Goal: Task Accomplishment & Management: Use online tool/utility

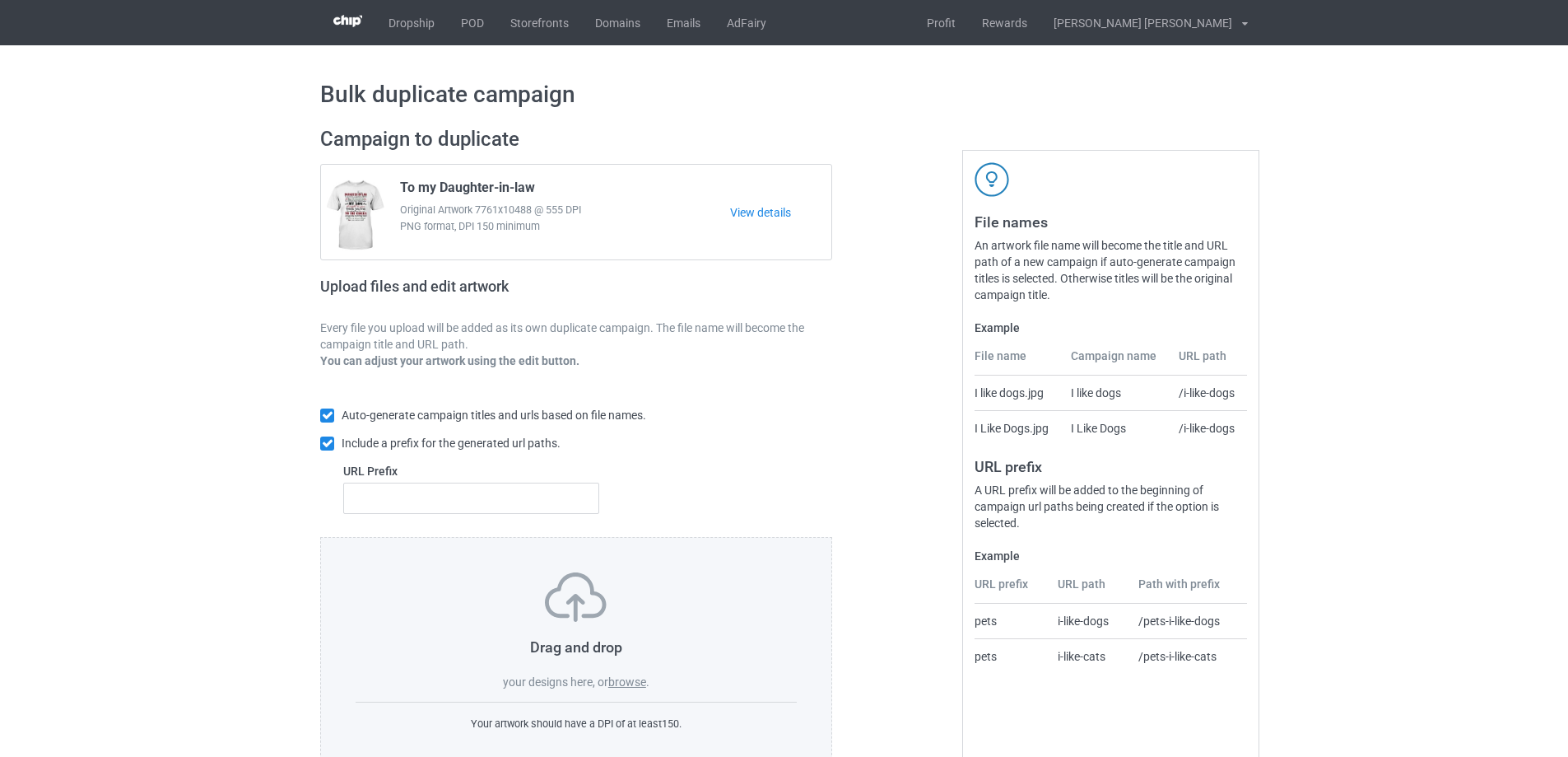
click at [628, 685] on label "browse" at bounding box center [627, 682] width 38 height 13
click at [0, 0] on input "browse" at bounding box center [0, 0] width 0 height 0
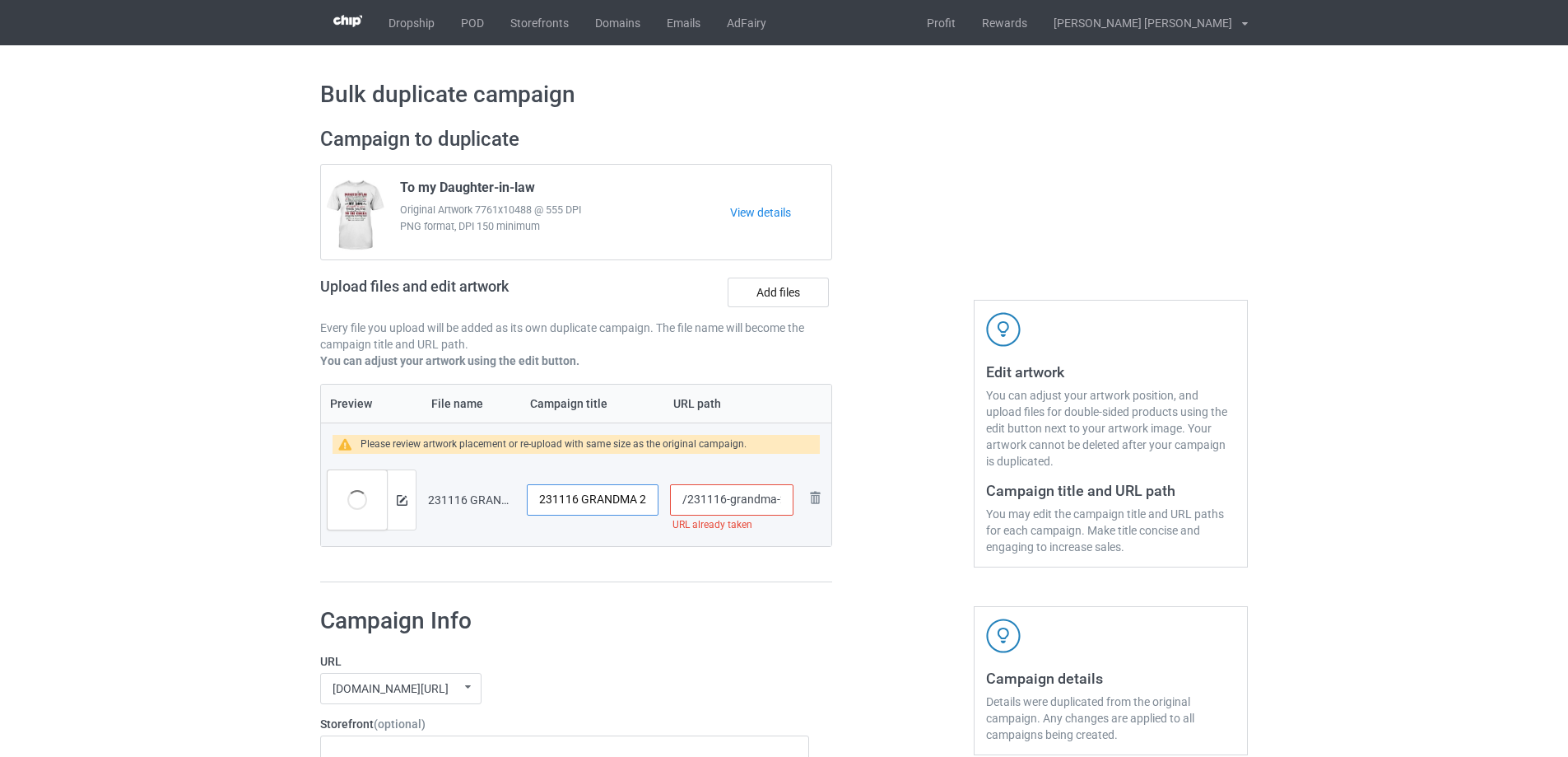
click at [633, 499] on input "231116 GRANDMA 2" at bounding box center [592, 499] width 132 height 31
type input "Here I am"
drag, startPoint x: 728, startPoint y: 505, endPoint x: 783, endPoint y: 505, distance: 55.0
click at [783, 505] on input "/231116-grandma-2" at bounding box center [732, 499] width 124 height 31
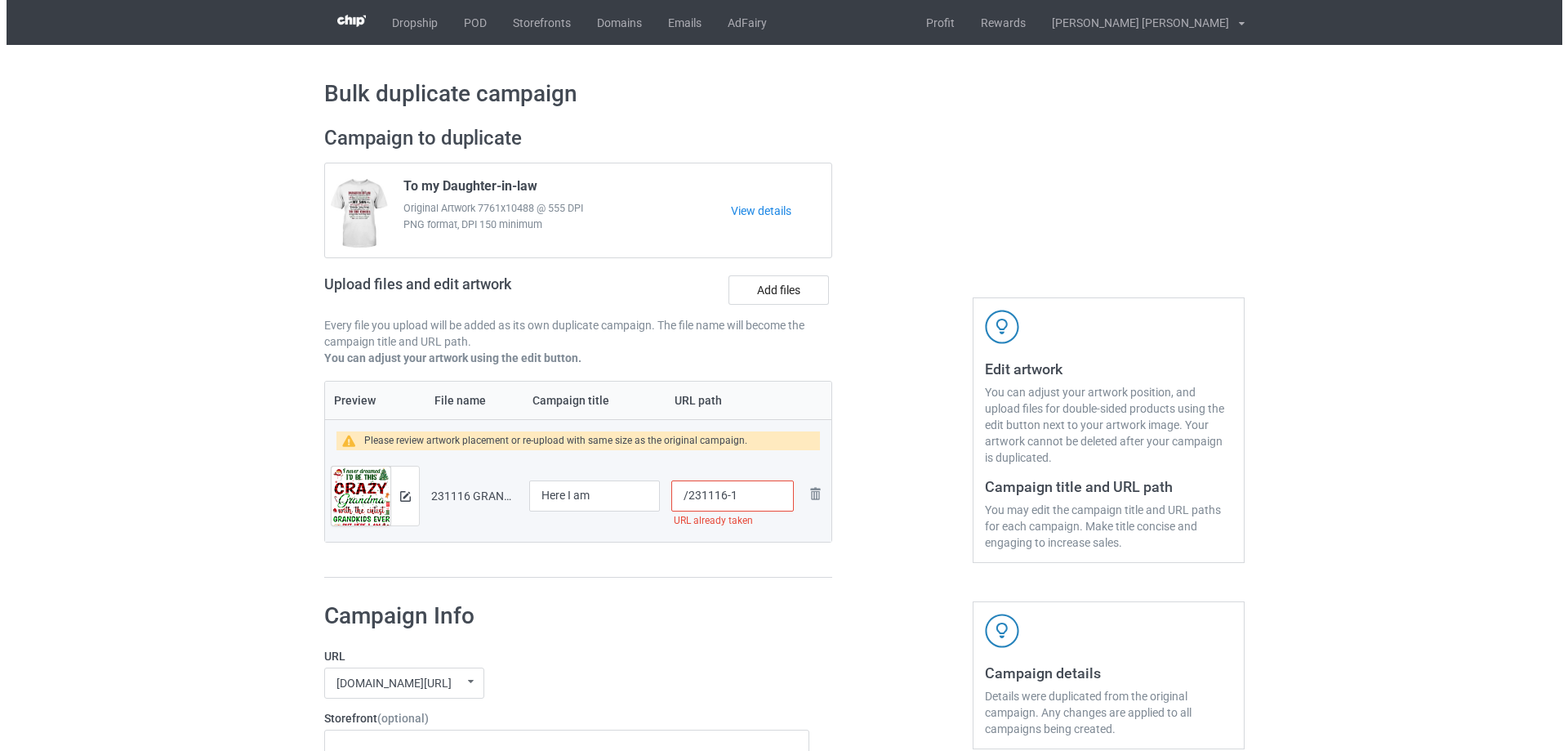
scroll to position [0, 0]
type input "/231116-1"
click at [401, 498] on img at bounding box center [399, 496] width 11 height 11
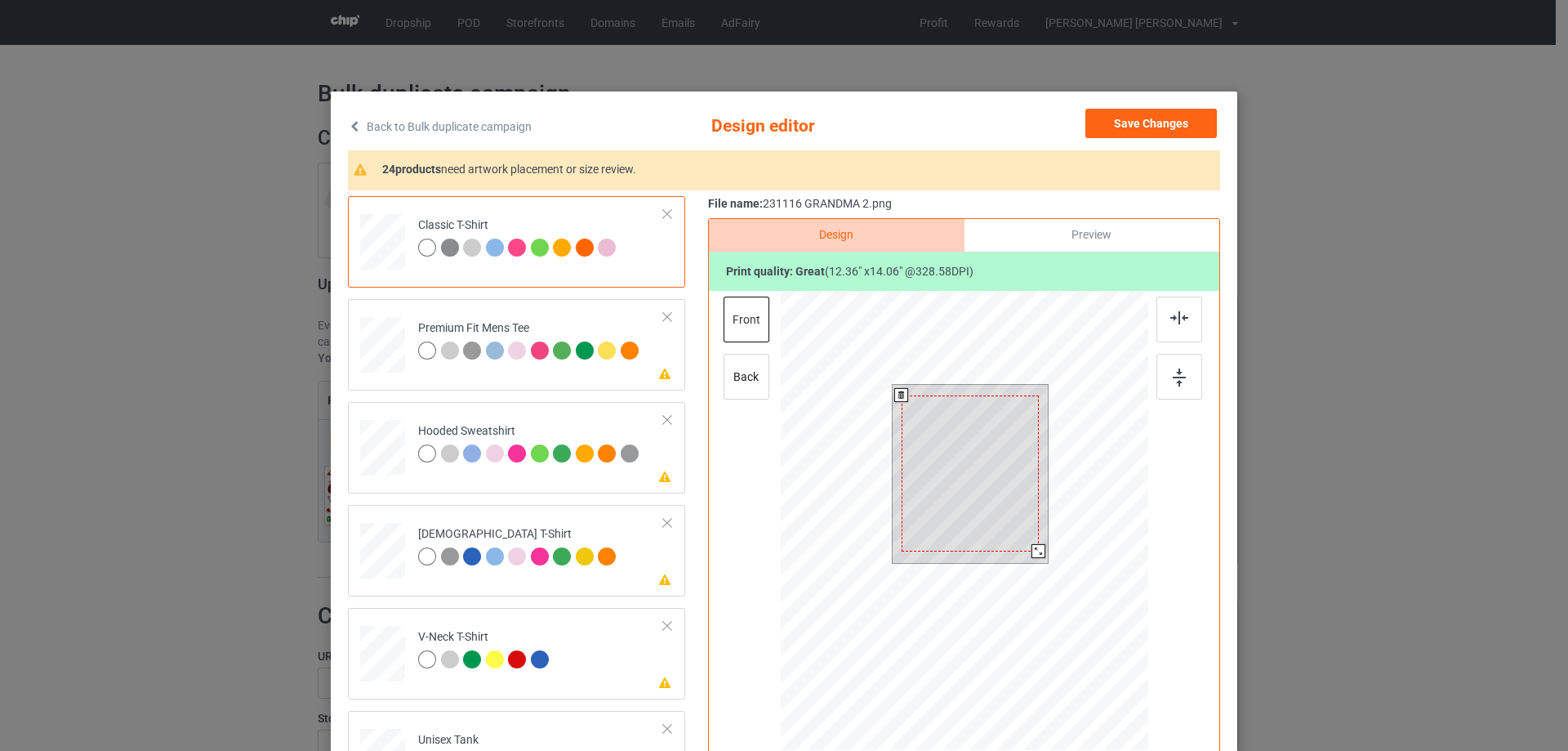
drag, startPoint x: 1045, startPoint y: 563, endPoint x: 1001, endPoint y: 532, distance: 53.8
click at [1037, 550] on div at bounding box center [1039, 551] width 14 height 14
click at [1001, 524] on div at bounding box center [970, 464] width 137 height 155
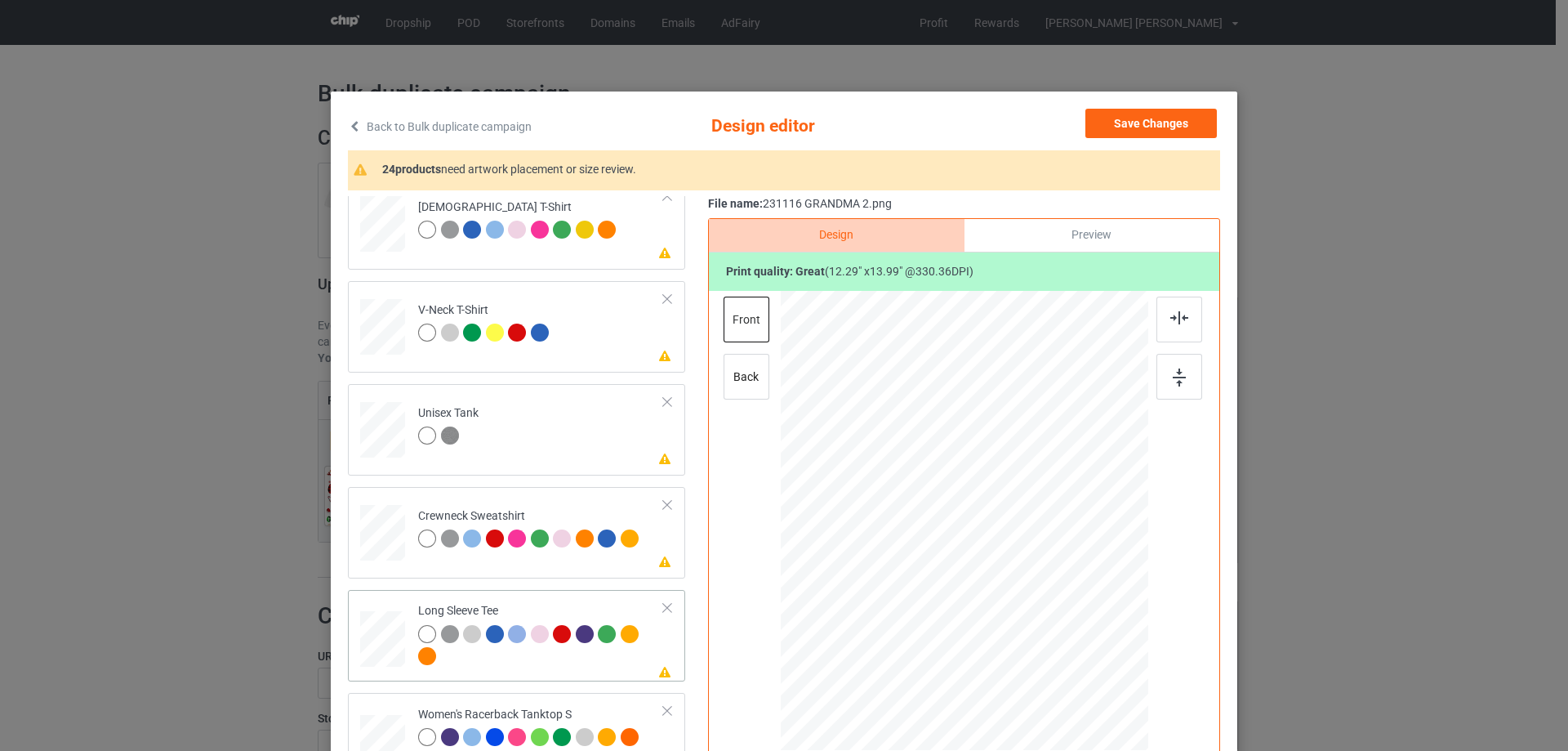
scroll to position [572, 0]
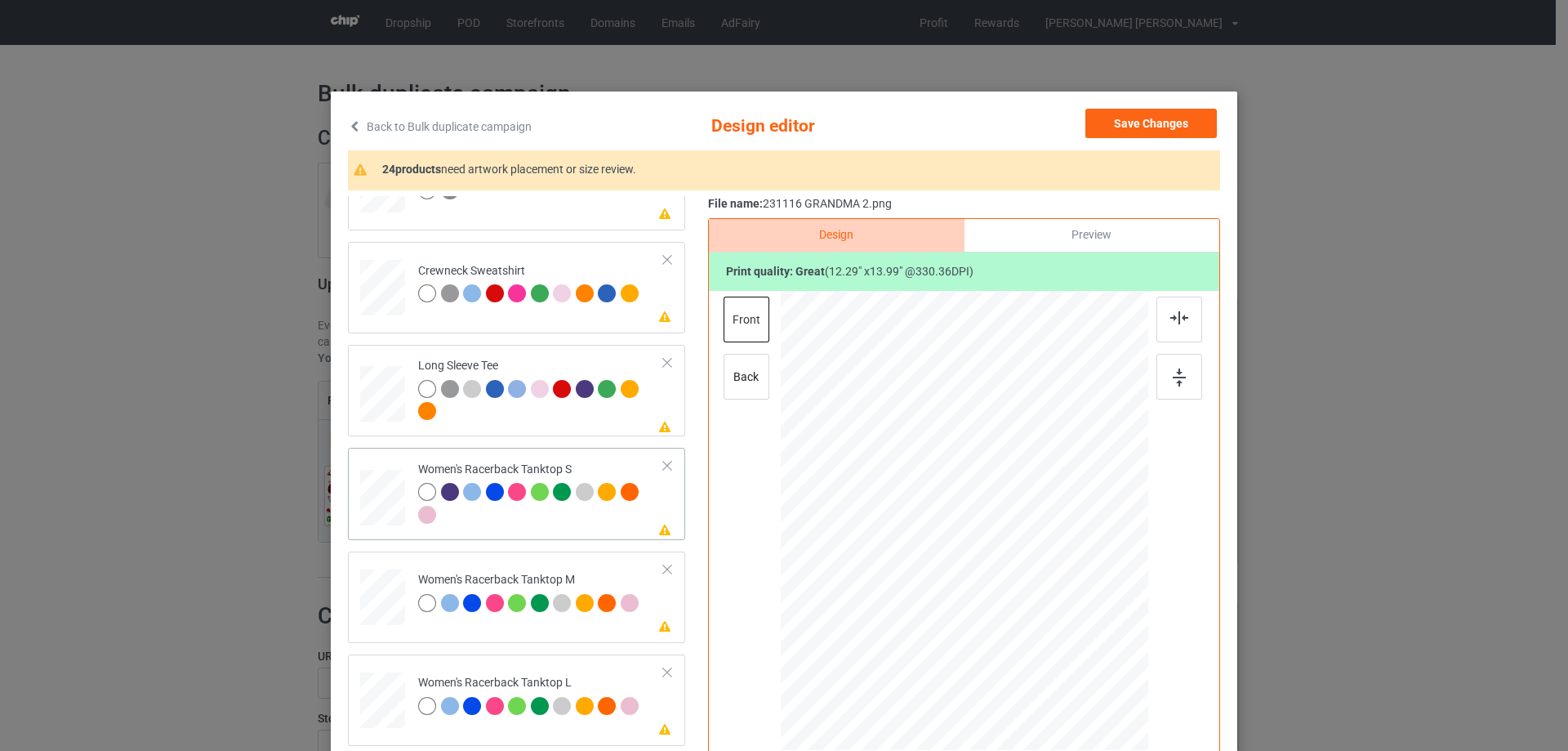
click at [383, 502] on div at bounding box center [383, 498] width 44 height 56
drag, startPoint x: 1068, startPoint y: 642, endPoint x: 996, endPoint y: 552, distance: 115.3
click at [1063, 612] on div at bounding box center [964, 521] width 357 height 460
click at [996, 568] on div at bounding box center [964, 537] width 182 height 208
click at [1171, 320] on img at bounding box center [1179, 317] width 18 height 13
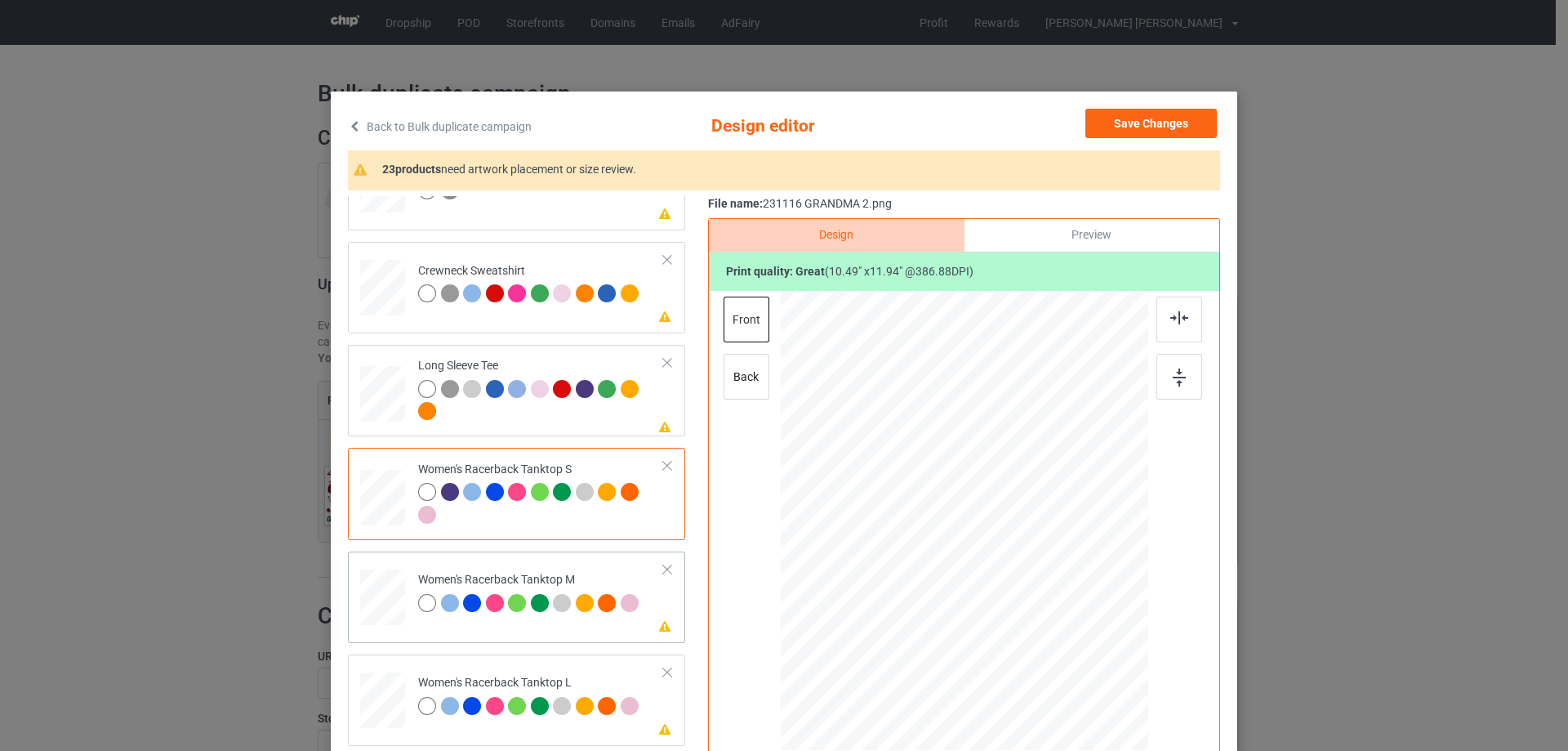
scroll to position [654, 0]
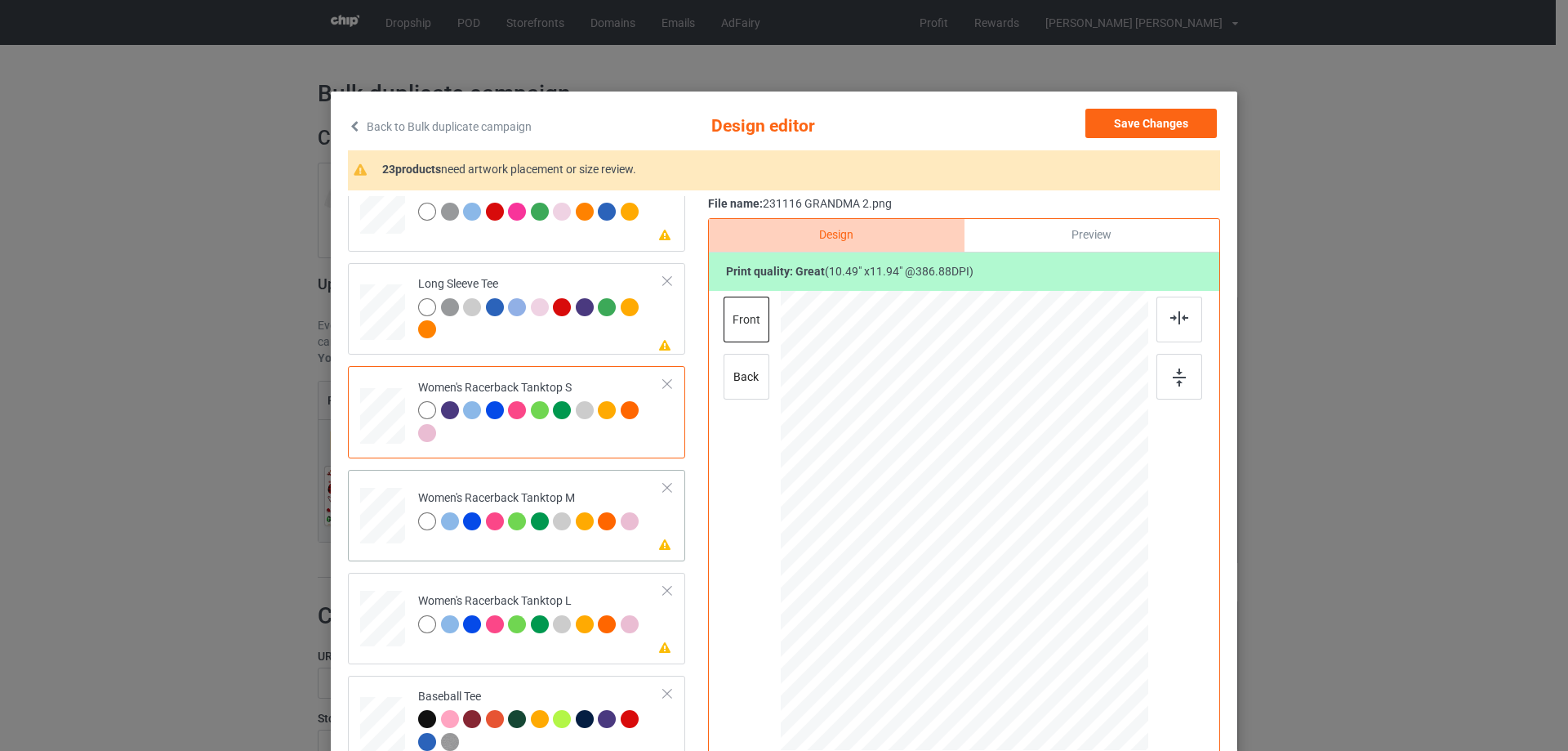
click at [365, 512] on div at bounding box center [382, 516] width 45 height 56
drag, startPoint x: 1069, startPoint y: 648, endPoint x: 1059, endPoint y: 606, distance: 43.2
click at [1059, 606] on div at bounding box center [964, 521] width 368 height 460
click at [961, 546] on div at bounding box center [964, 537] width 172 height 196
click at [1162, 320] on div at bounding box center [1179, 319] width 46 height 46
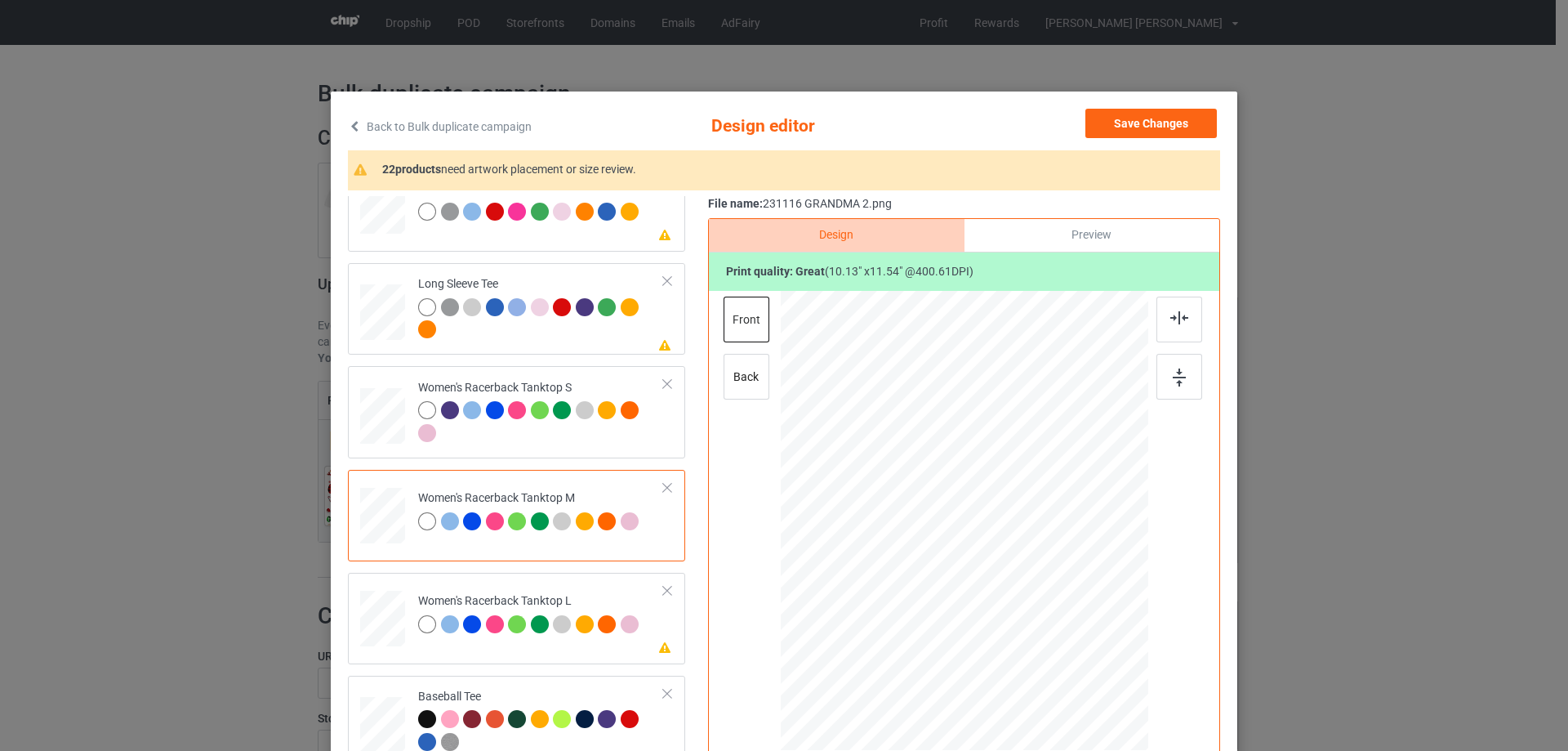
scroll to position [735, 0]
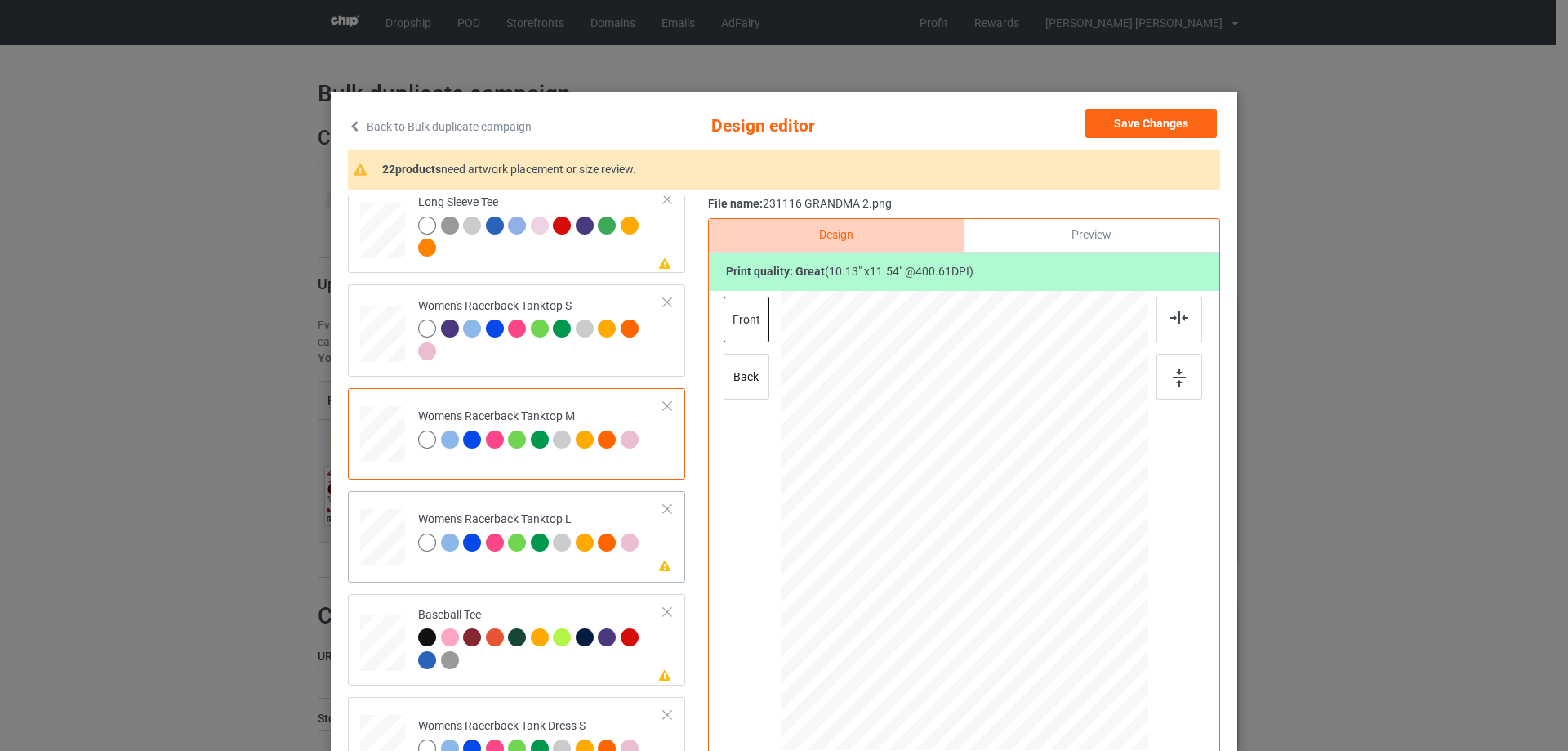
click at [379, 545] on div at bounding box center [382, 537] width 45 height 54
drag, startPoint x: 1071, startPoint y: 649, endPoint x: 965, endPoint y: 536, distance: 154.9
click at [1050, 613] on div at bounding box center [964, 521] width 368 height 439
click at [964, 551] on div at bounding box center [964, 537] width 167 height 191
click at [1174, 330] on div at bounding box center [1179, 319] width 46 height 46
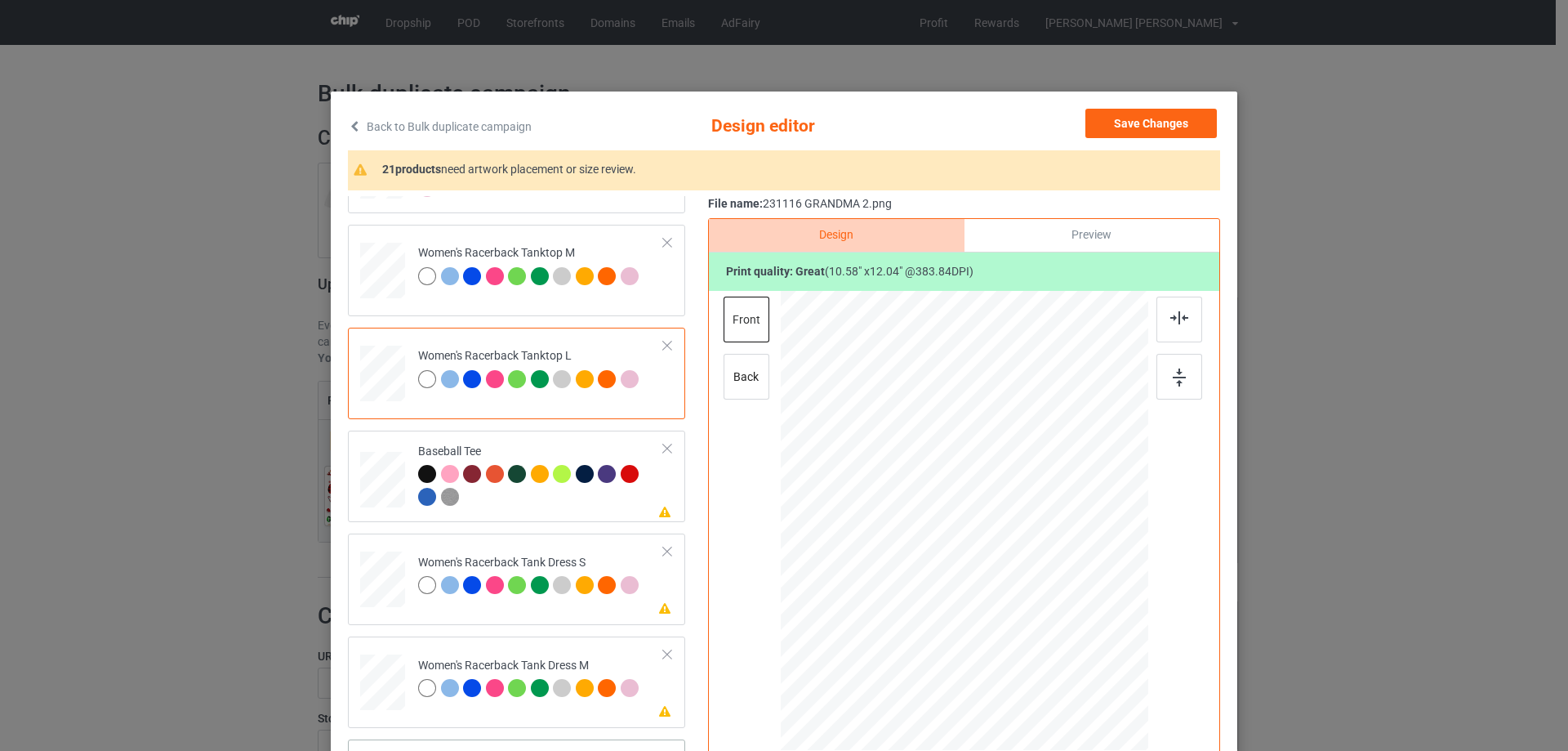
scroll to position [1144, 0]
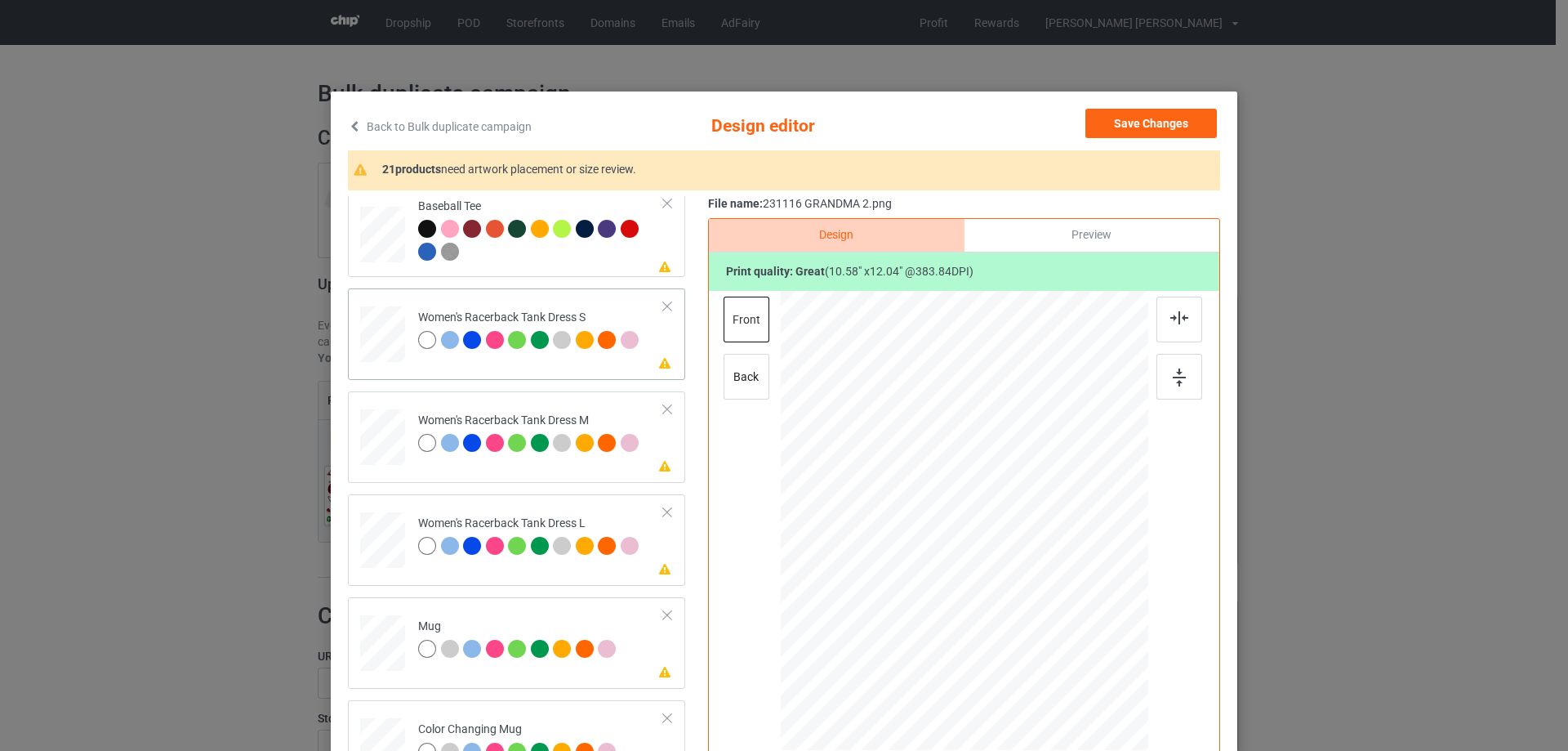
click at [387, 341] on div at bounding box center [383, 335] width 37 height 56
drag, startPoint x: 1050, startPoint y: 627, endPoint x: 976, endPoint y: 577, distance: 89.3
click at [1046, 610] on div at bounding box center [964, 521] width 302 height 460
drag, startPoint x: 976, startPoint y: 577, endPoint x: 976, endPoint y: 560, distance: 17.0
click at [976, 560] on div at bounding box center [964, 504] width 160 height 182
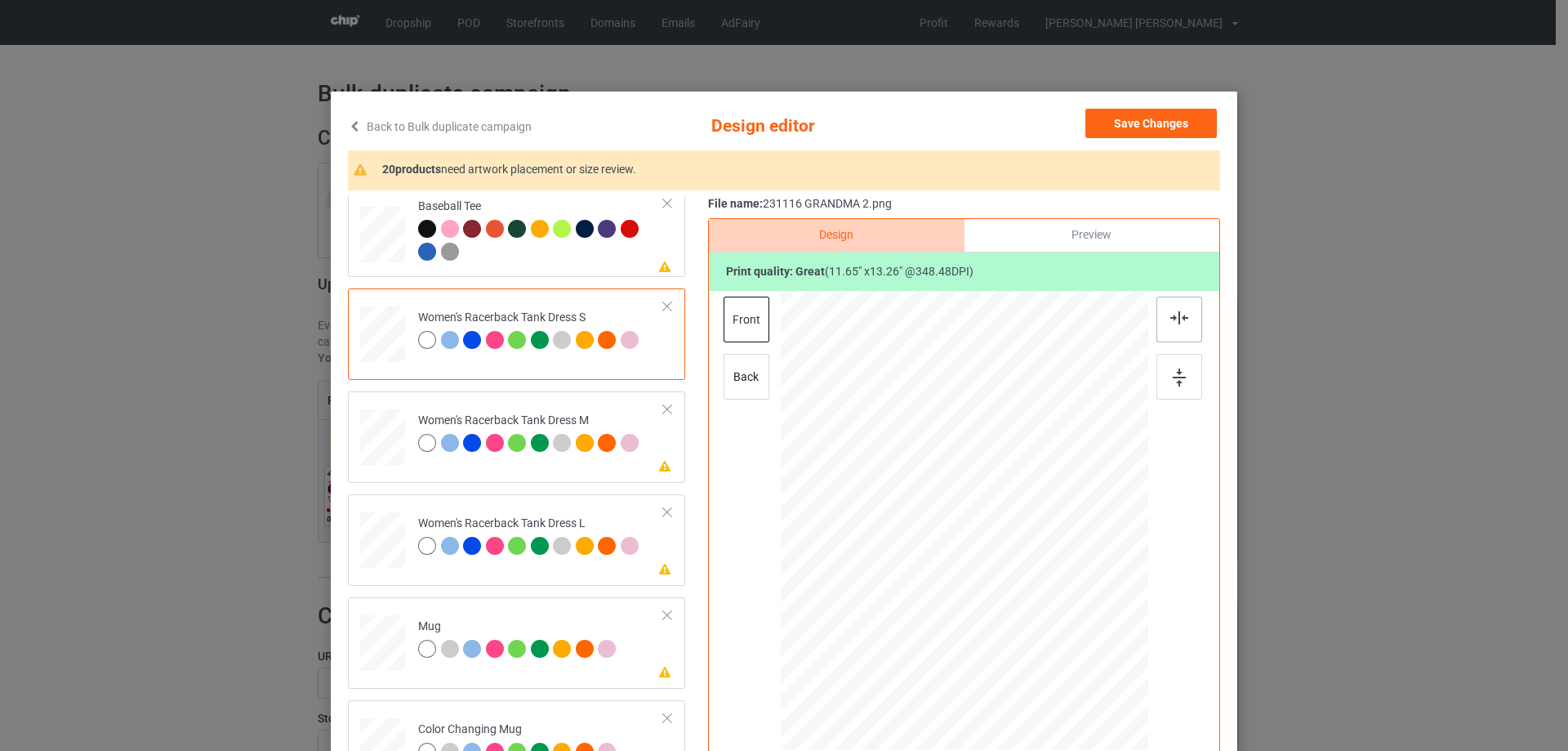
click at [1183, 314] on img at bounding box center [1179, 317] width 18 height 13
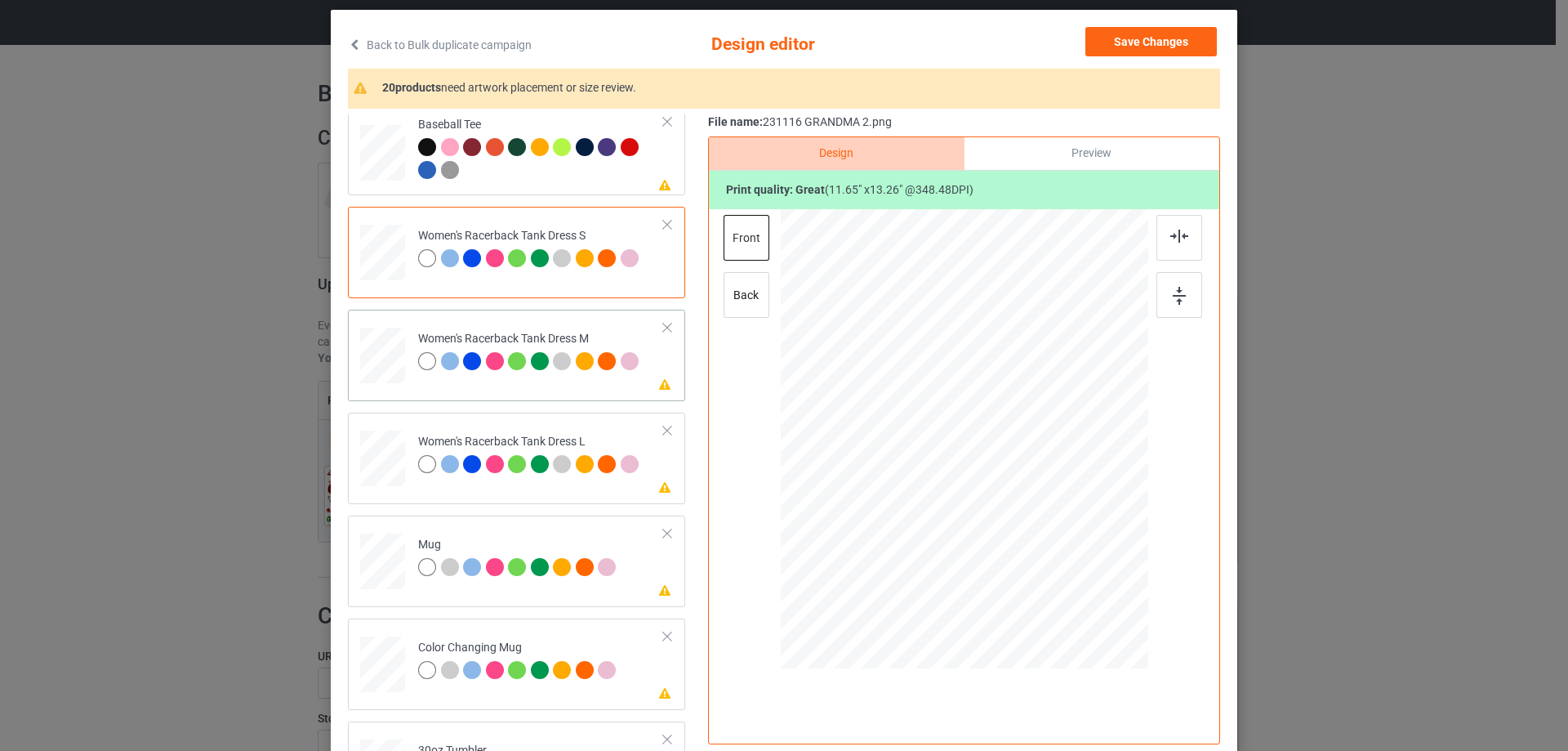
click at [386, 358] on div at bounding box center [382, 356] width 38 height 56
drag, startPoint x: 1053, startPoint y: 545, endPoint x: 1047, endPoint y: 524, distance: 21.8
click at [1047, 524] on div at bounding box center [964, 439] width 310 height 460
drag, startPoint x: 988, startPoint y: 496, endPoint x: 992, endPoint y: 476, distance: 20.4
click at [992, 476] on div at bounding box center [968, 419] width 160 height 182
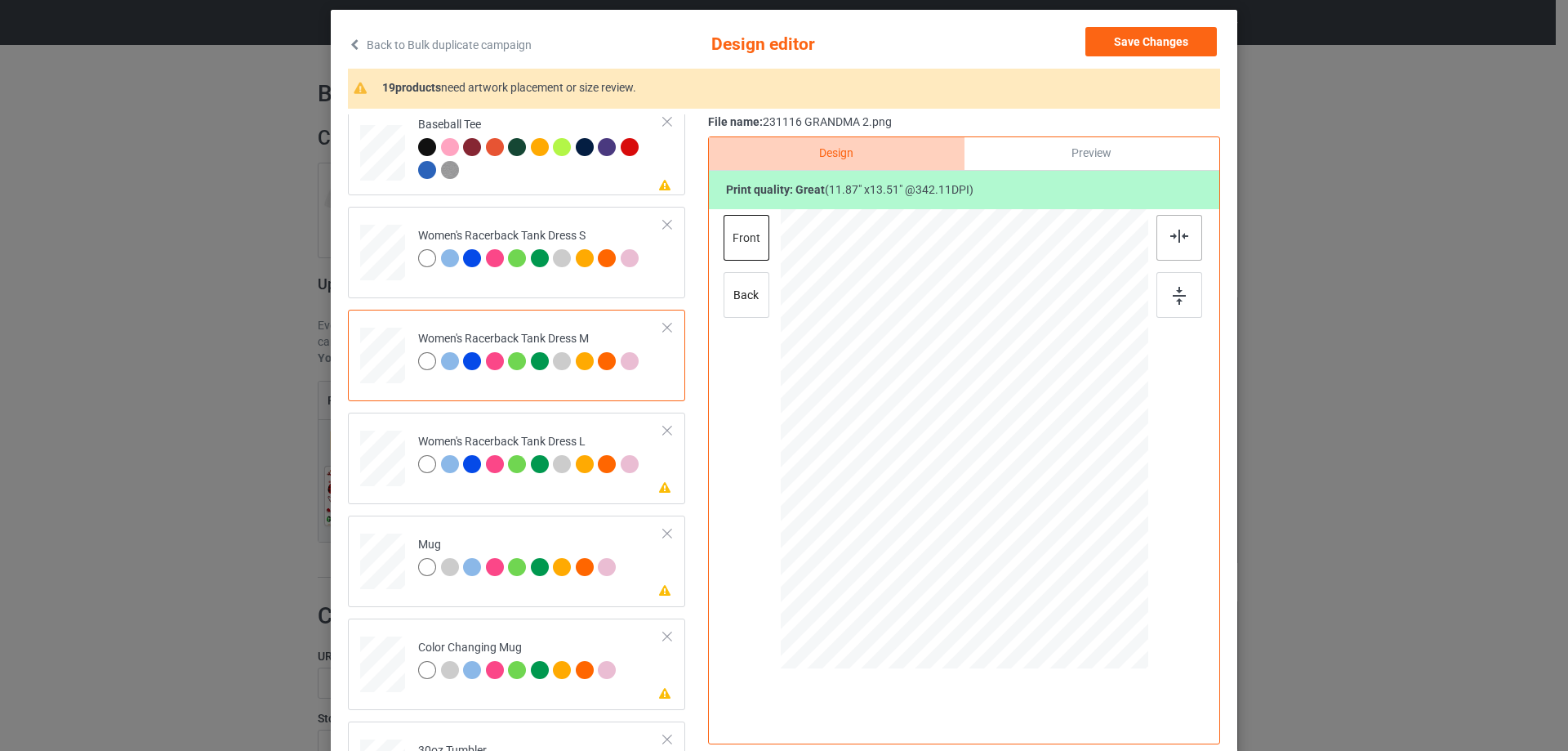
click at [1170, 237] on img at bounding box center [1179, 236] width 18 height 13
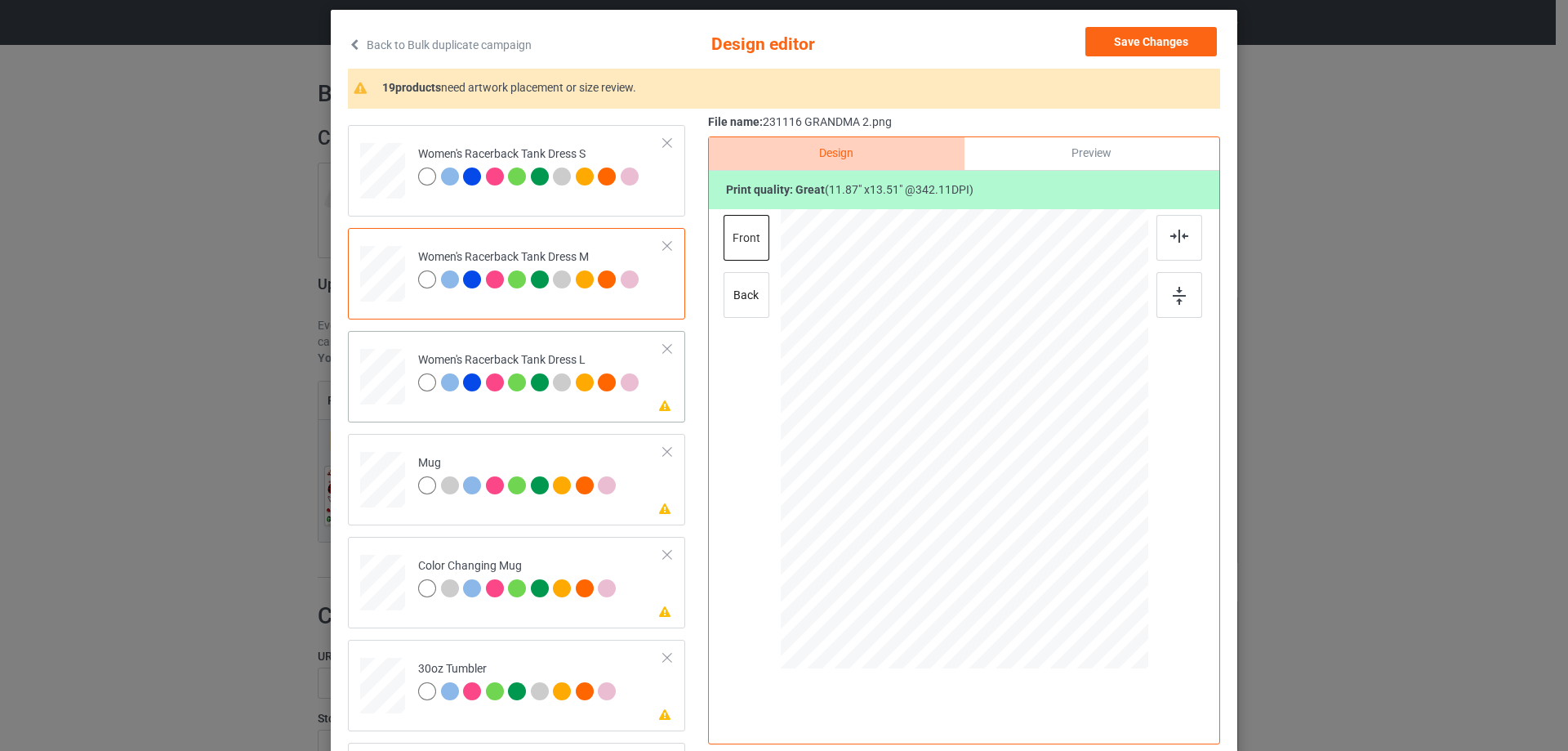
click at [373, 372] on div at bounding box center [383, 377] width 40 height 56
drag, startPoint x: 1057, startPoint y: 551, endPoint x: 986, endPoint y: 498, distance: 88.6
click at [1047, 525] on div at bounding box center [964, 439] width 326 height 460
drag, startPoint x: 986, startPoint y: 498, endPoint x: 986, endPoint y: 478, distance: 20.0
click at [986, 478] on div at bounding box center [964, 420] width 162 height 184
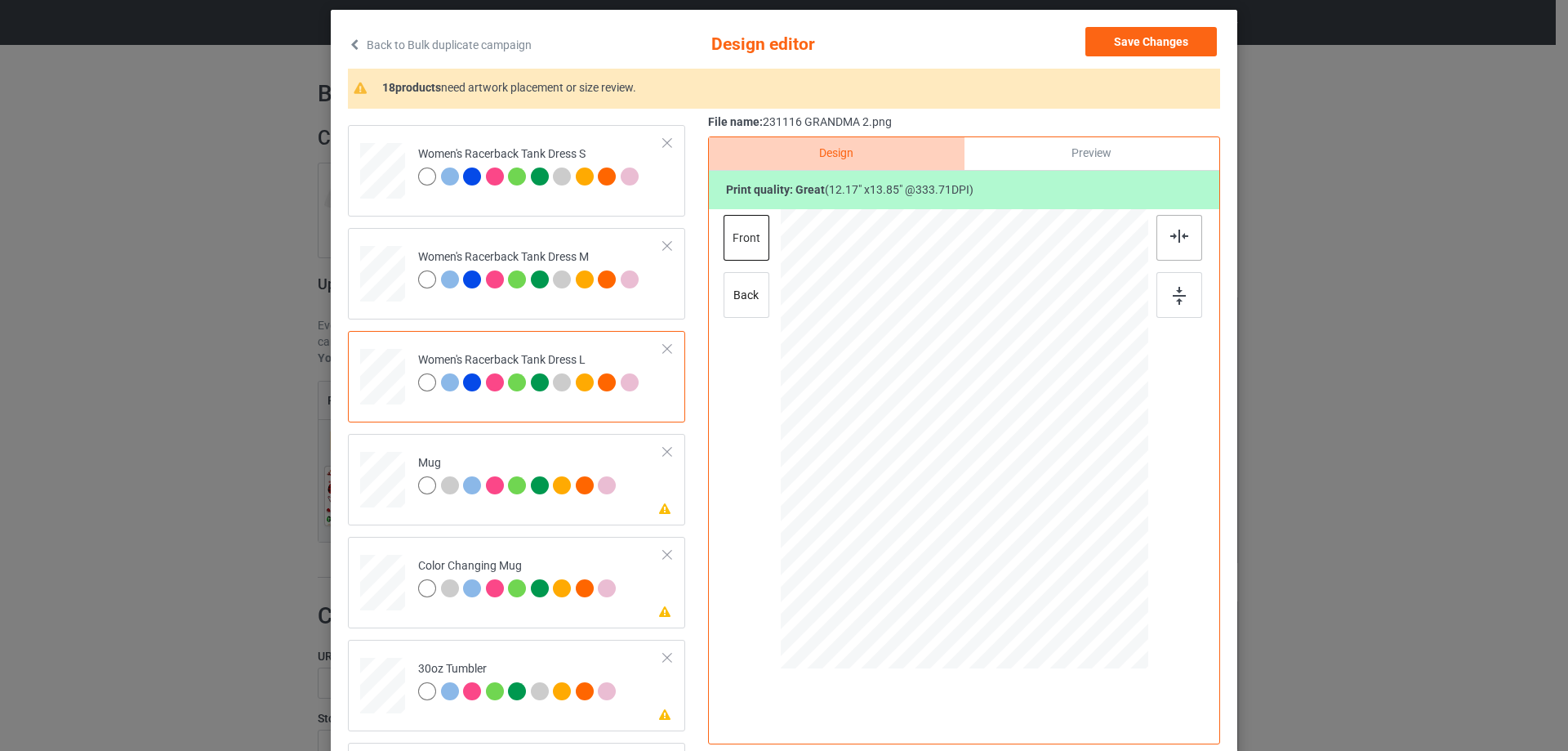
click at [1180, 242] on img at bounding box center [1179, 236] width 18 height 13
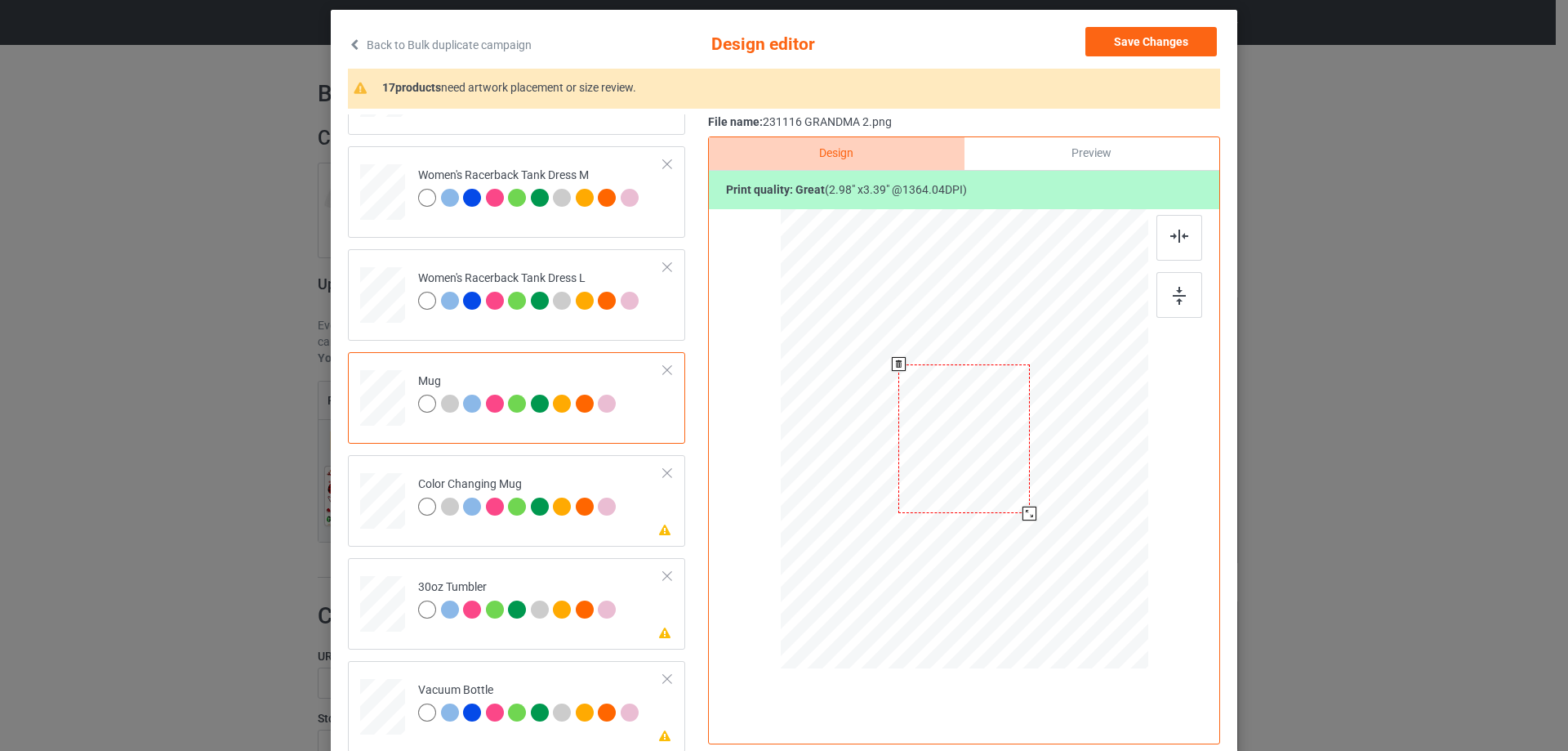
drag, startPoint x: 1071, startPoint y: 570, endPoint x: 1038, endPoint y: 503, distance: 74.7
click at [1038, 503] on div at bounding box center [964, 438] width 368 height 152
drag, startPoint x: 978, startPoint y: 469, endPoint x: 1080, endPoint y: 471, distance: 102.0
click at [1080, 471] on div at bounding box center [1064, 441] width 131 height 149
click at [1084, 417] on div at bounding box center [1063, 441] width 131 height 149
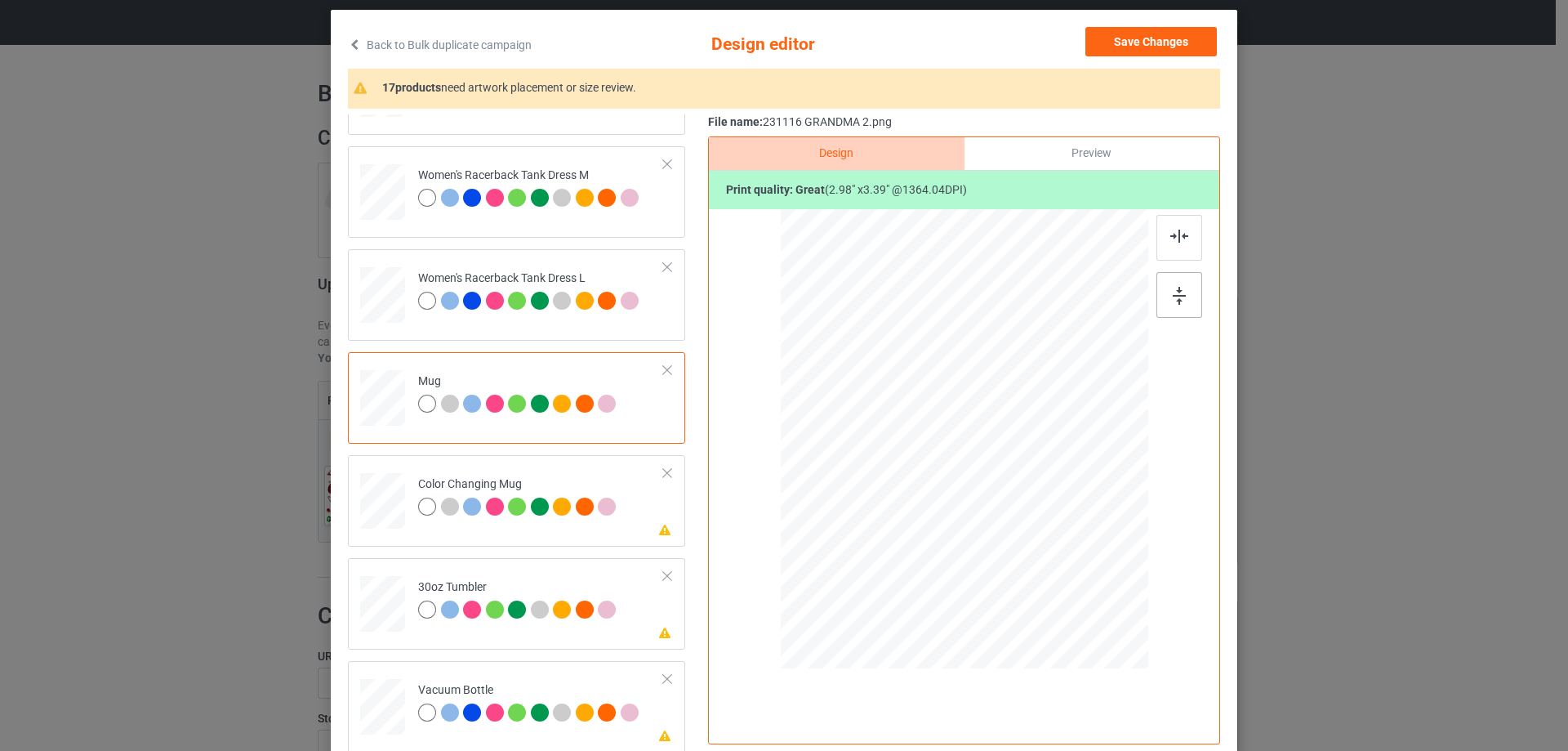
click at [1181, 306] on div at bounding box center [1179, 295] width 46 height 46
click at [1091, 442] on div at bounding box center [1064, 440] width 131 height 149
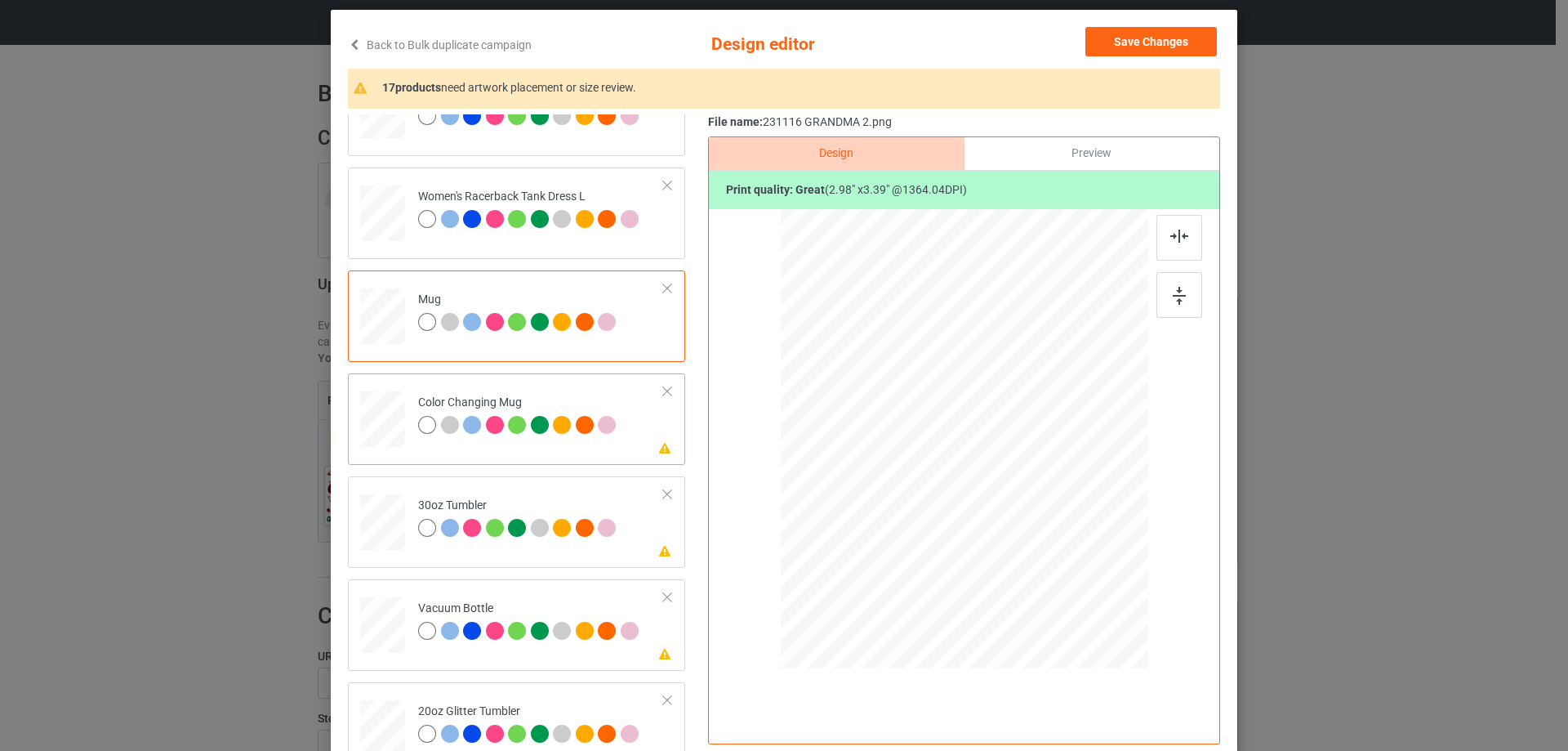
click at [380, 425] on div at bounding box center [382, 419] width 45 height 18
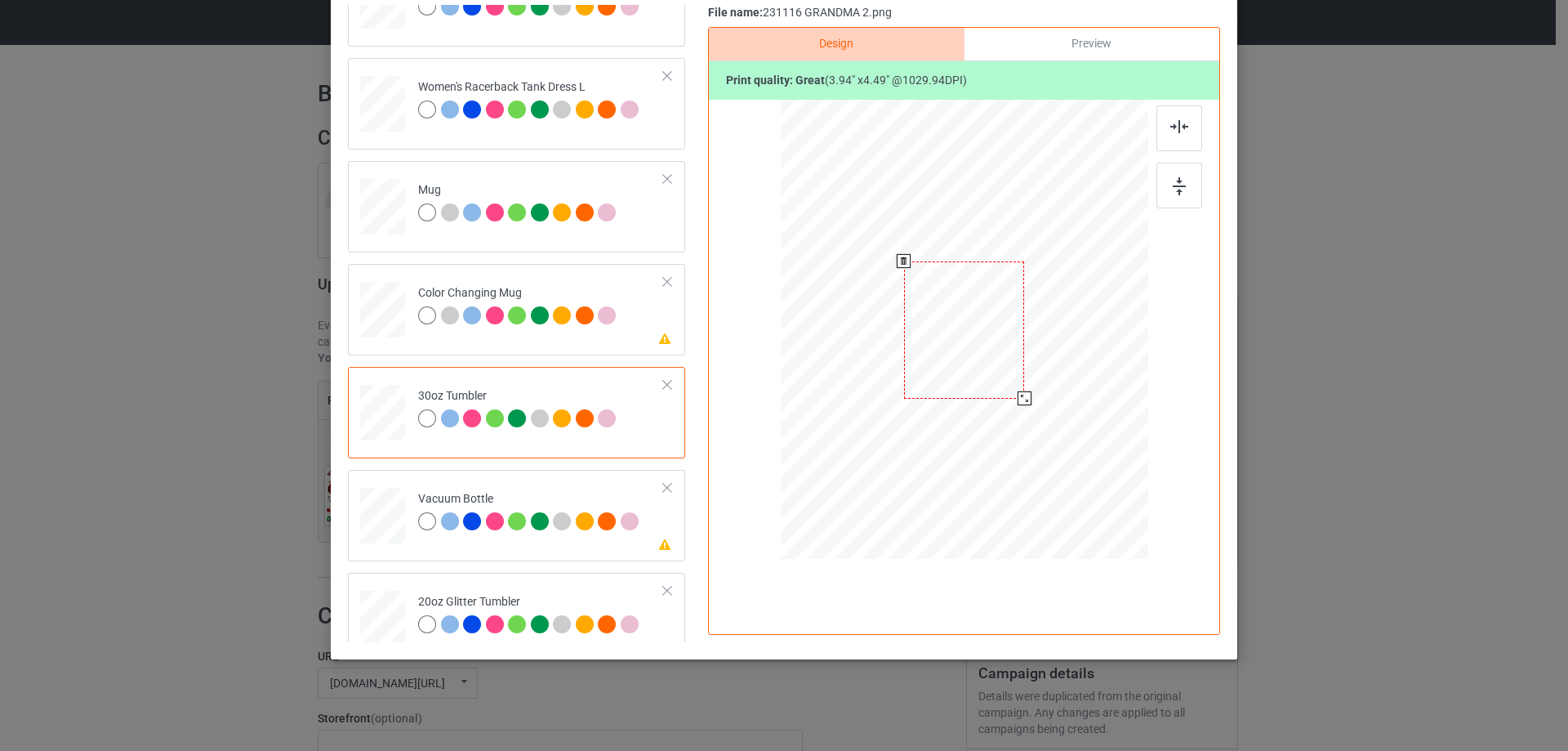
drag, startPoint x: 1066, startPoint y: 457, endPoint x: 1026, endPoint y: 395, distance: 73.8
click at [1026, 395] on div at bounding box center [964, 330] width 357 height 198
drag, startPoint x: 994, startPoint y: 369, endPoint x: 907, endPoint y: 366, distance: 87.1
click at [907, 366] on div at bounding box center [878, 327] width 121 height 138
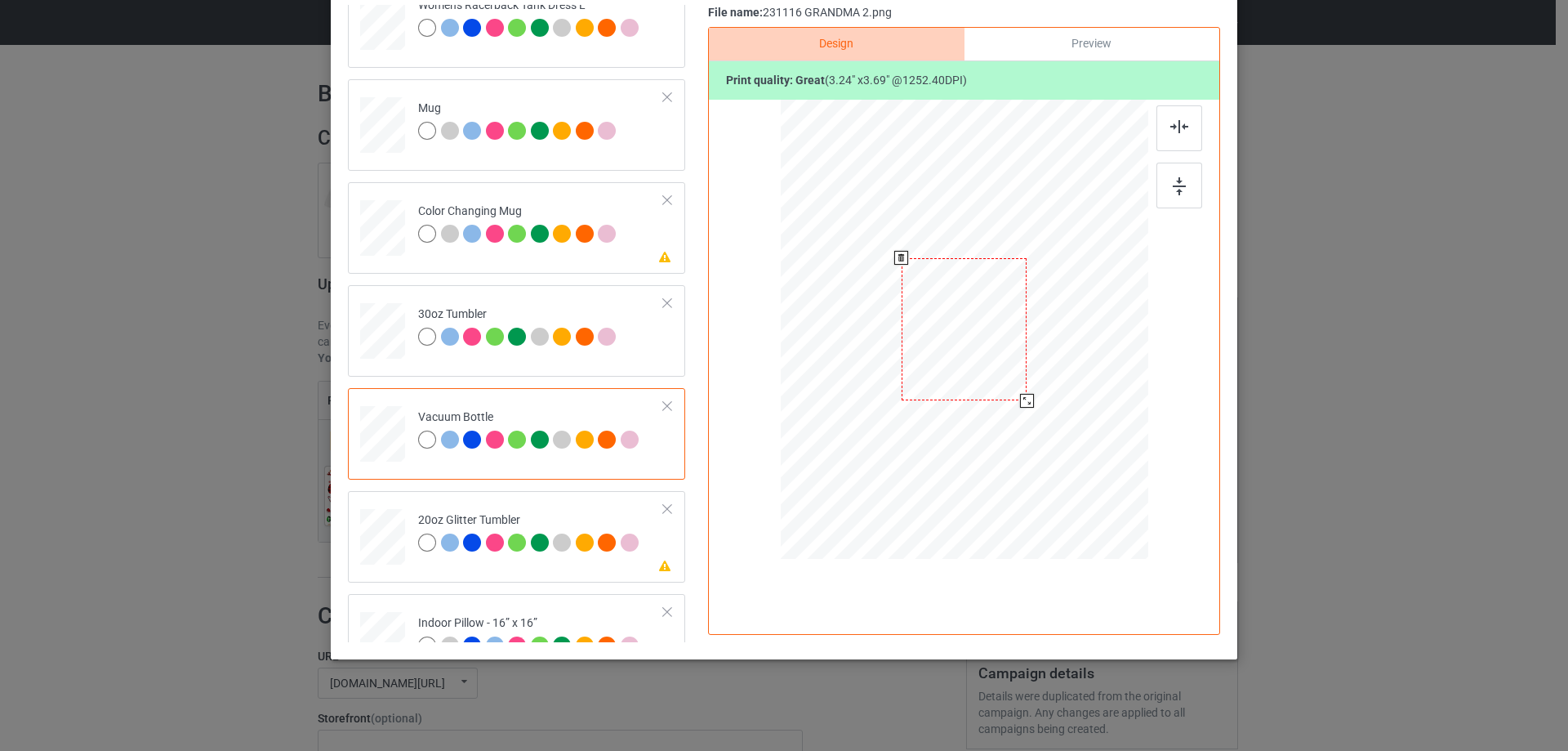
drag, startPoint x: 1064, startPoint y: 451, endPoint x: 1016, endPoint y: 386, distance: 80.8
click at [1021, 393] on div at bounding box center [1028, 400] width 14 height 14
click at [906, 364] on div at bounding box center [878, 326] width 113 height 128
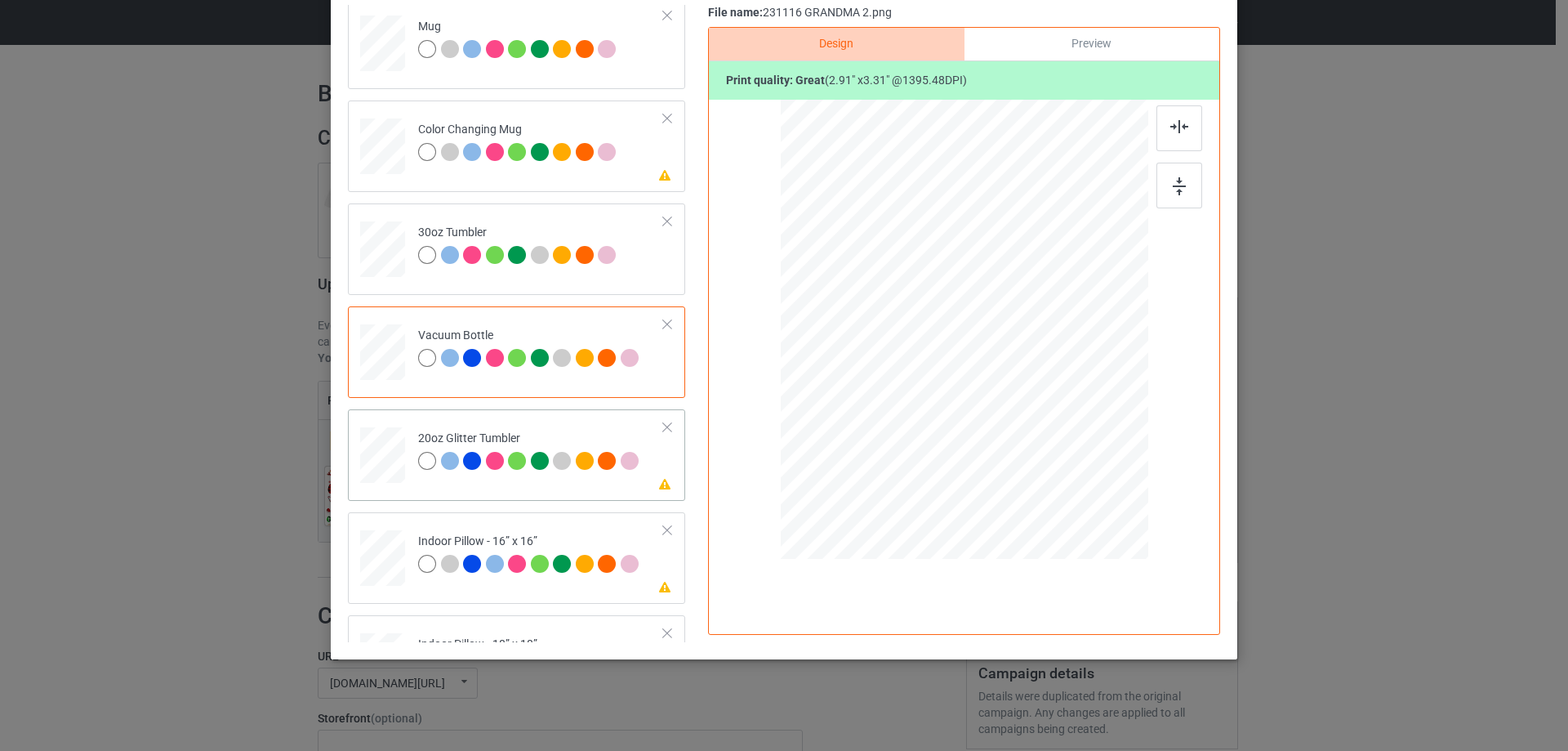
click at [382, 464] on div at bounding box center [383, 455] width 42 height 36
drag, startPoint x: 1063, startPoint y: 450, endPoint x: 1033, endPoint y: 414, distance: 46.9
click at [1033, 414] on div at bounding box center [1038, 413] width 14 height 14
click at [999, 393] on div at bounding box center [964, 329] width 146 height 166
drag, startPoint x: 1033, startPoint y: 413, endPoint x: 999, endPoint y: 381, distance: 46.7
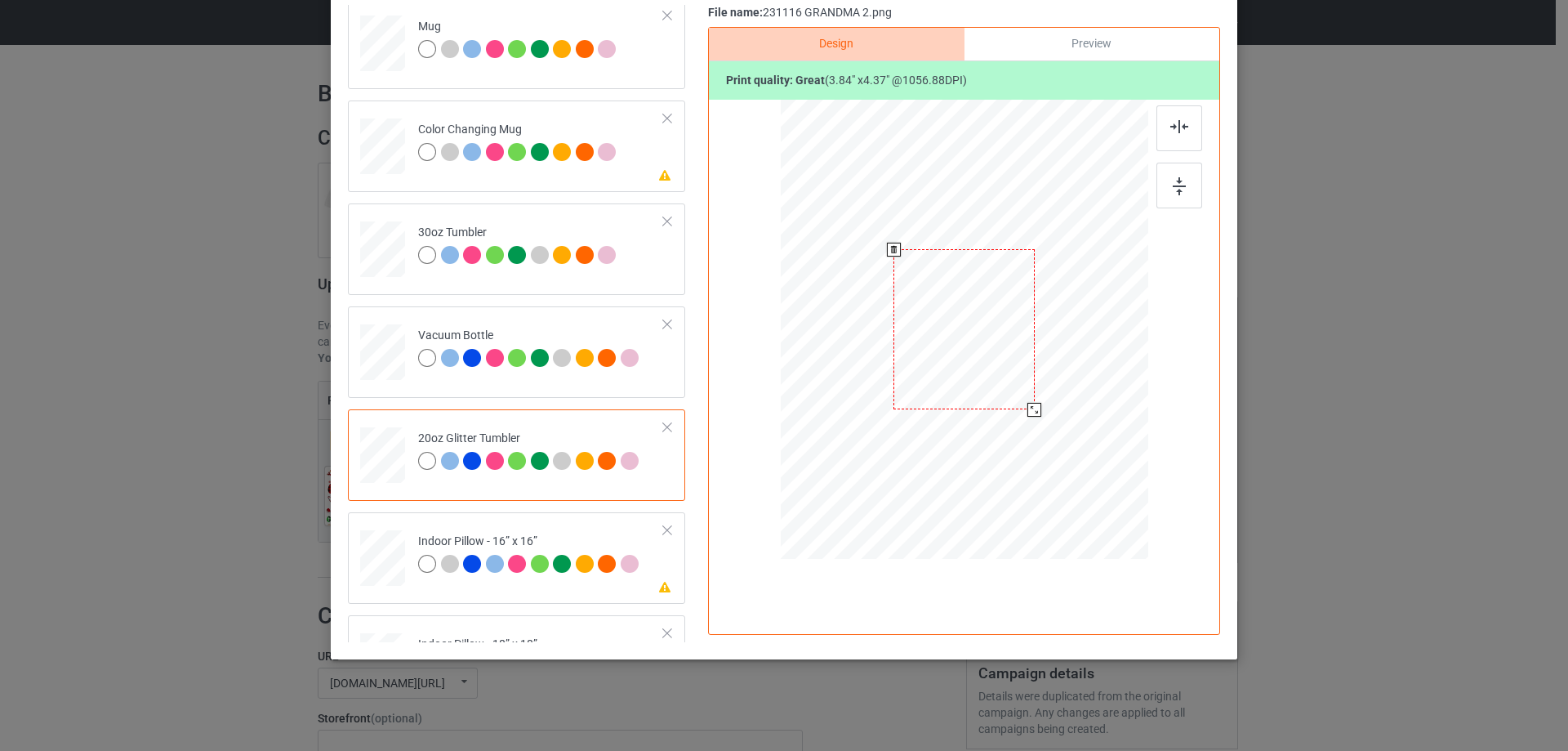
click at [1030, 408] on div at bounding box center [1035, 410] width 14 height 14
drag, startPoint x: 927, startPoint y: 370, endPoint x: 904, endPoint y: 351, distance: 29.8
click at [904, 351] on div at bounding box center [883, 303] width 140 height 159
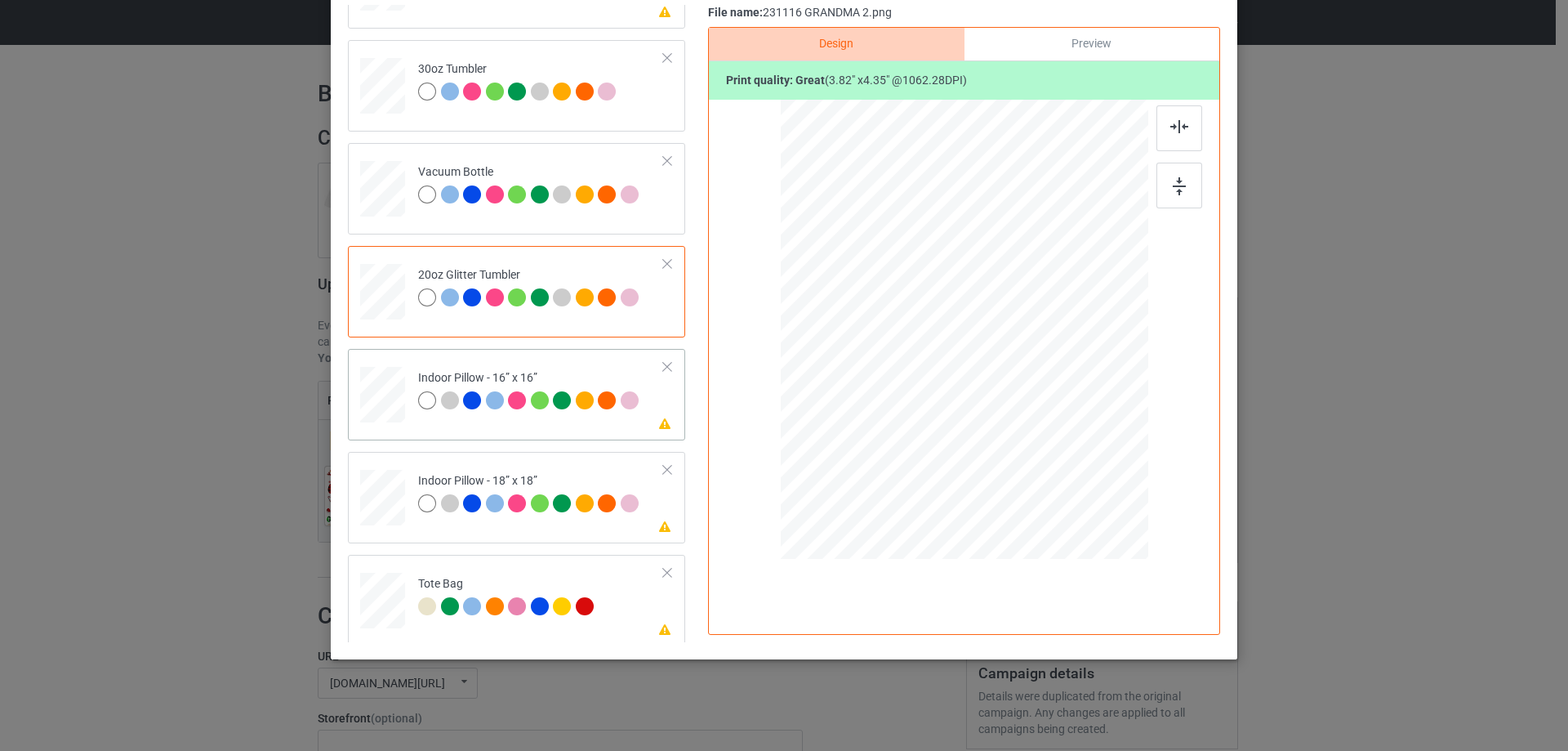
click at [369, 397] on div at bounding box center [382, 394] width 45 height 45
click at [1065, 453] on div at bounding box center [1072, 452] width 14 height 14
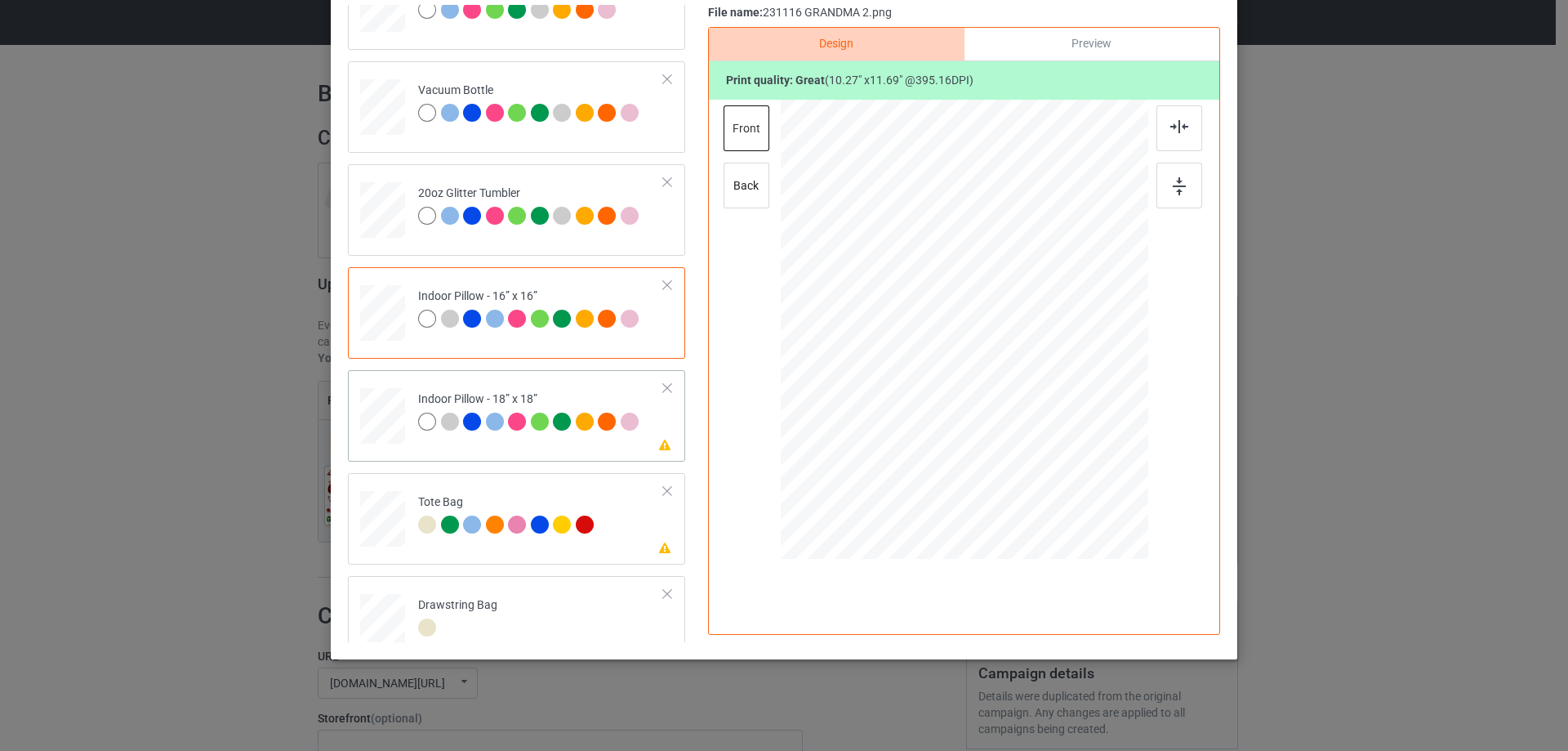
click at [371, 418] on div at bounding box center [382, 415] width 45 height 45
drag, startPoint x: 1067, startPoint y: 458, endPoint x: 532, endPoint y: 437, distance: 535.4
click at [1065, 454] on div at bounding box center [1072, 452] width 14 height 14
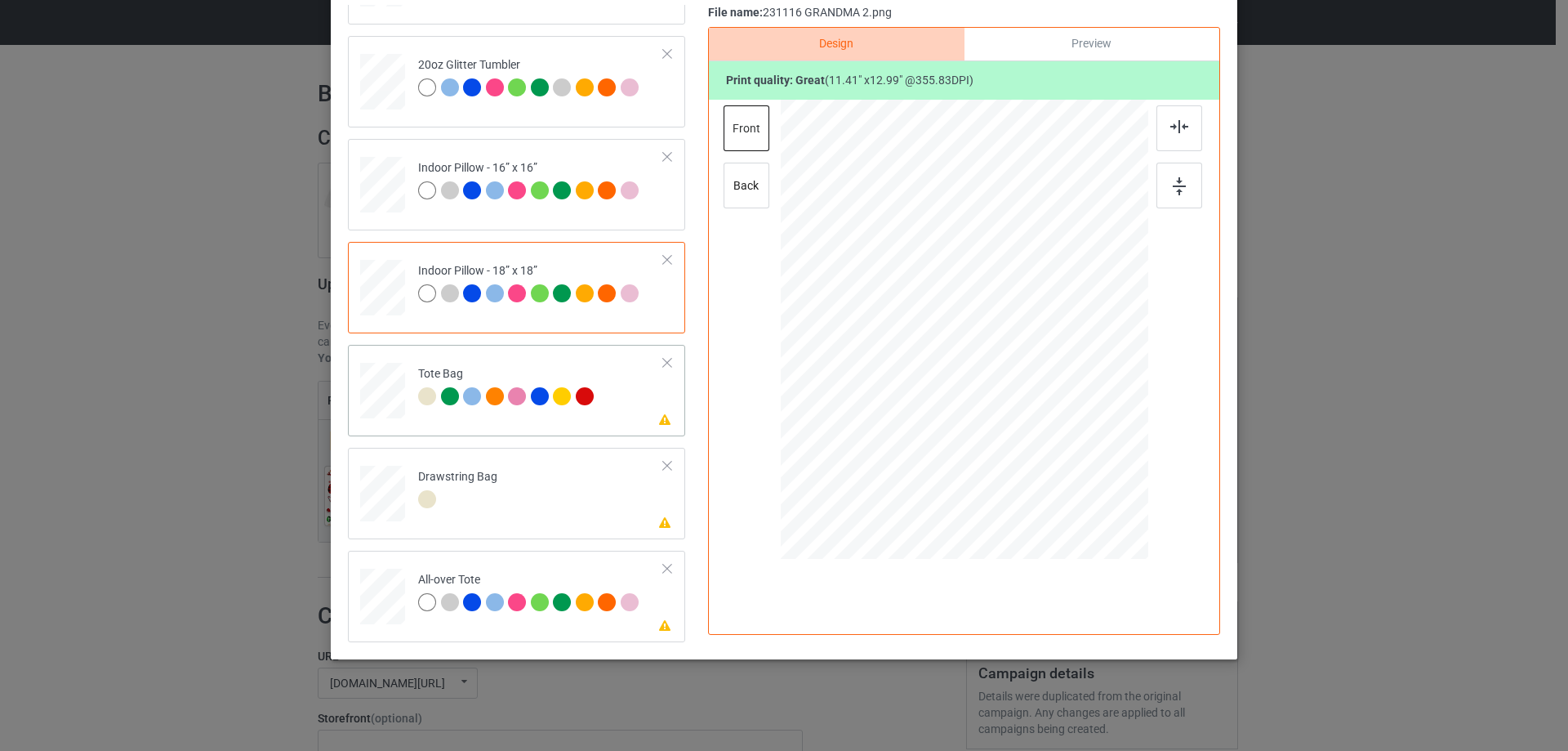
click at [378, 393] on div at bounding box center [383, 399] width 21 height 25
drag, startPoint x: 1001, startPoint y: 433, endPoint x: 538, endPoint y: 465, distance: 464.1
click at [1001, 439] on div at bounding box center [965, 396] width 176 height 201
click at [374, 595] on div at bounding box center [382, 597] width 45 height 45
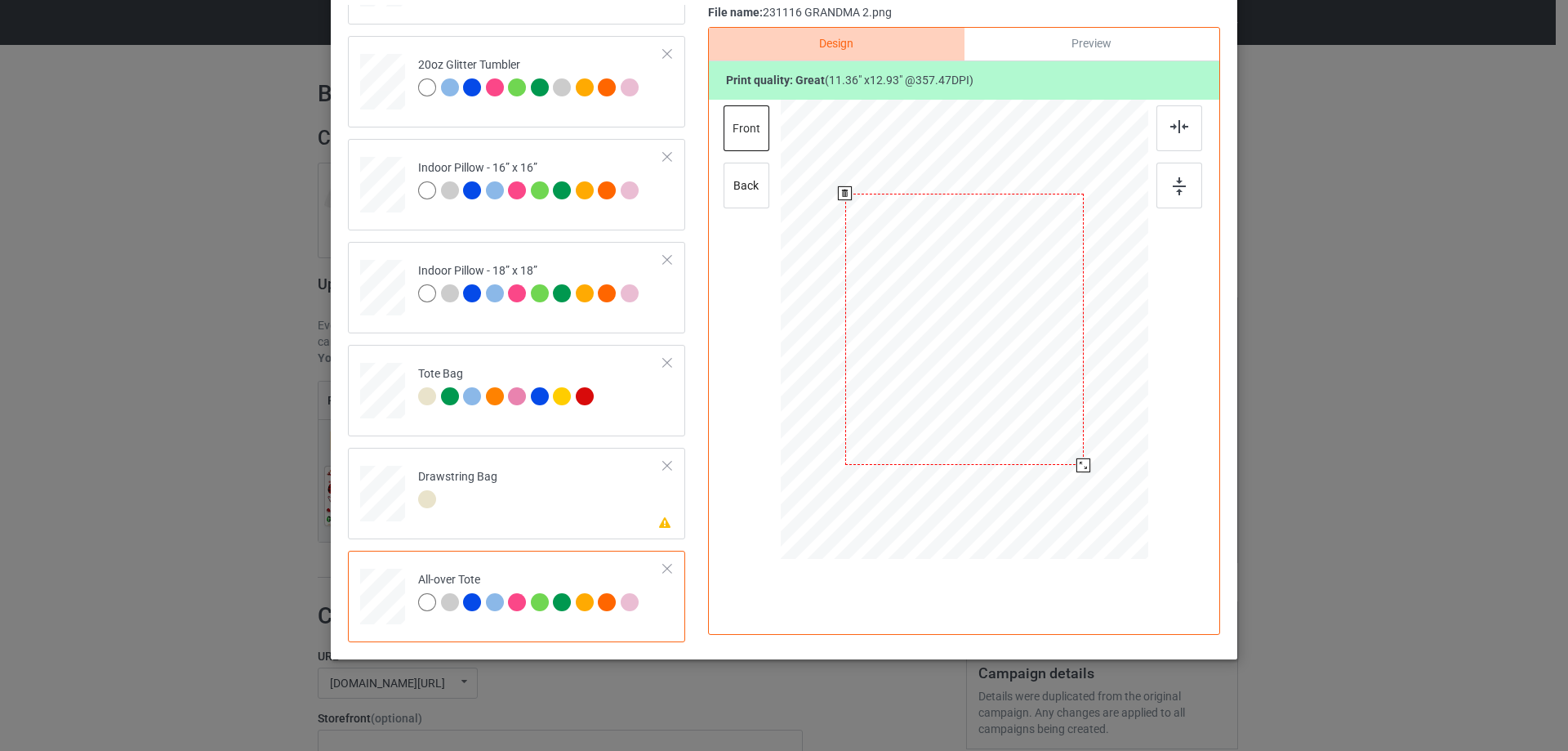
drag, startPoint x: 1070, startPoint y: 454, endPoint x: 1077, endPoint y: 468, distance: 15.7
click at [1077, 468] on div at bounding box center [1084, 465] width 14 height 14
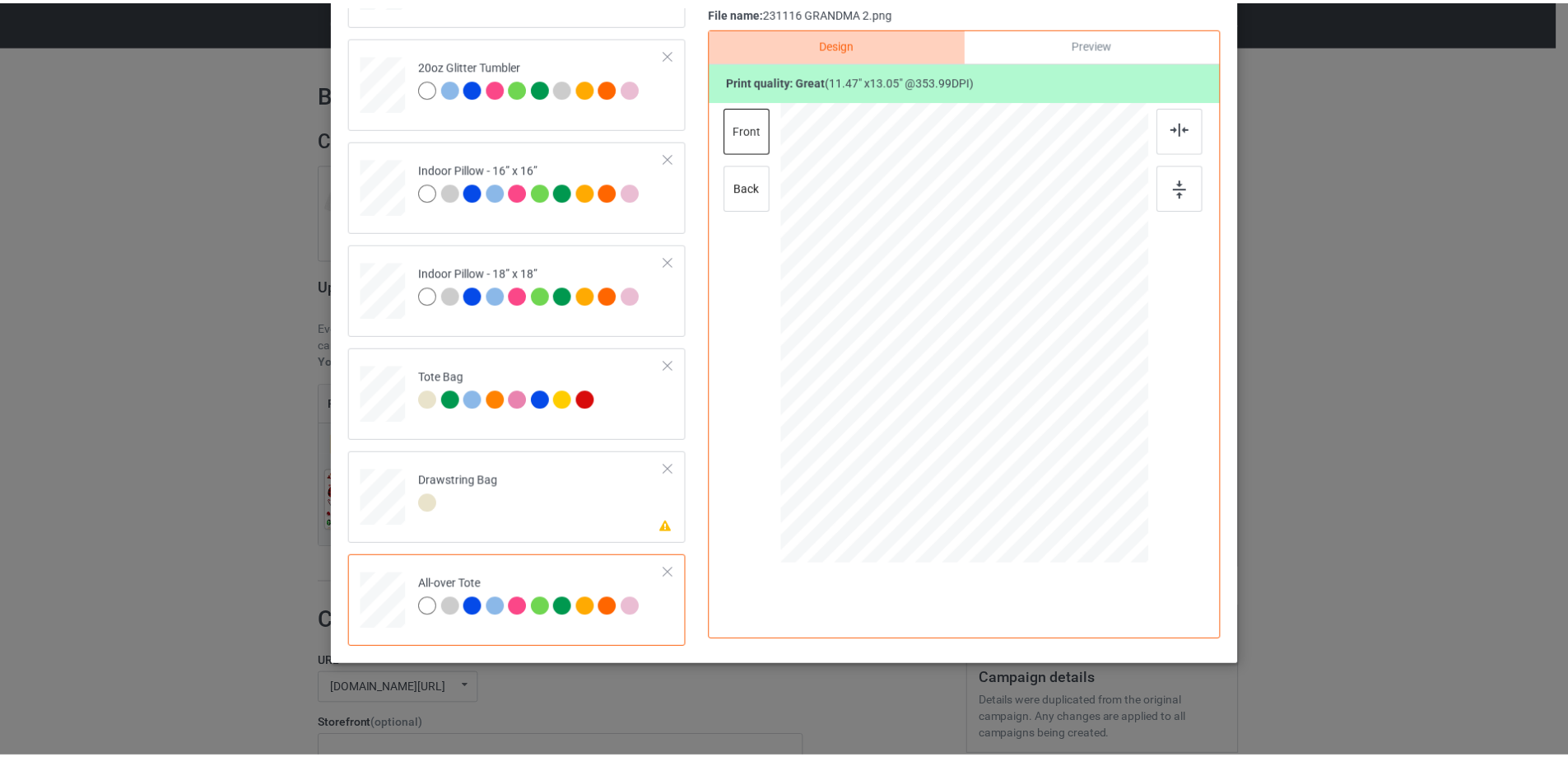
scroll to position [29, 0]
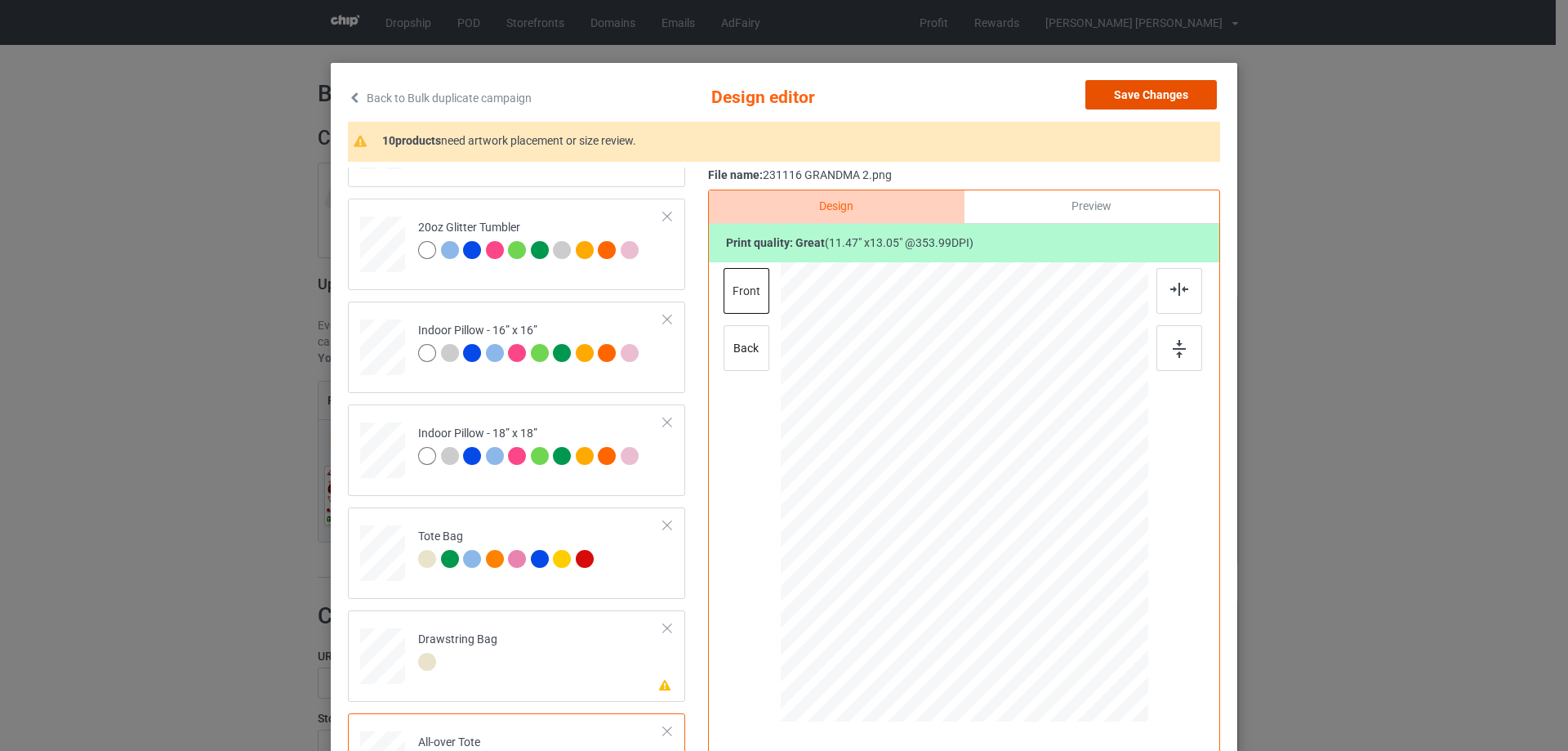
click at [1163, 93] on button "Save Changes" at bounding box center [1151, 95] width 131 height 30
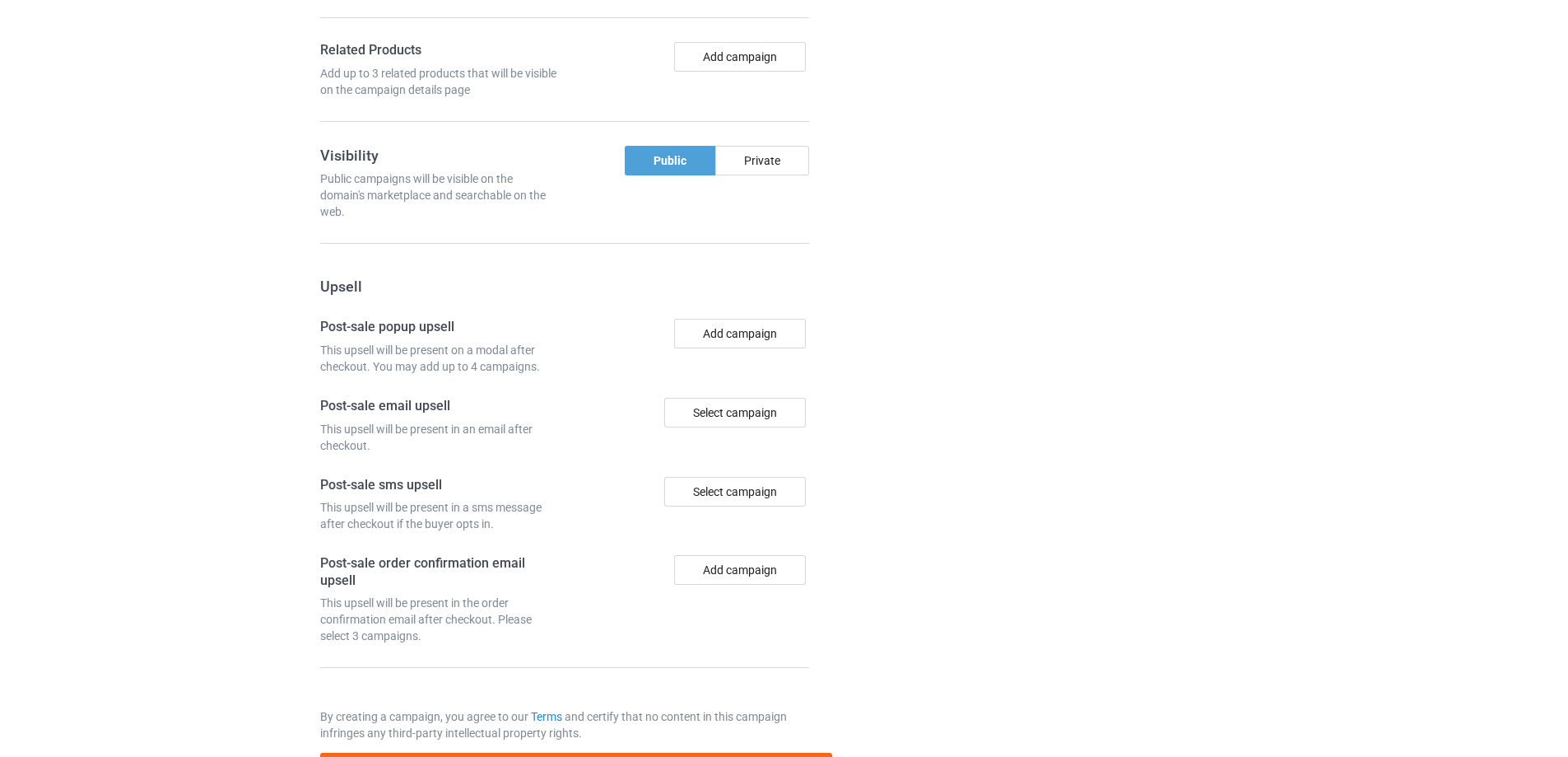
scroll to position [1373, 0]
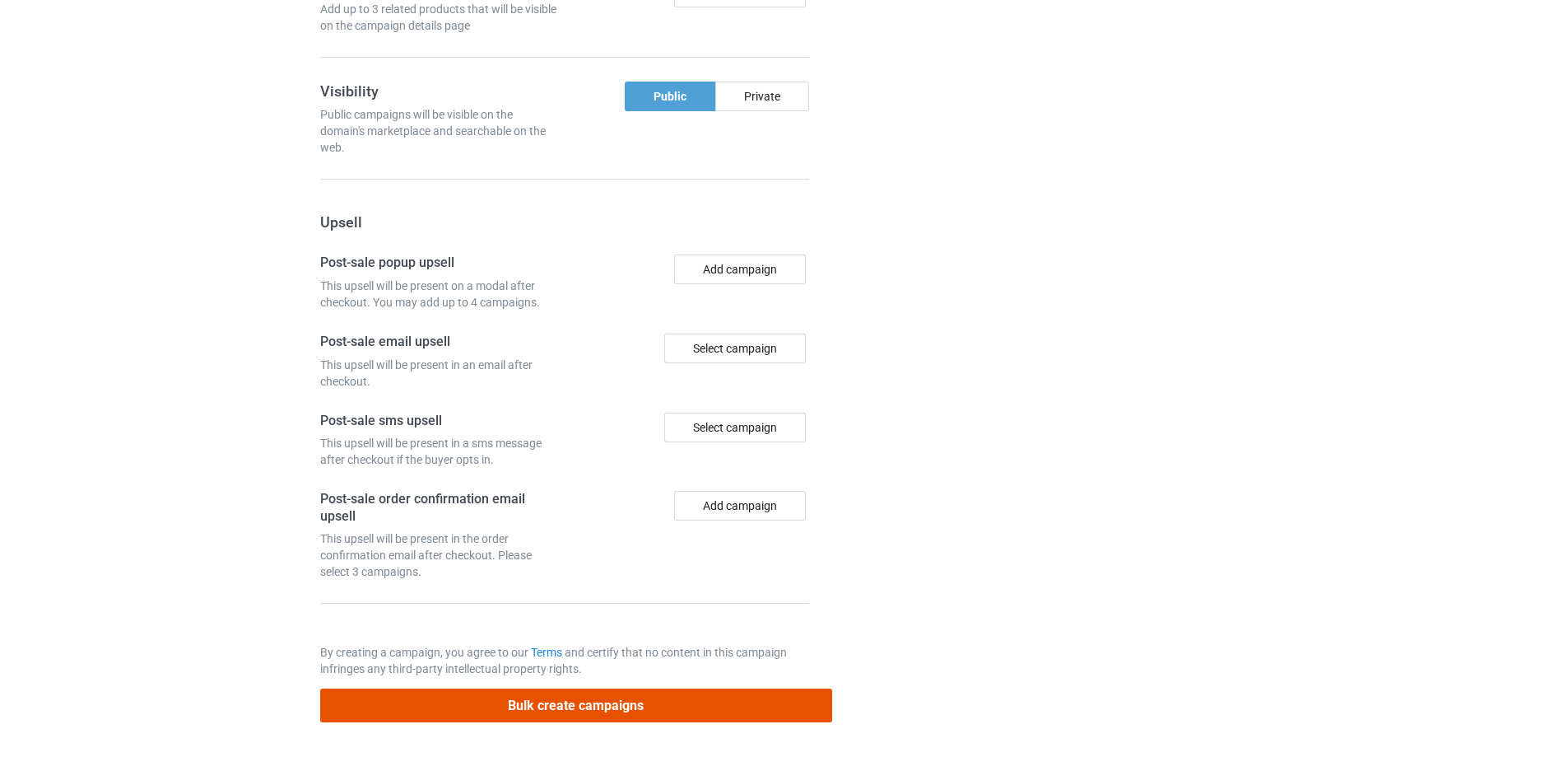
click at [539, 703] on button "Bulk create campaigns" at bounding box center [577, 706] width 512 height 34
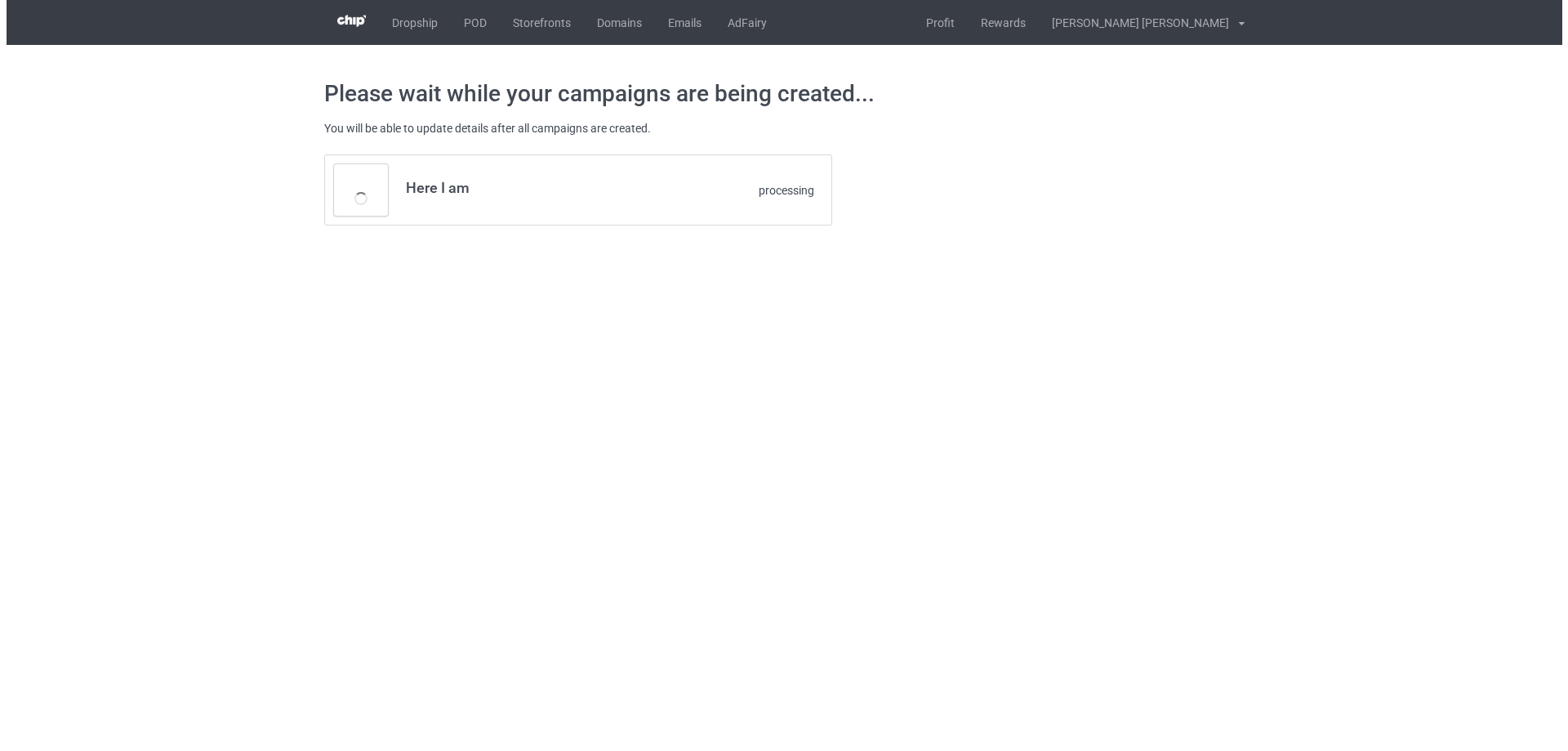
scroll to position [0, 0]
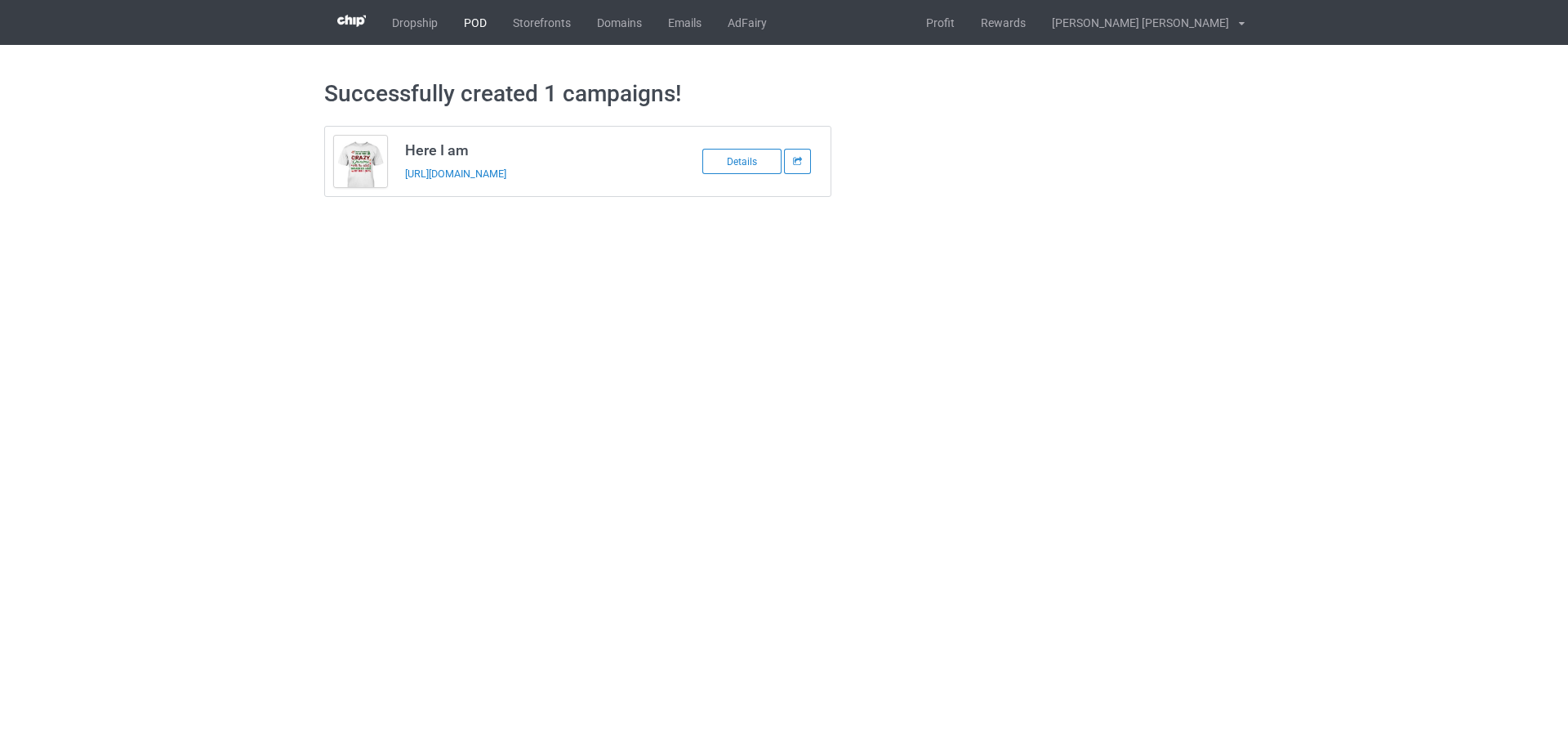
click at [463, 20] on link "POD" at bounding box center [476, 22] width 49 height 45
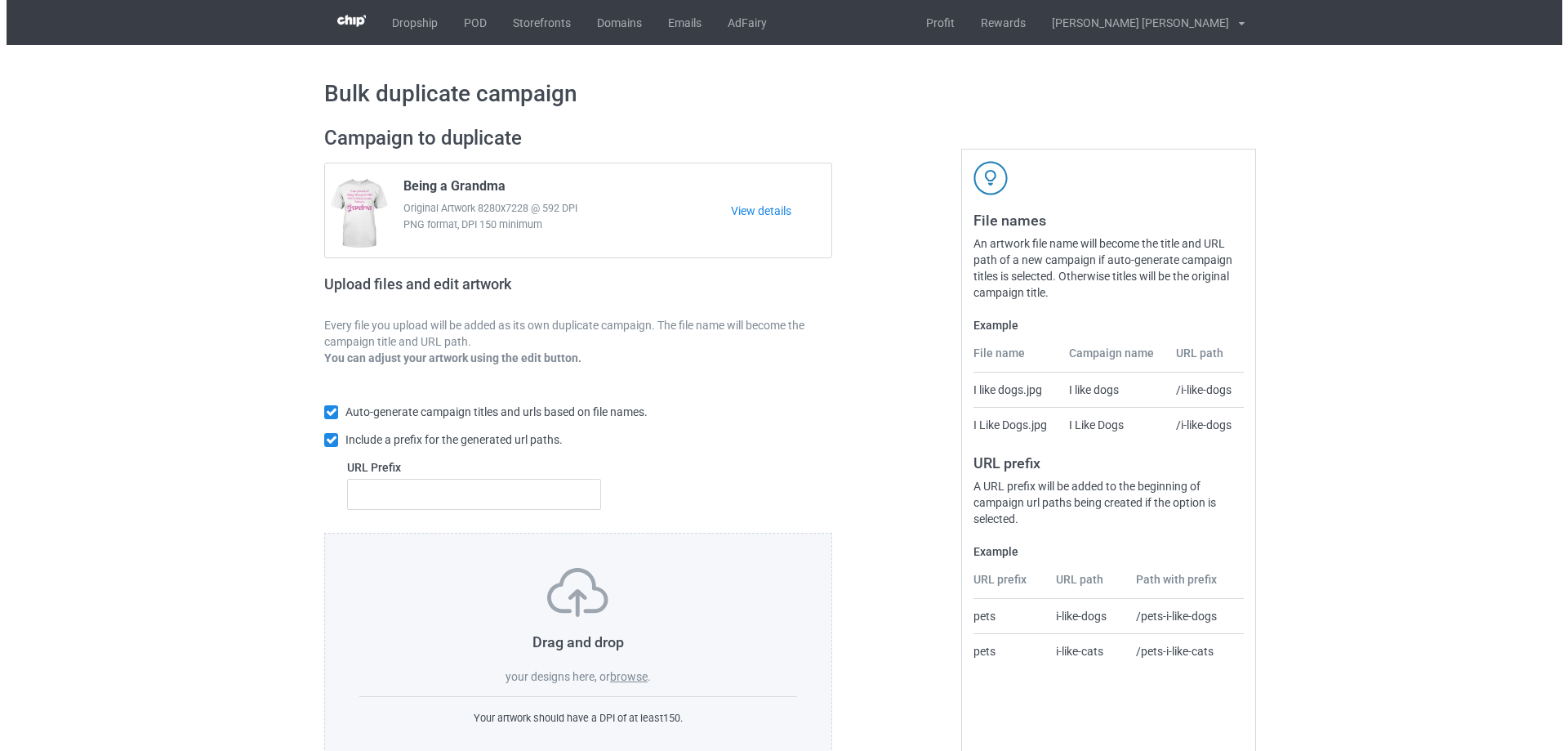
scroll to position [46, 0]
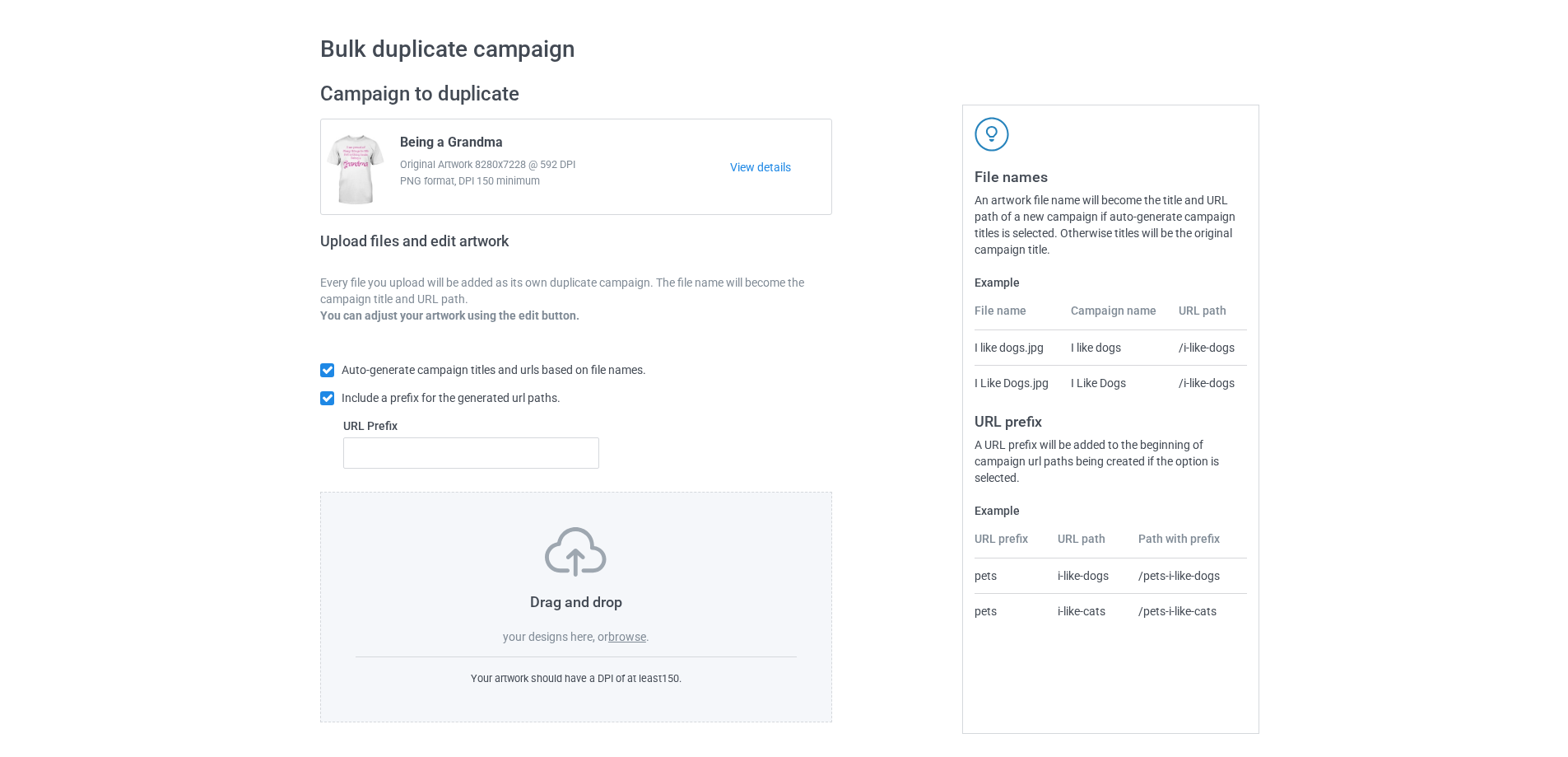
click at [634, 640] on label "browse" at bounding box center [627, 636] width 38 height 13
click at [0, 0] on input "browse" at bounding box center [0, 0] width 0 height 0
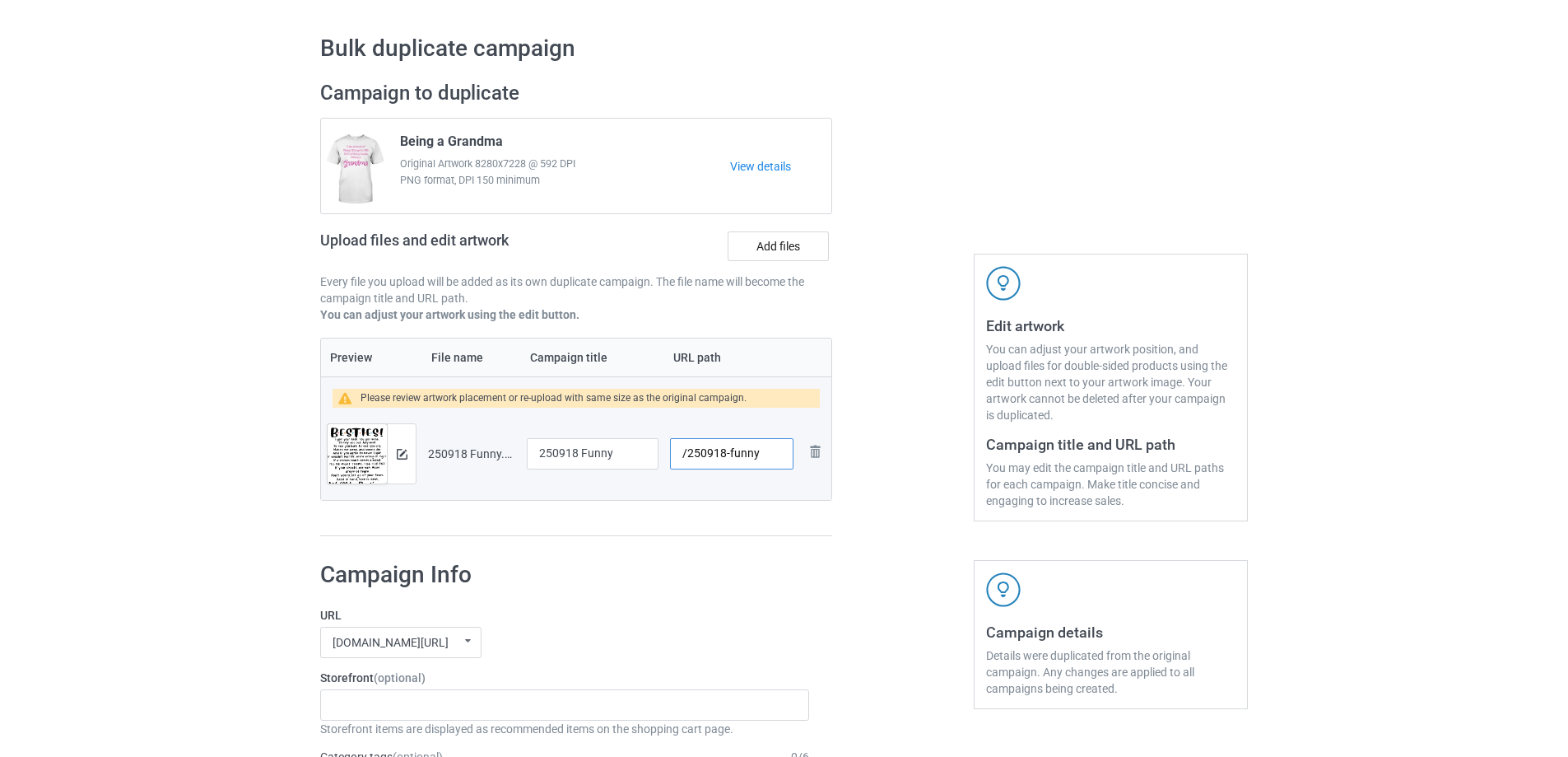
drag, startPoint x: 727, startPoint y: 456, endPoint x: 753, endPoint y: 459, distance: 26.2
click at [753, 459] on input "/250918-funny" at bounding box center [732, 453] width 124 height 31
click at [760, 455] on input "/250918-1y" at bounding box center [732, 453] width 124 height 31
type input "/250918-1"
drag, startPoint x: 625, startPoint y: 456, endPoint x: 465, endPoint y: 458, distance: 160.0
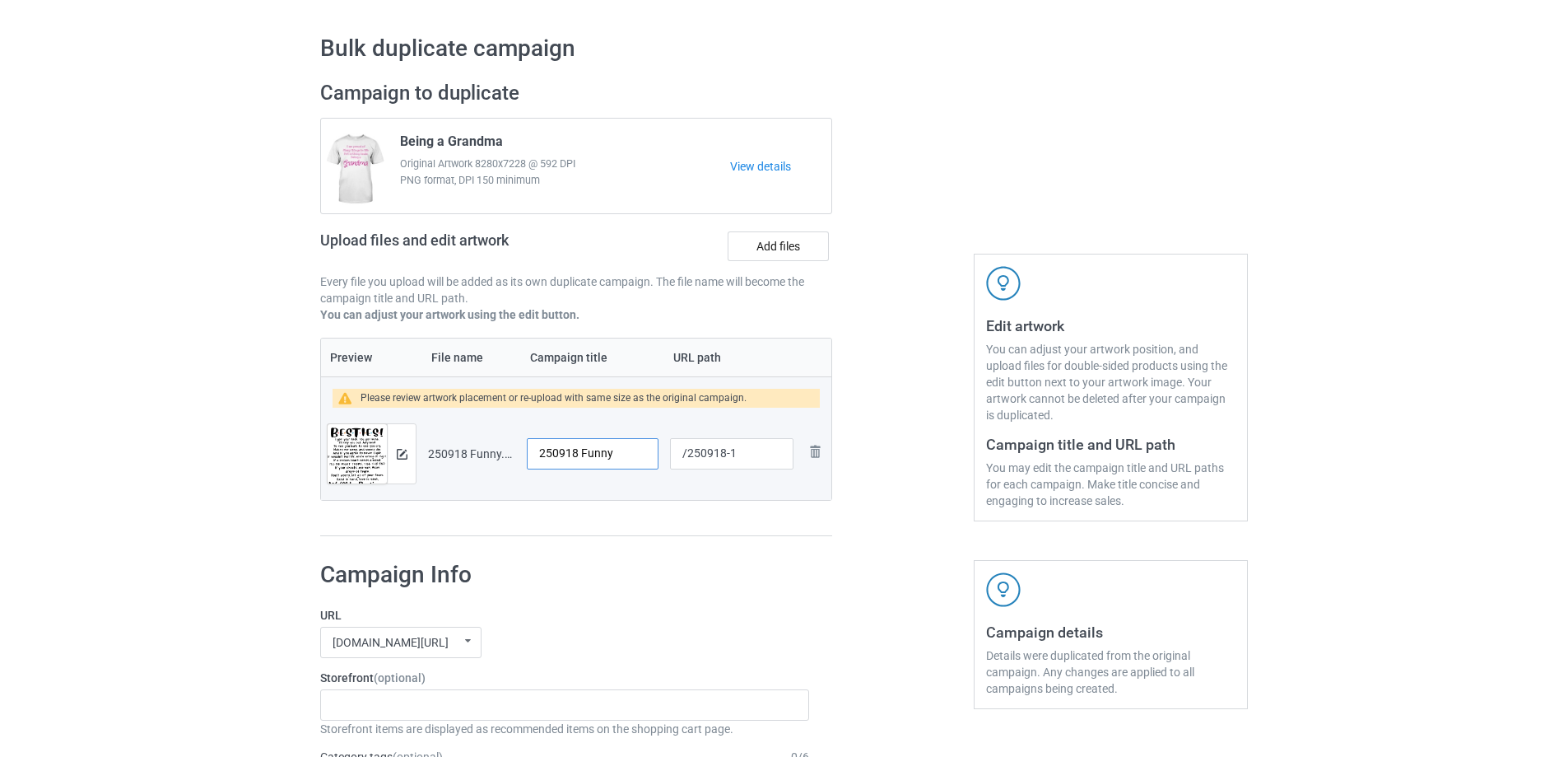
click at [465, 458] on tr "Preview and edit artwork 250918 Funny.png 250918 Funny /250918-1 Remove file" at bounding box center [577, 454] width 510 height 92
type input "Besties"
click at [402, 456] on img at bounding box center [402, 454] width 11 height 11
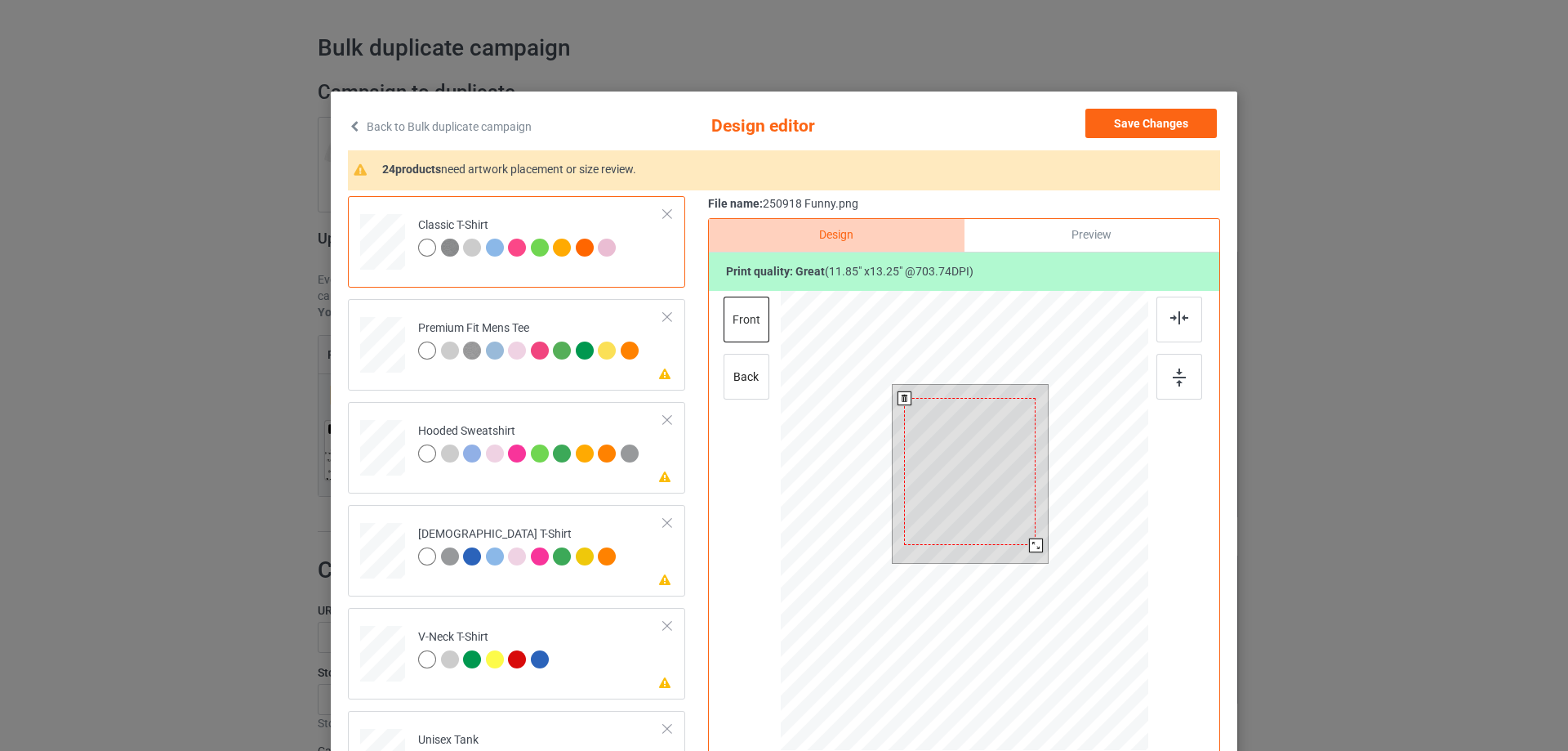
drag, startPoint x: 1043, startPoint y: 561, endPoint x: 1034, endPoint y: 545, distance: 18.4
click at [1034, 545] on div at bounding box center [1036, 546] width 14 height 14
click at [1034, 546] on div at bounding box center [1038, 547] width 14 height 14
click at [1014, 519] on div at bounding box center [970, 464] width 135 height 152
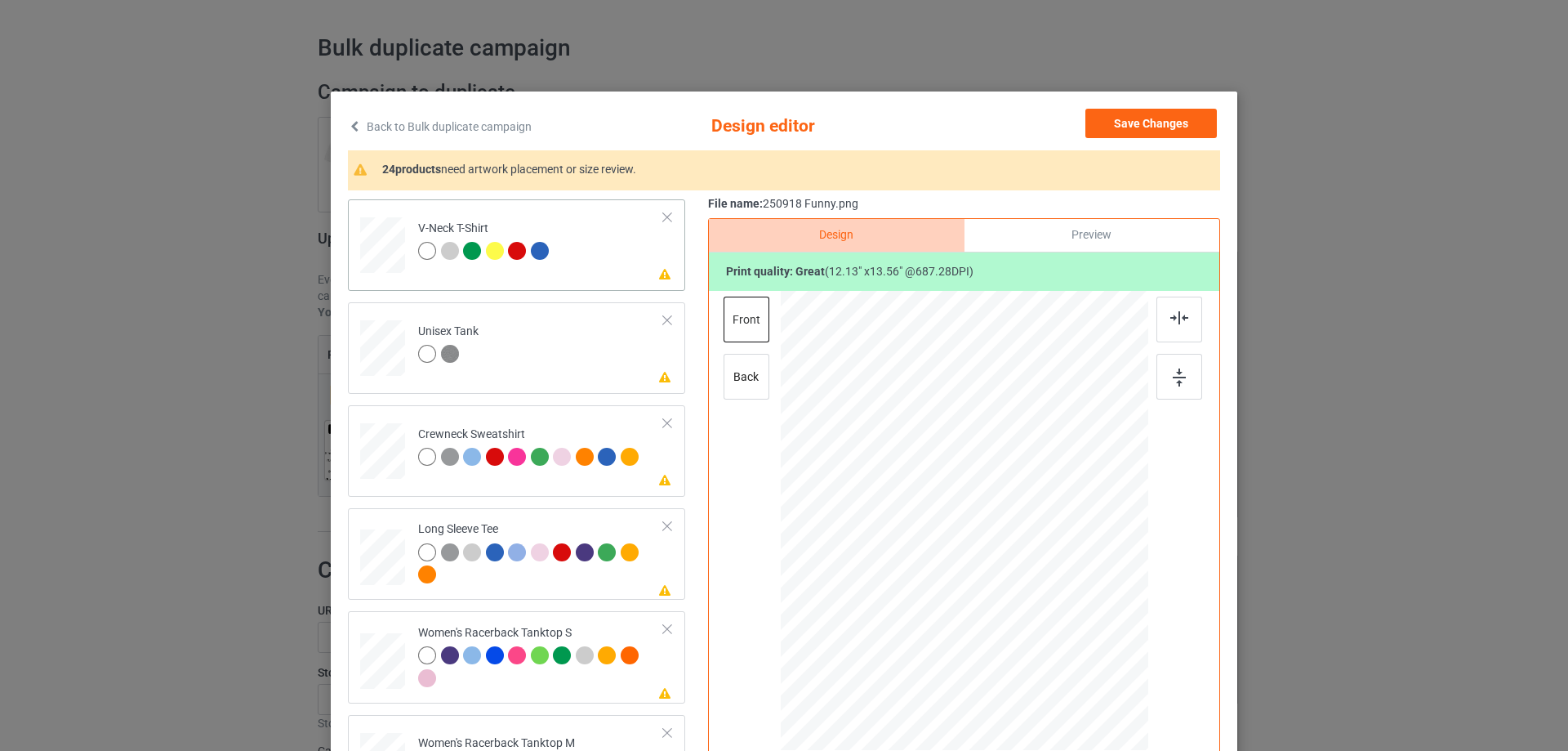
scroll to position [572, 0]
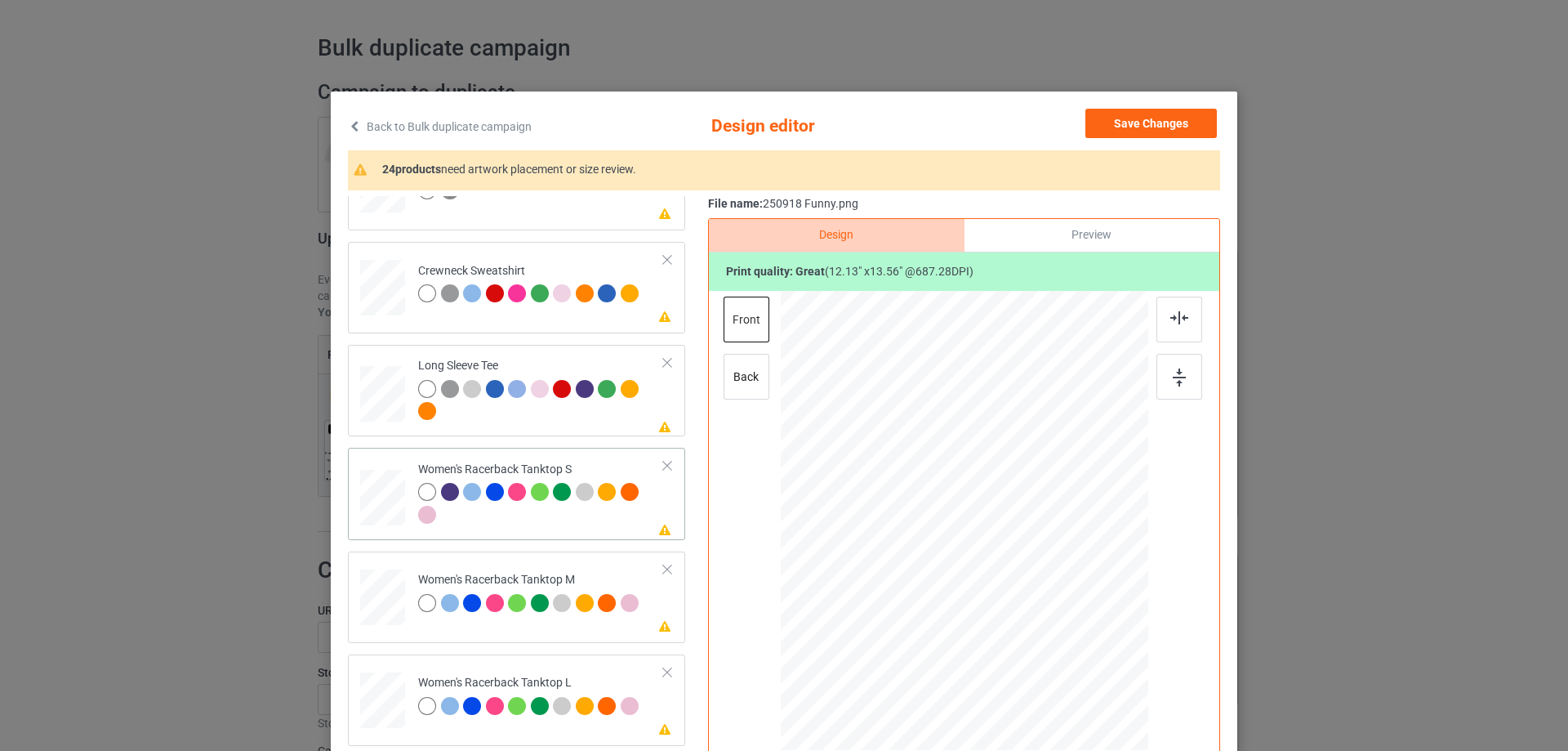
click at [377, 509] on div at bounding box center [383, 498] width 44 height 56
drag, startPoint x: 1068, startPoint y: 646, endPoint x: 1048, endPoint y: 614, distance: 37.7
click at [1048, 614] on div at bounding box center [1049, 615] width 14 height 14
drag, startPoint x: 999, startPoint y: 573, endPoint x: 999, endPoint y: 582, distance: 9.0
click at [999, 582] on div at bounding box center [964, 530] width 167 height 188
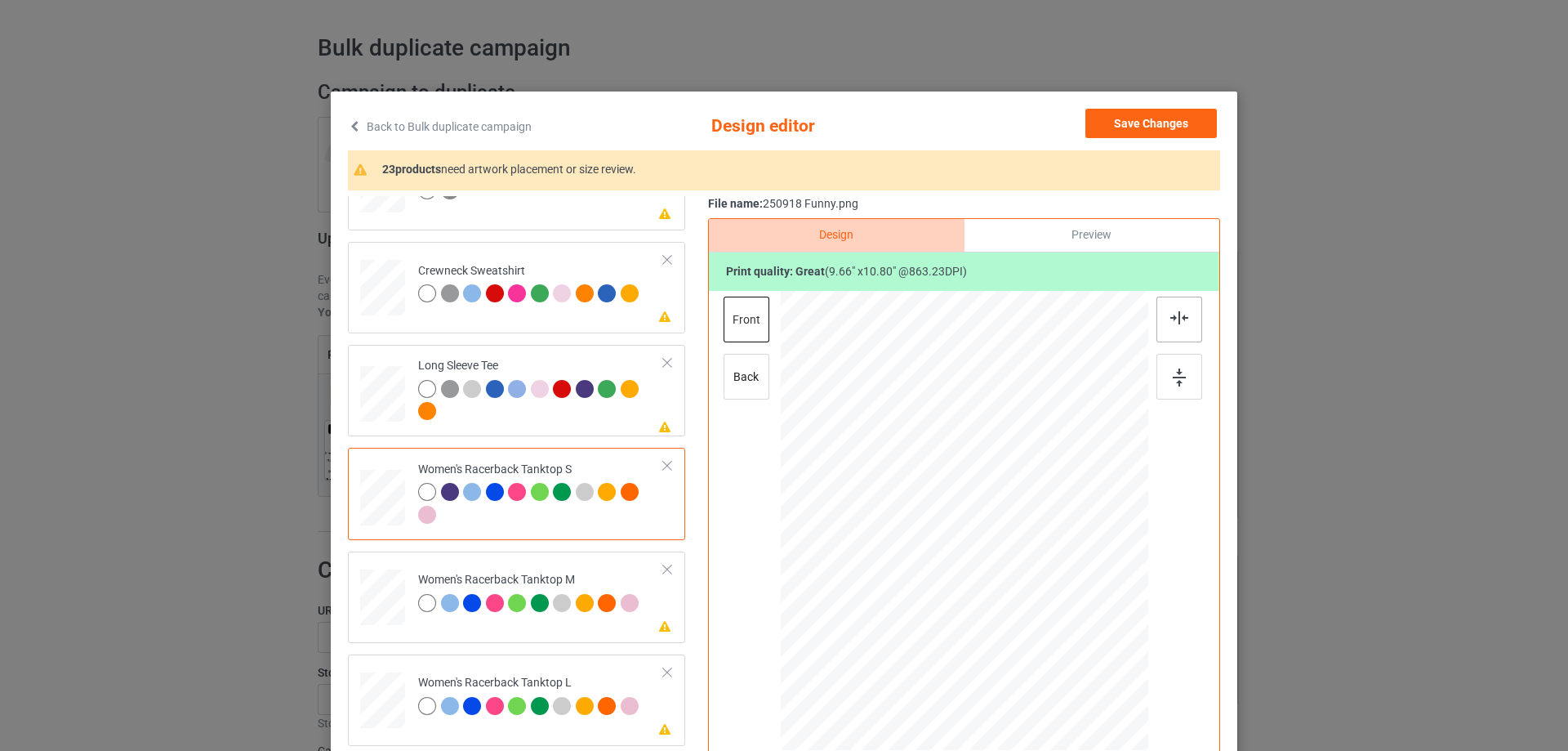
click at [1164, 324] on div at bounding box center [1179, 319] width 46 height 46
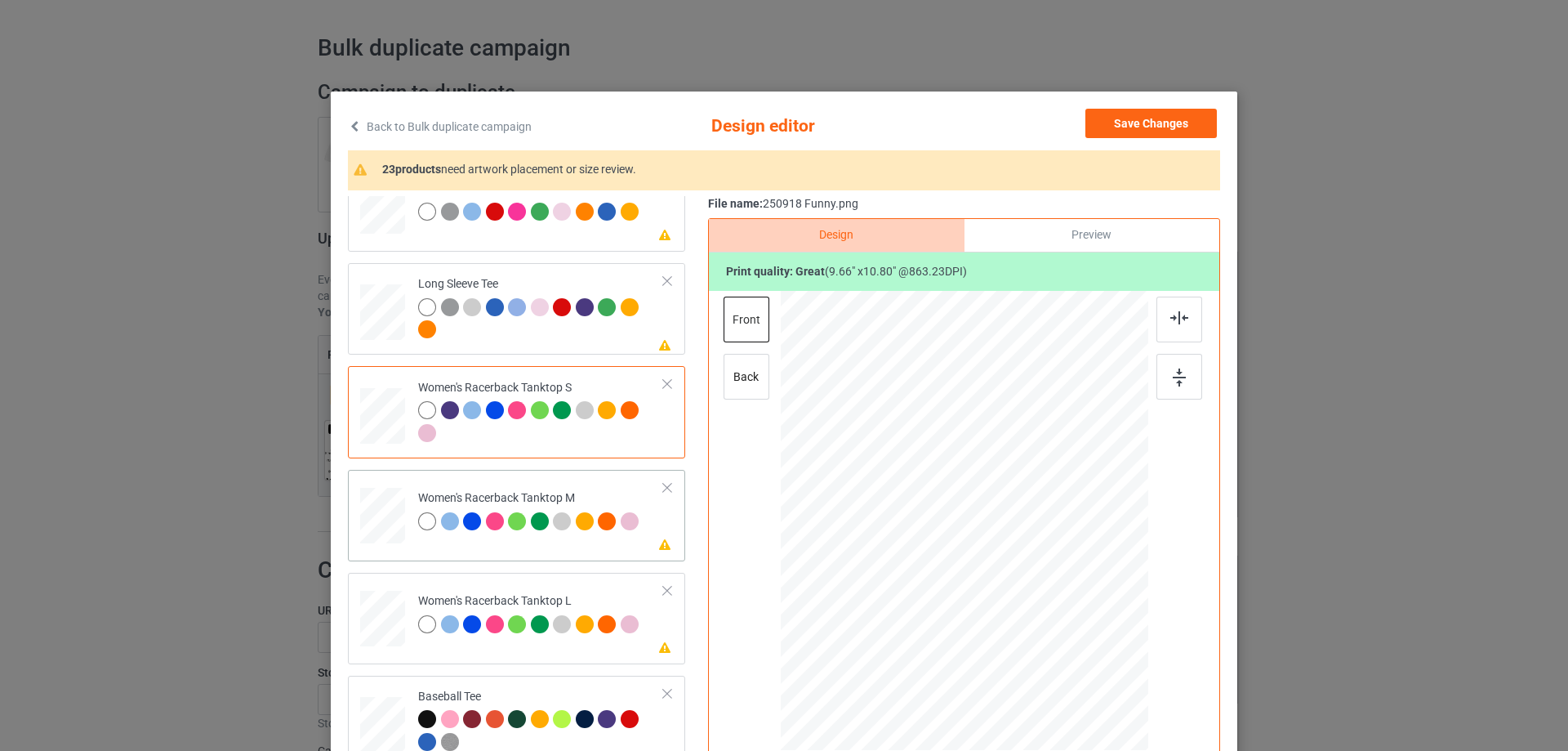
click at [396, 533] on div at bounding box center [382, 516] width 45 height 56
drag, startPoint x: 1069, startPoint y: 641, endPoint x: 1061, endPoint y: 603, distance: 38.8
click at [1061, 603] on div at bounding box center [964, 521] width 368 height 460
drag, startPoint x: 997, startPoint y: 551, endPoint x: 999, endPoint y: 569, distance: 18.1
click at [999, 569] on div at bounding box center [966, 539] width 177 height 199
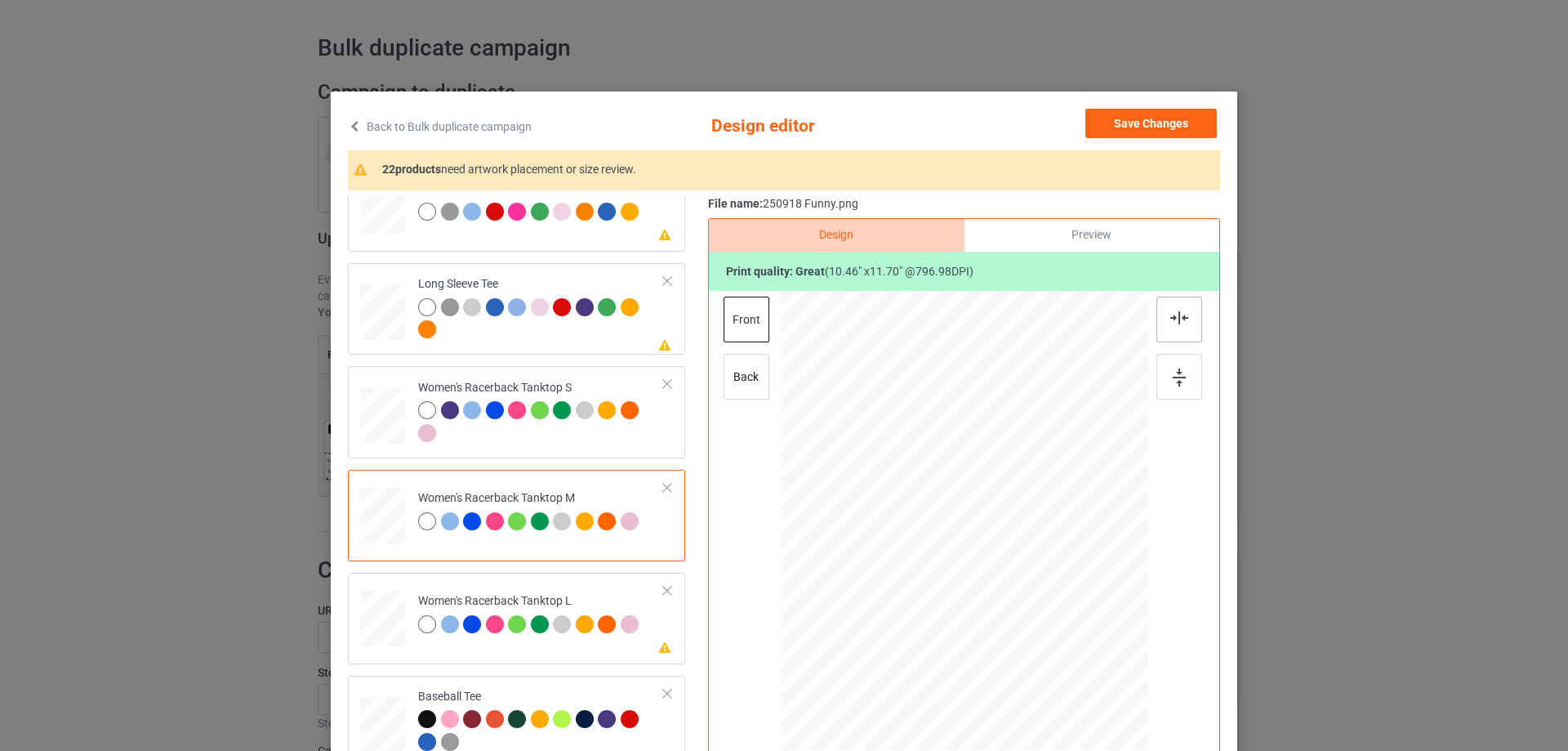
click at [1170, 324] on img at bounding box center [1179, 317] width 18 height 13
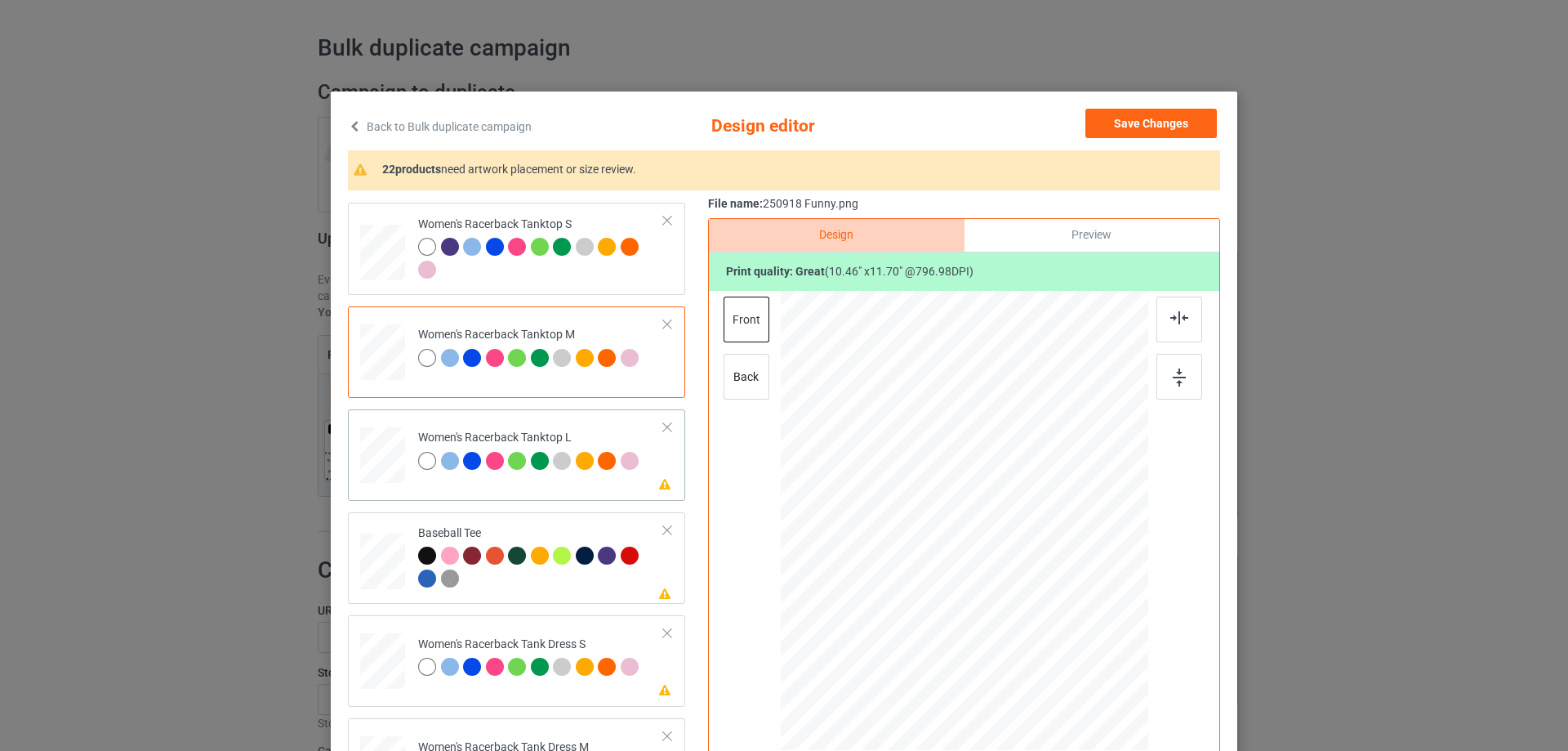
click at [384, 459] on div at bounding box center [382, 456] width 45 height 54
drag, startPoint x: 1070, startPoint y: 646, endPoint x: 1044, endPoint y: 597, distance: 55.5
click at [1044, 597] on div at bounding box center [964, 521] width 368 height 439
drag, startPoint x: 986, startPoint y: 541, endPoint x: 986, endPoint y: 551, distance: 10.0
click at [986, 551] on div at bounding box center [964, 531] width 151 height 168
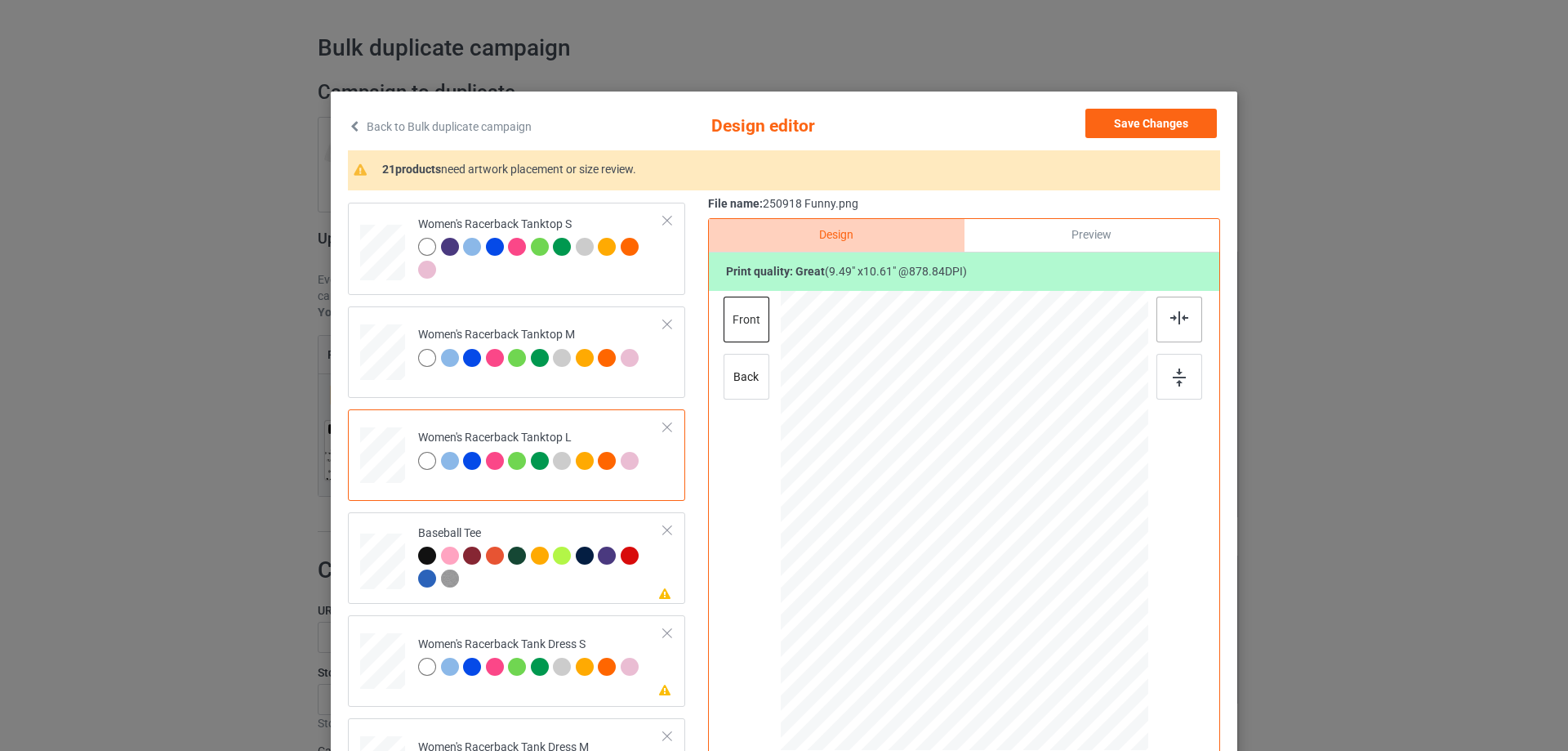
click at [1173, 308] on div at bounding box center [1179, 319] width 46 height 46
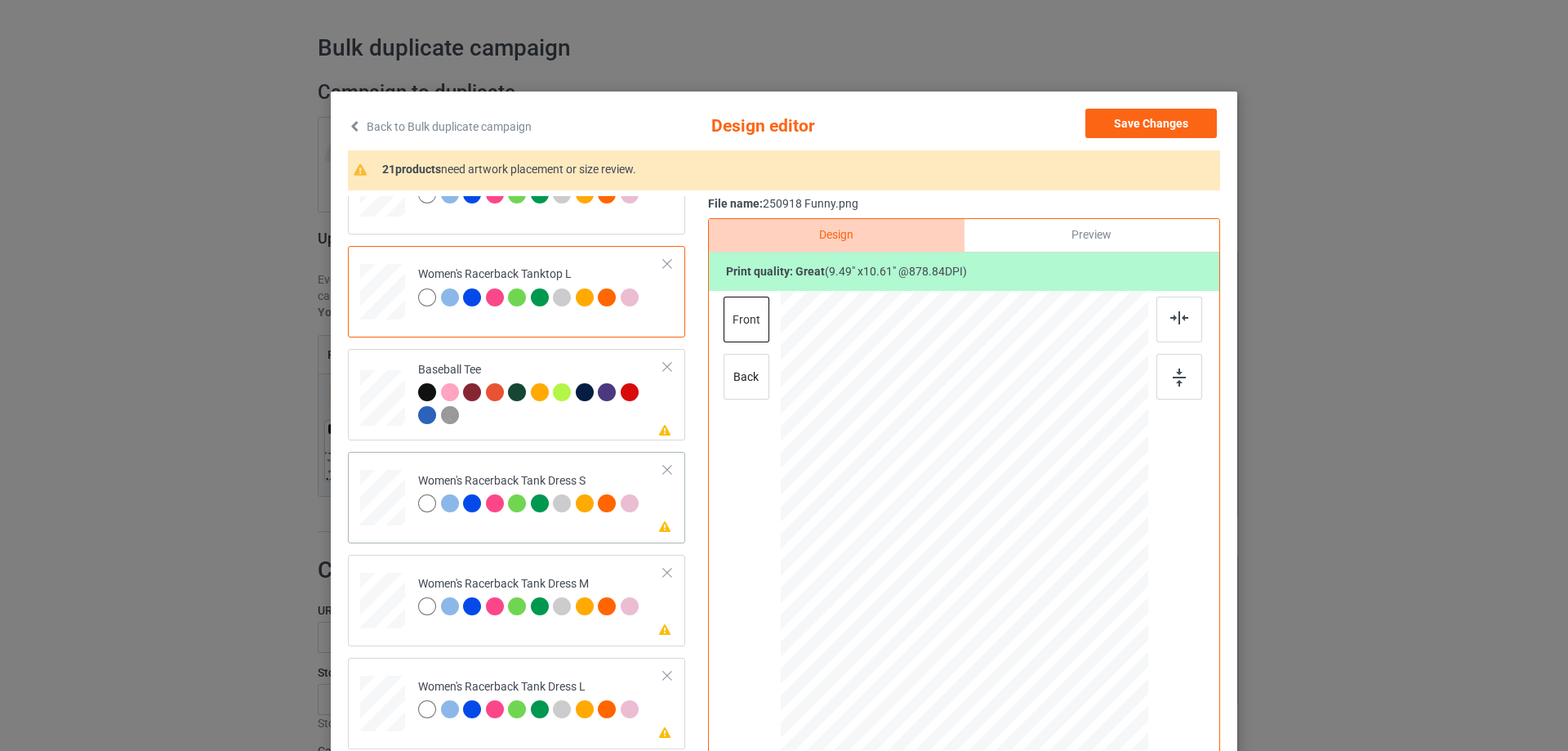
click at [369, 499] on div at bounding box center [383, 498] width 37 height 56
drag, startPoint x: 1046, startPoint y: 627, endPoint x: 1039, endPoint y: 610, distance: 18.4
click at [1041, 610] on div at bounding box center [1048, 614] width 14 height 14
drag, startPoint x: 1009, startPoint y: 587, endPoint x: 1011, endPoint y: 563, distance: 24.1
click at [1011, 563] on div at bounding box center [965, 499] width 160 height 179
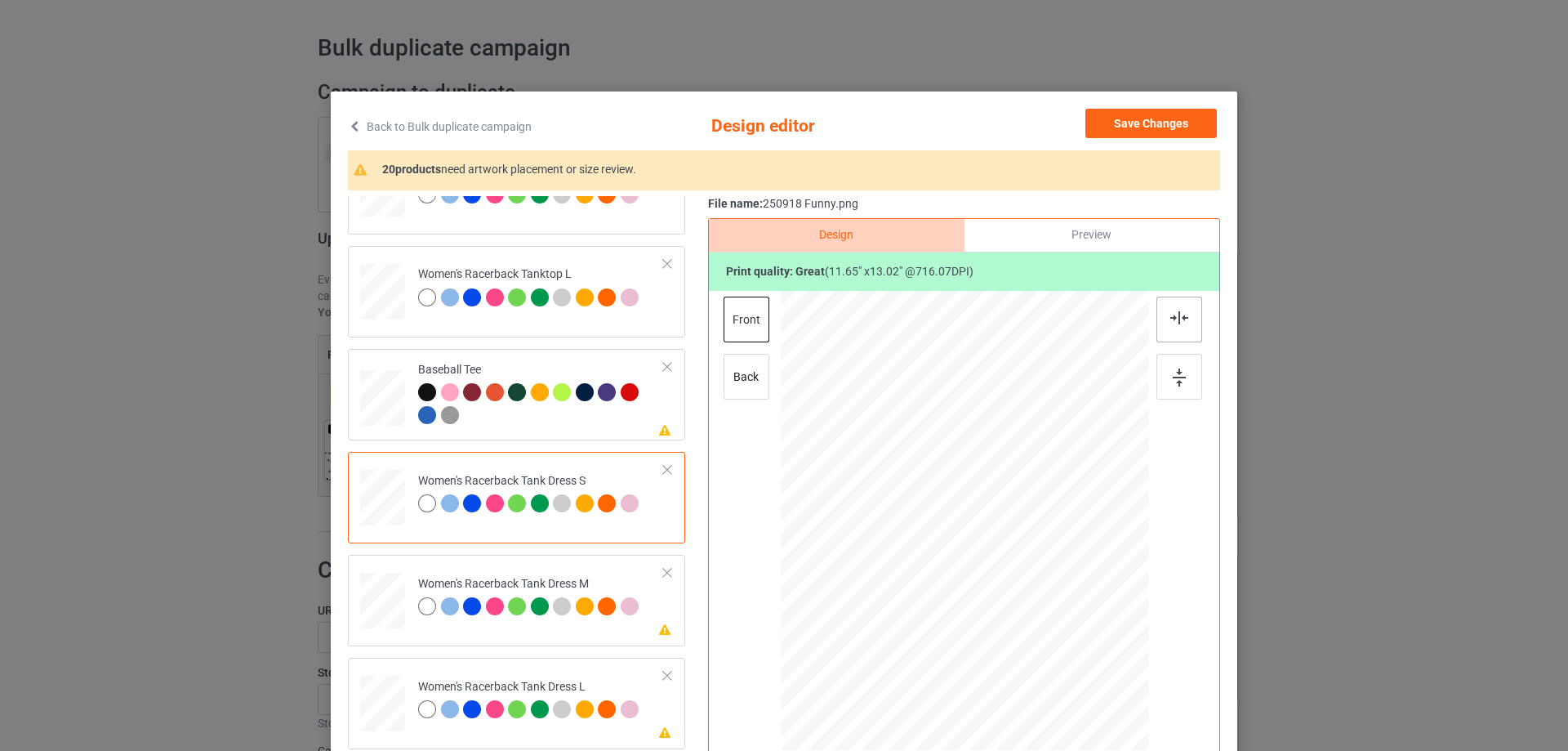
click at [1180, 313] on img at bounding box center [1179, 317] width 18 height 13
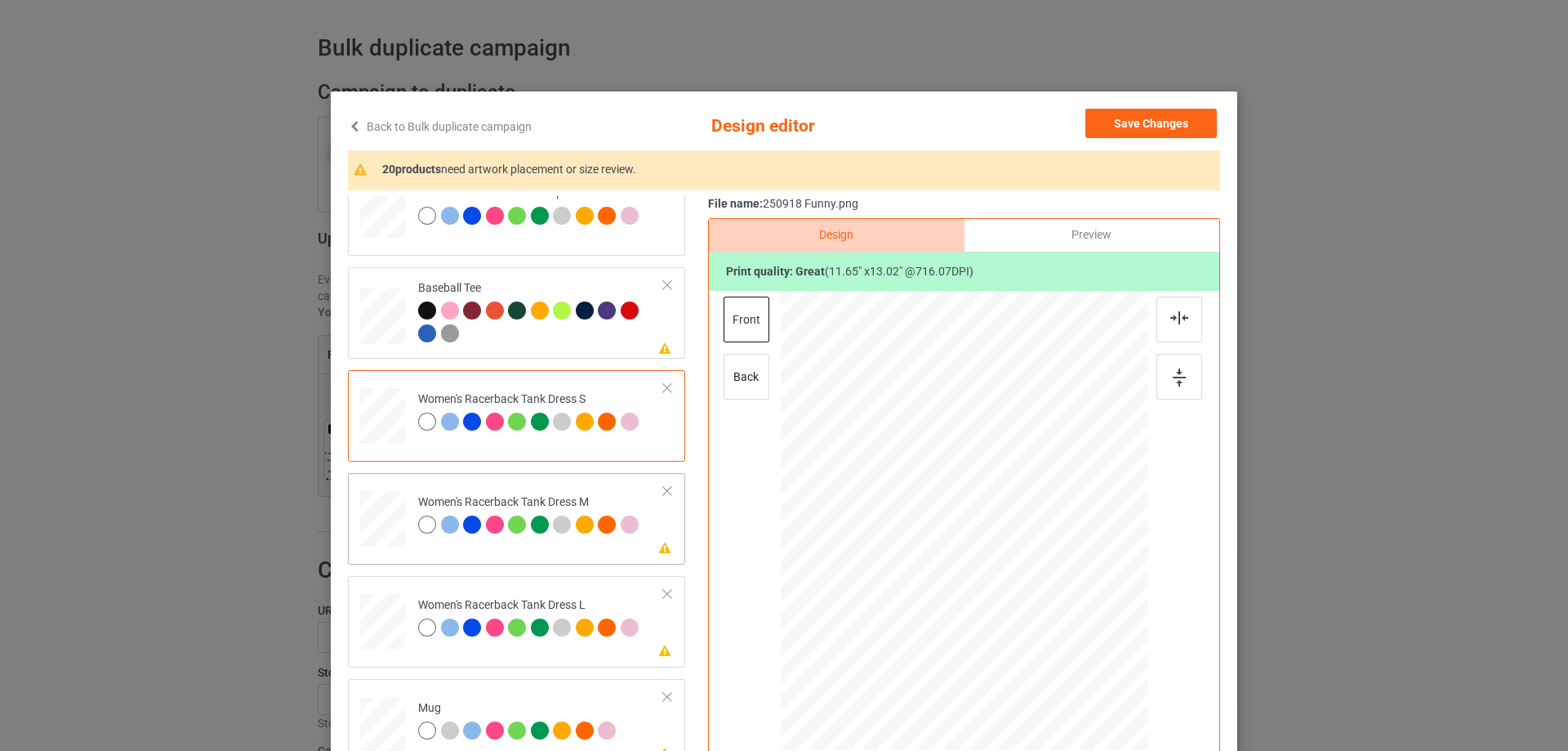
click at [383, 525] on div at bounding box center [382, 519] width 38 height 56
drag, startPoint x: 1050, startPoint y: 630, endPoint x: 996, endPoint y: 584, distance: 70.9
click at [1042, 612] on div at bounding box center [1044, 611] width 14 height 14
drag, startPoint x: 996, startPoint y: 584, endPoint x: 999, endPoint y: 563, distance: 21.2
click at [999, 563] on div at bounding box center [967, 501] width 160 height 179
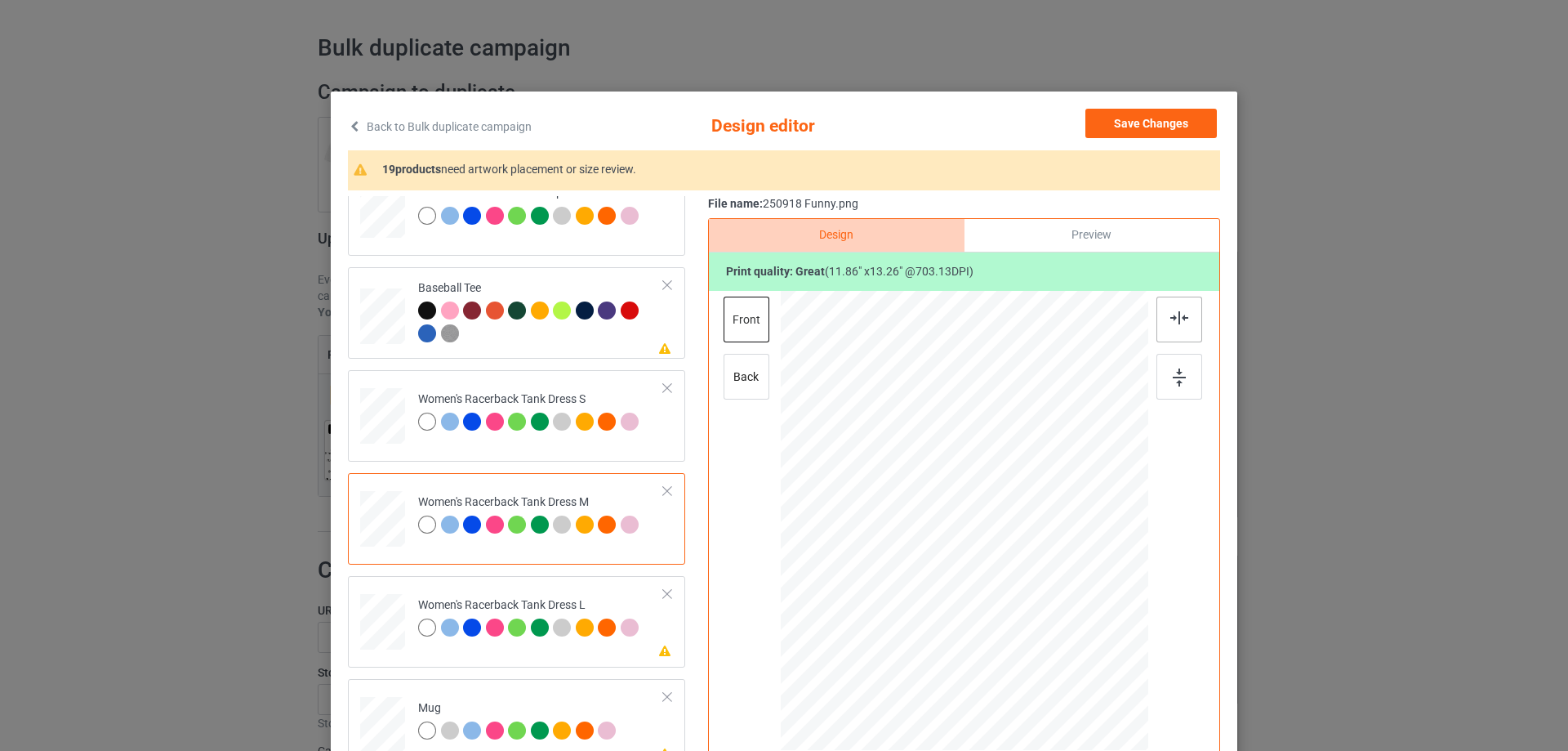
click at [1173, 320] on img at bounding box center [1179, 317] width 18 height 13
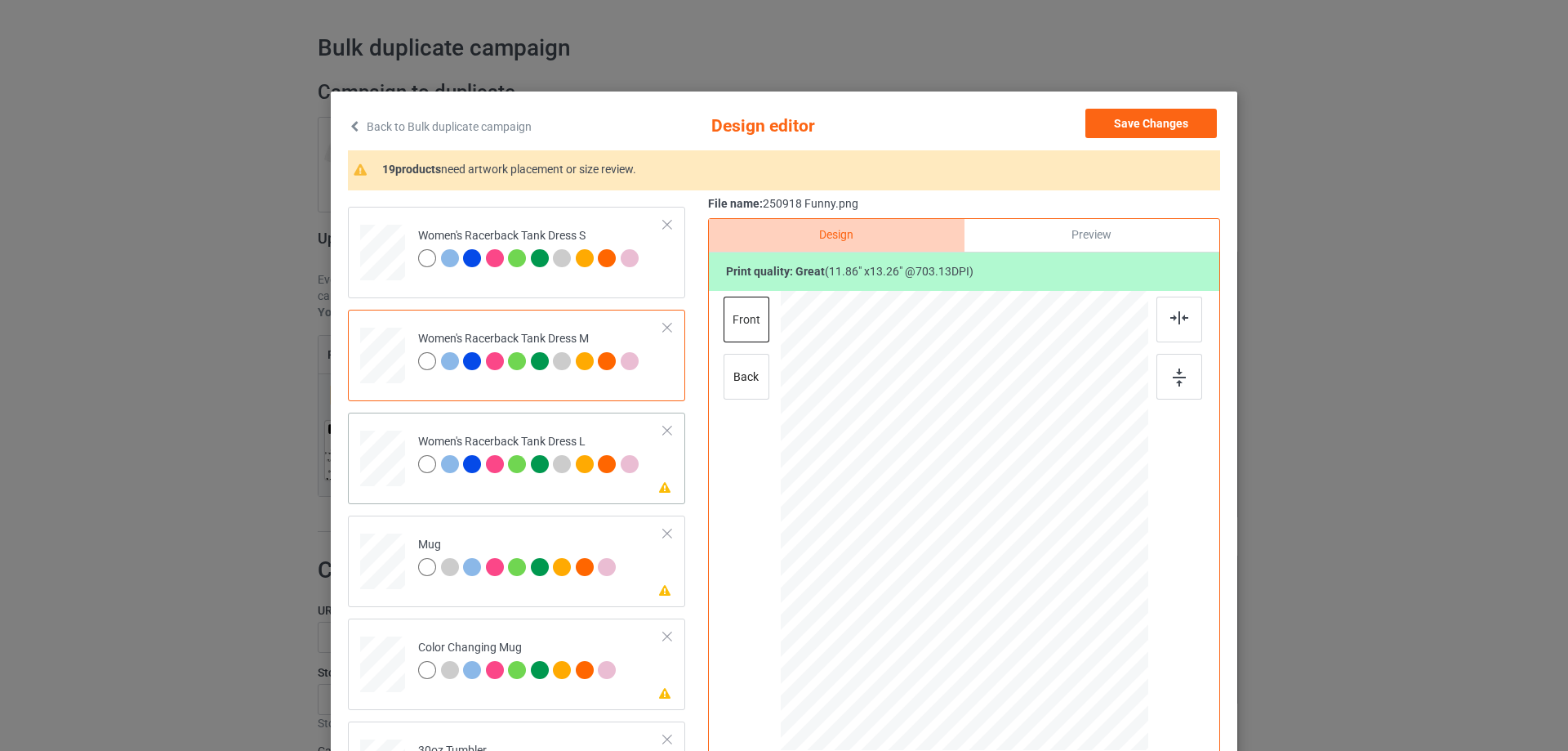
click at [378, 477] on div at bounding box center [383, 458] width 40 height 56
drag, startPoint x: 1059, startPoint y: 632, endPoint x: 1017, endPoint y: 591, distance: 58.7
click at [1043, 610] on div at bounding box center [1046, 613] width 14 height 14
drag, startPoint x: 1017, startPoint y: 591, endPoint x: 1017, endPoint y: 570, distance: 21.0
click at [1017, 570] on div at bounding box center [964, 499] width 160 height 180
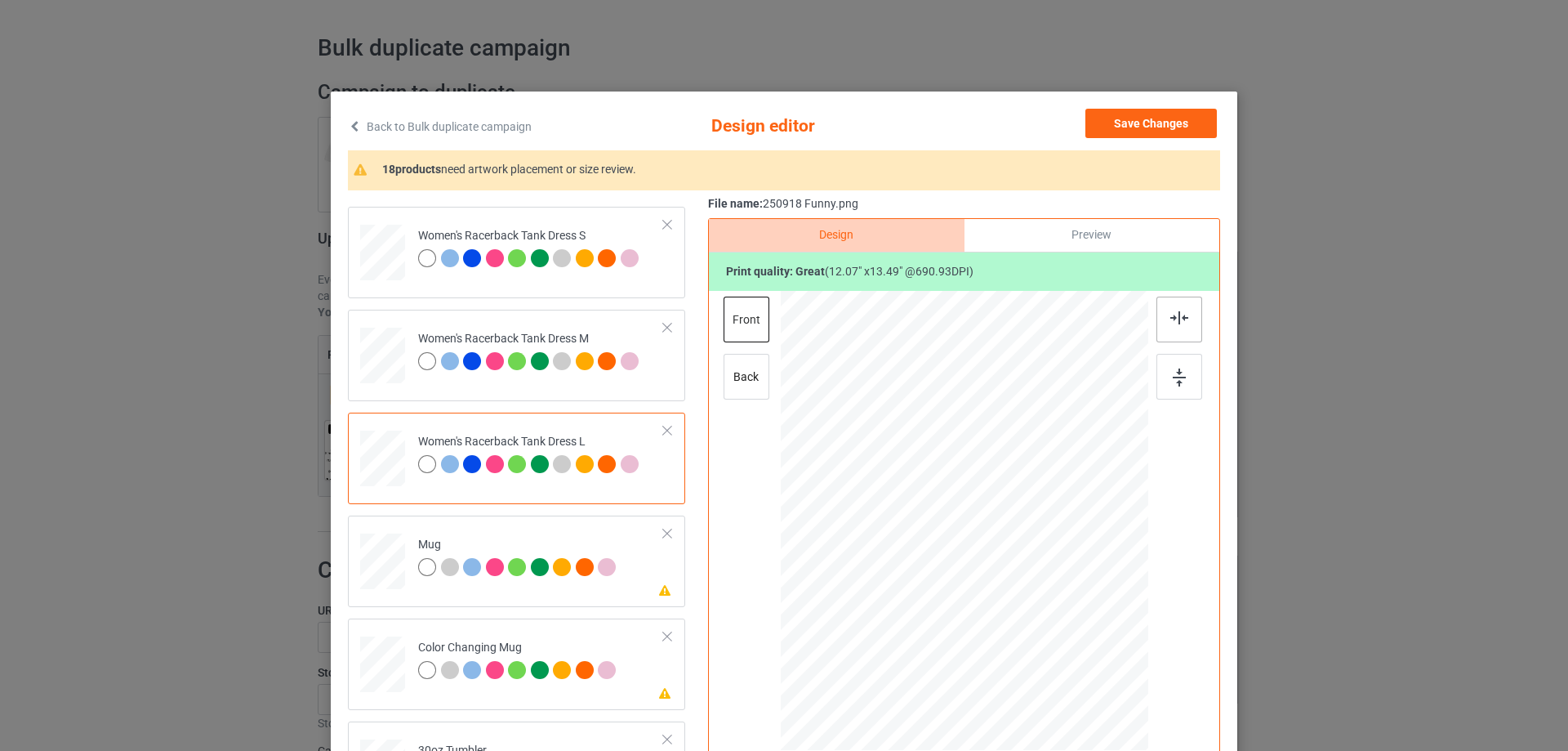
click at [1173, 325] on div at bounding box center [1179, 319] width 46 height 46
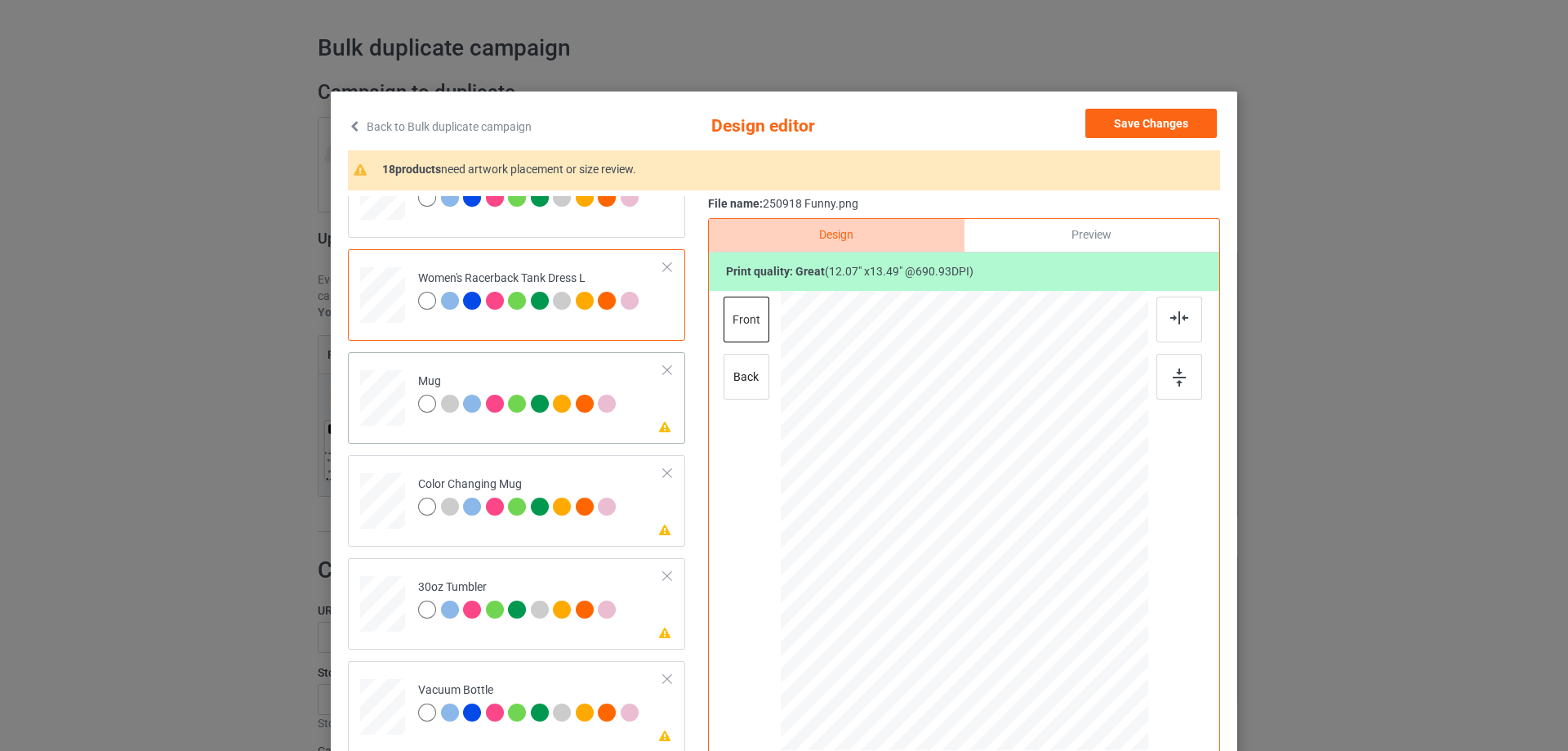
click at [376, 393] on div at bounding box center [382, 398] width 45 height 18
drag, startPoint x: 1070, startPoint y: 644, endPoint x: 1039, endPoint y: 575, distance: 75.6
click at [1039, 575] on div at bounding box center [964, 520] width 368 height 152
drag, startPoint x: 955, startPoint y: 535, endPoint x: 1055, endPoint y: 534, distance: 100.0
click at [1055, 534] on div at bounding box center [1063, 518] width 128 height 143
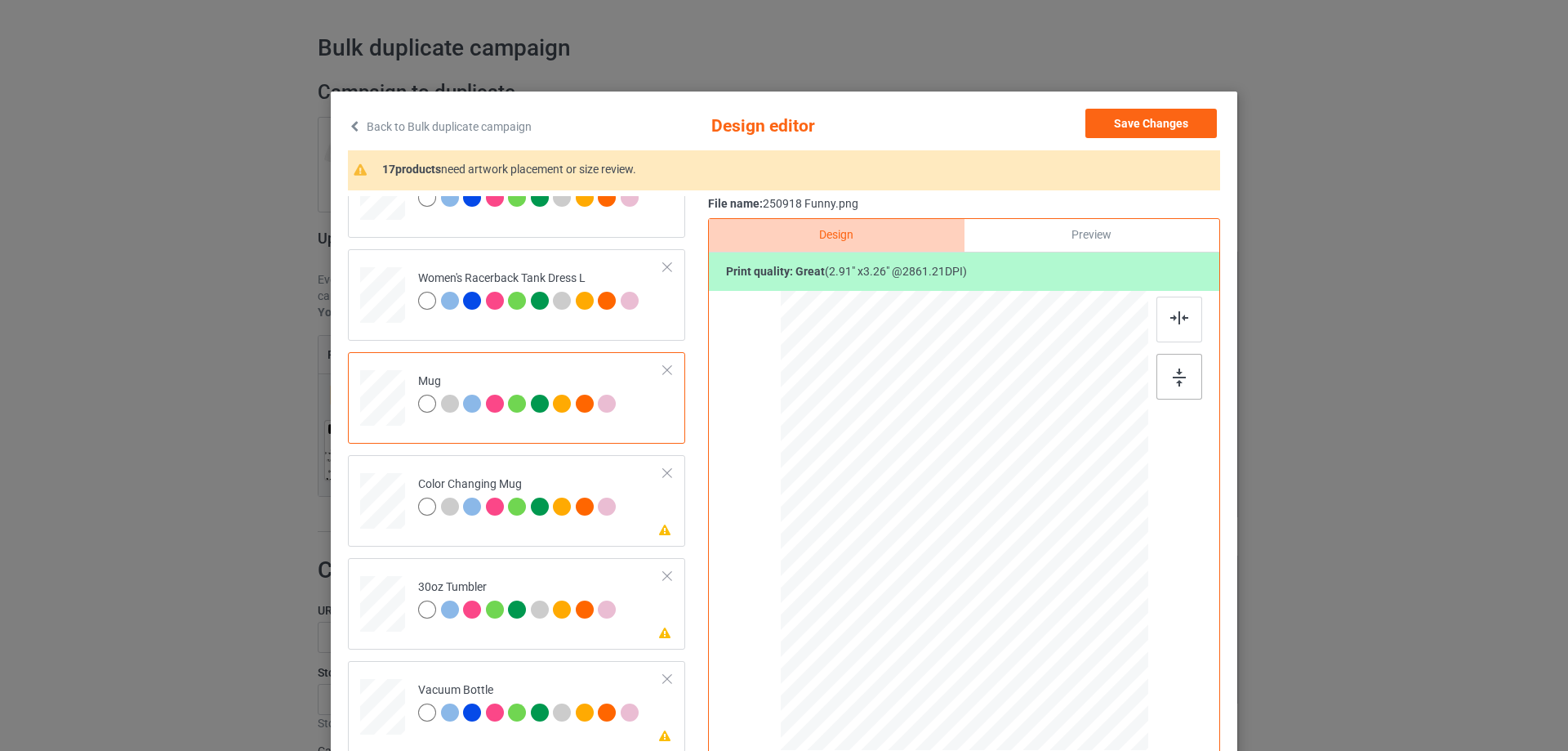
click at [1173, 376] on img at bounding box center [1179, 378] width 13 height 18
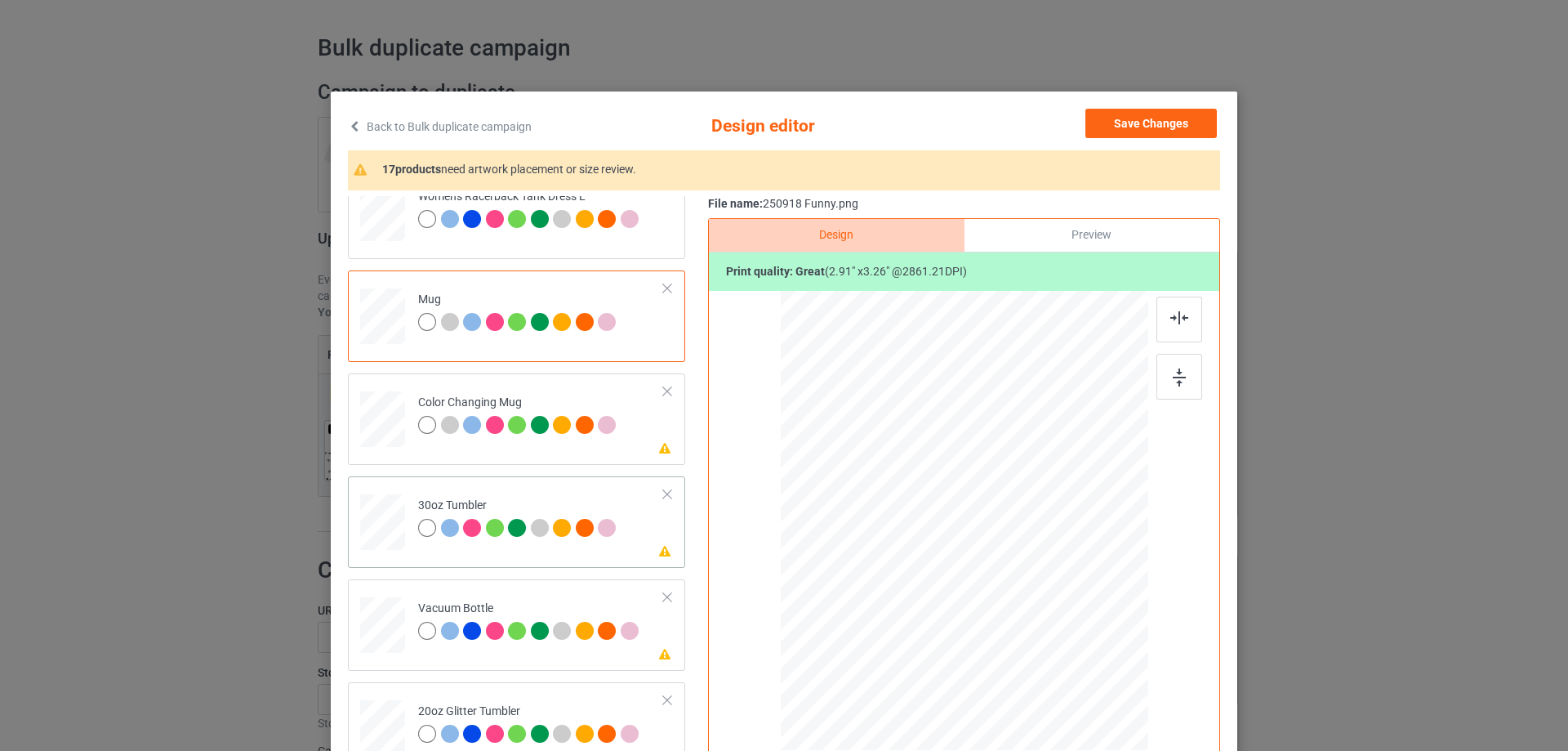
click at [376, 527] on div at bounding box center [382, 523] width 43 height 25
drag, startPoint x: 1065, startPoint y: 644, endPoint x: 1022, endPoint y: 587, distance: 71.4
click at [1022, 587] on div at bounding box center [1025, 589] width 14 height 14
drag, startPoint x: 943, startPoint y: 570, endPoint x: 913, endPoint y: 565, distance: 30.4
click at [913, 565] on div at bounding box center [879, 518] width 121 height 135
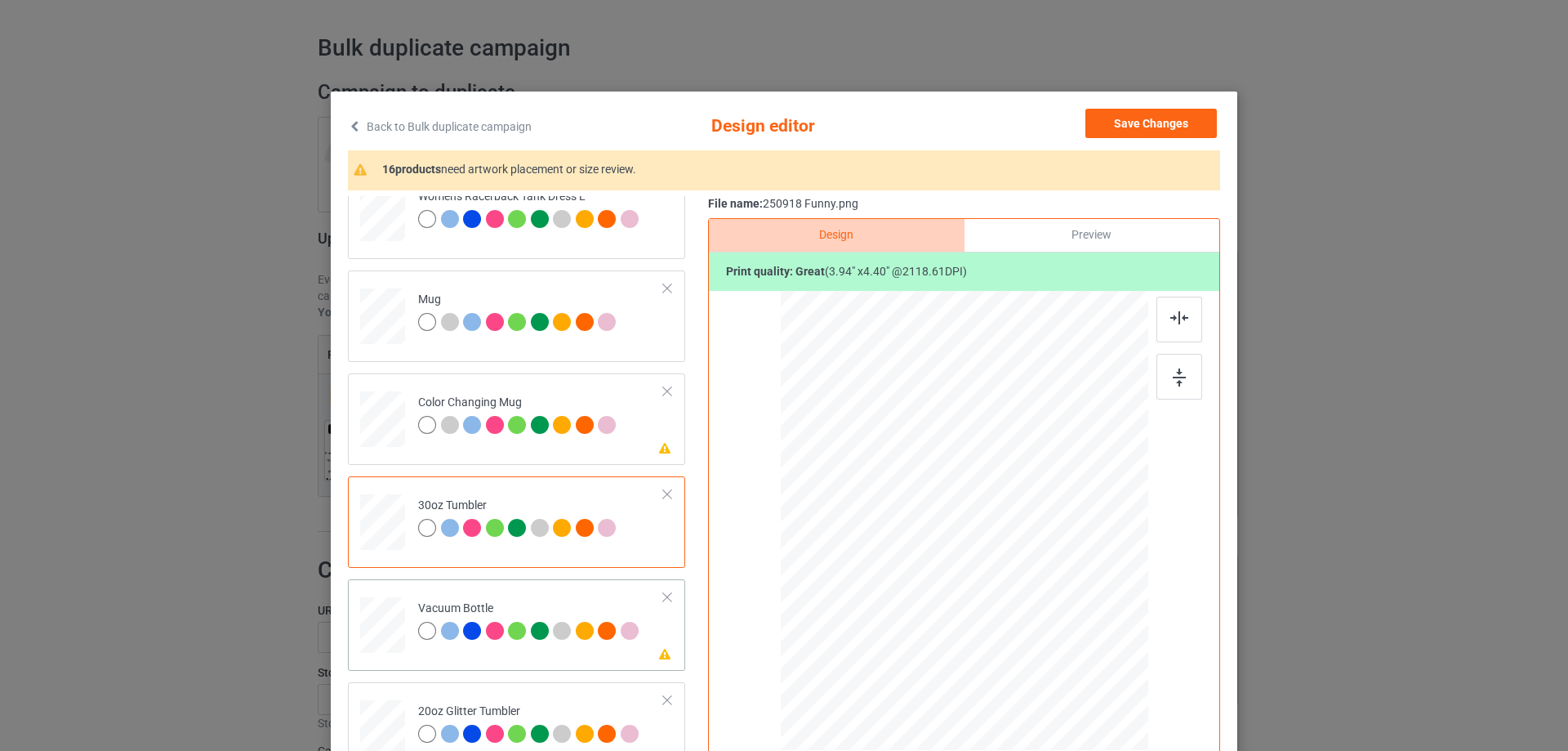
scroll to position [1634, 0]
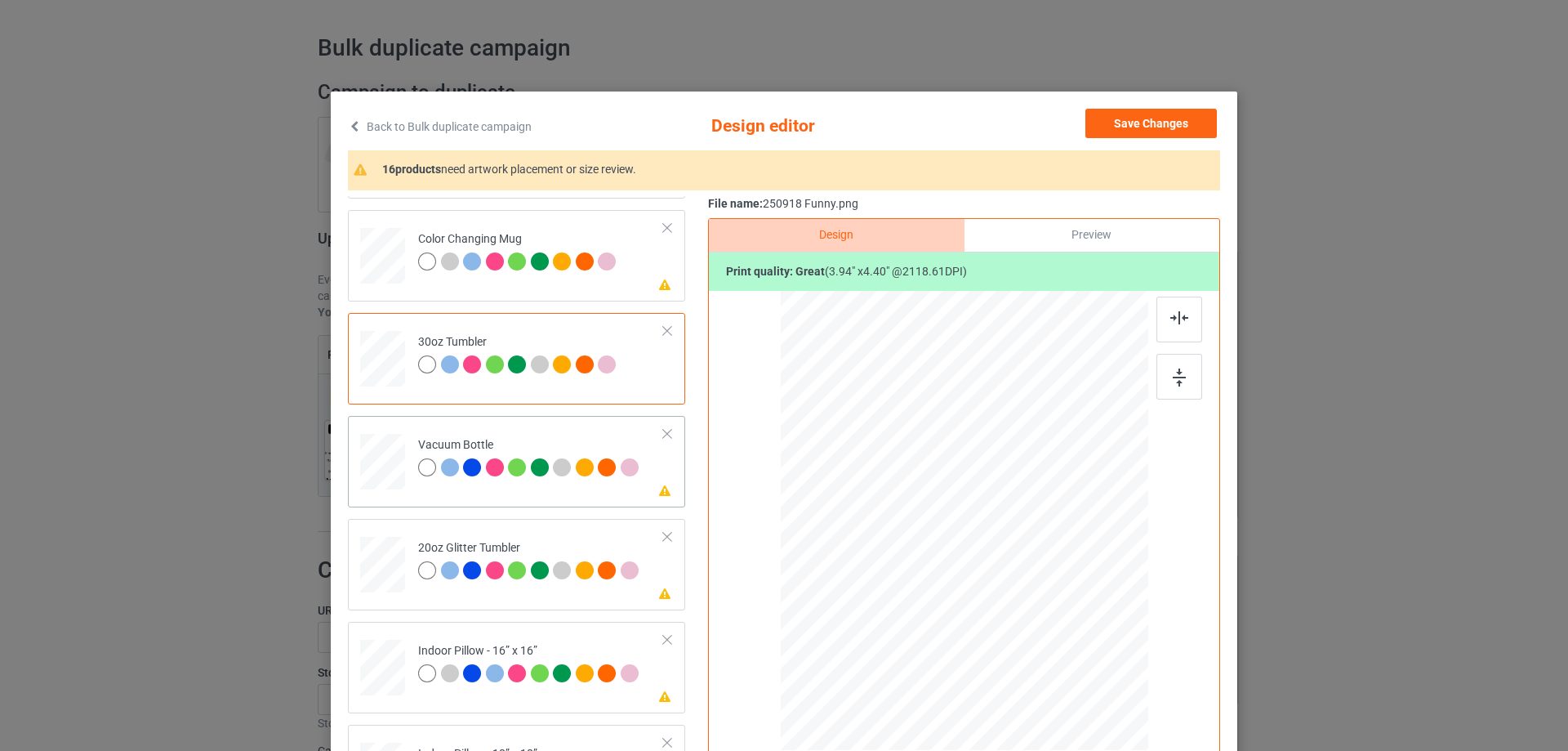
click at [373, 471] on div at bounding box center [382, 462] width 43 height 23
drag, startPoint x: 1064, startPoint y: 640, endPoint x: 1032, endPoint y: 576, distance: 71.6
click at [1032, 576] on div at bounding box center [964, 521] width 352 height 188
drag, startPoint x: 989, startPoint y: 562, endPoint x: 904, endPoint y: 558, distance: 85.1
click at [904, 558] on div at bounding box center [879, 517] width 122 height 136
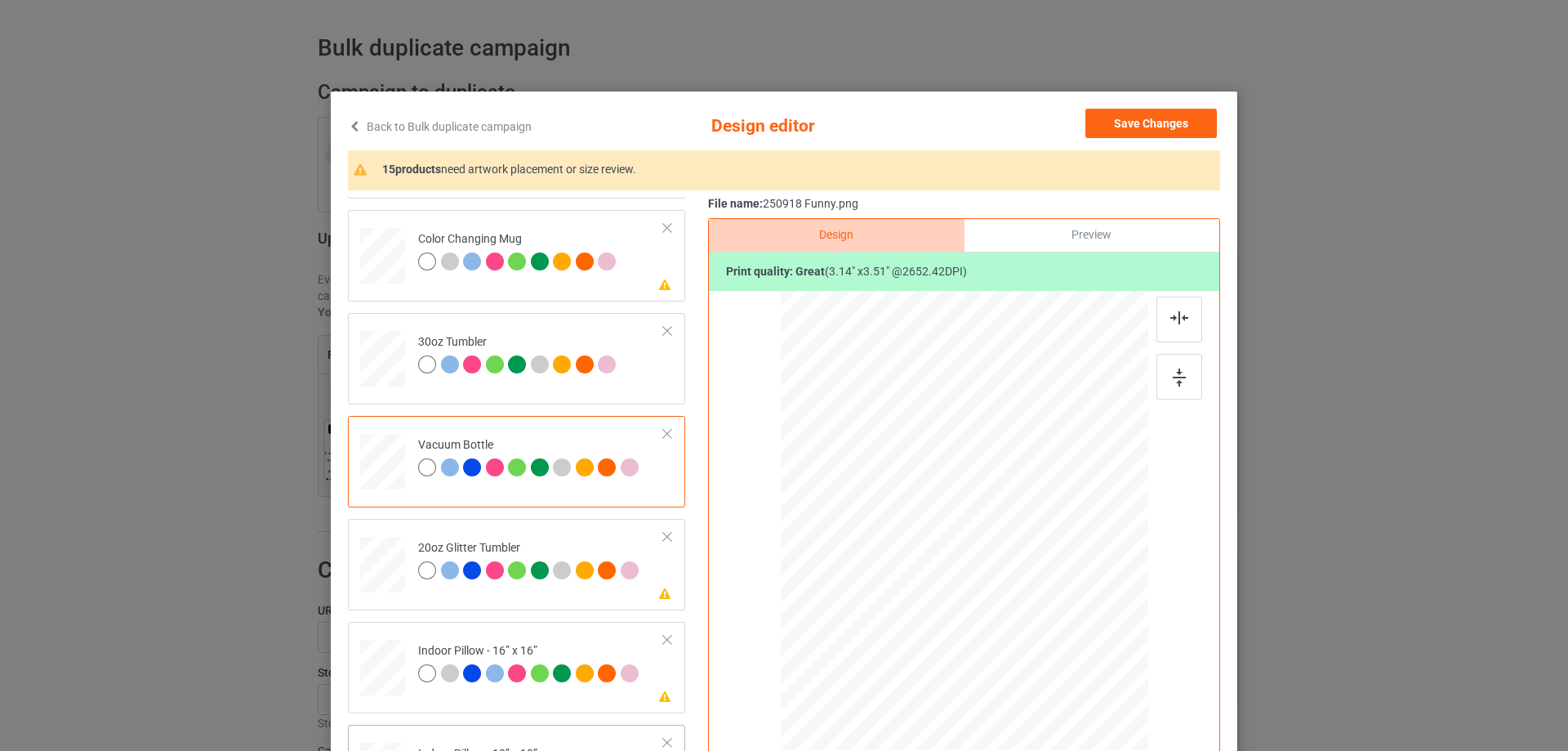
scroll to position [1798, 0]
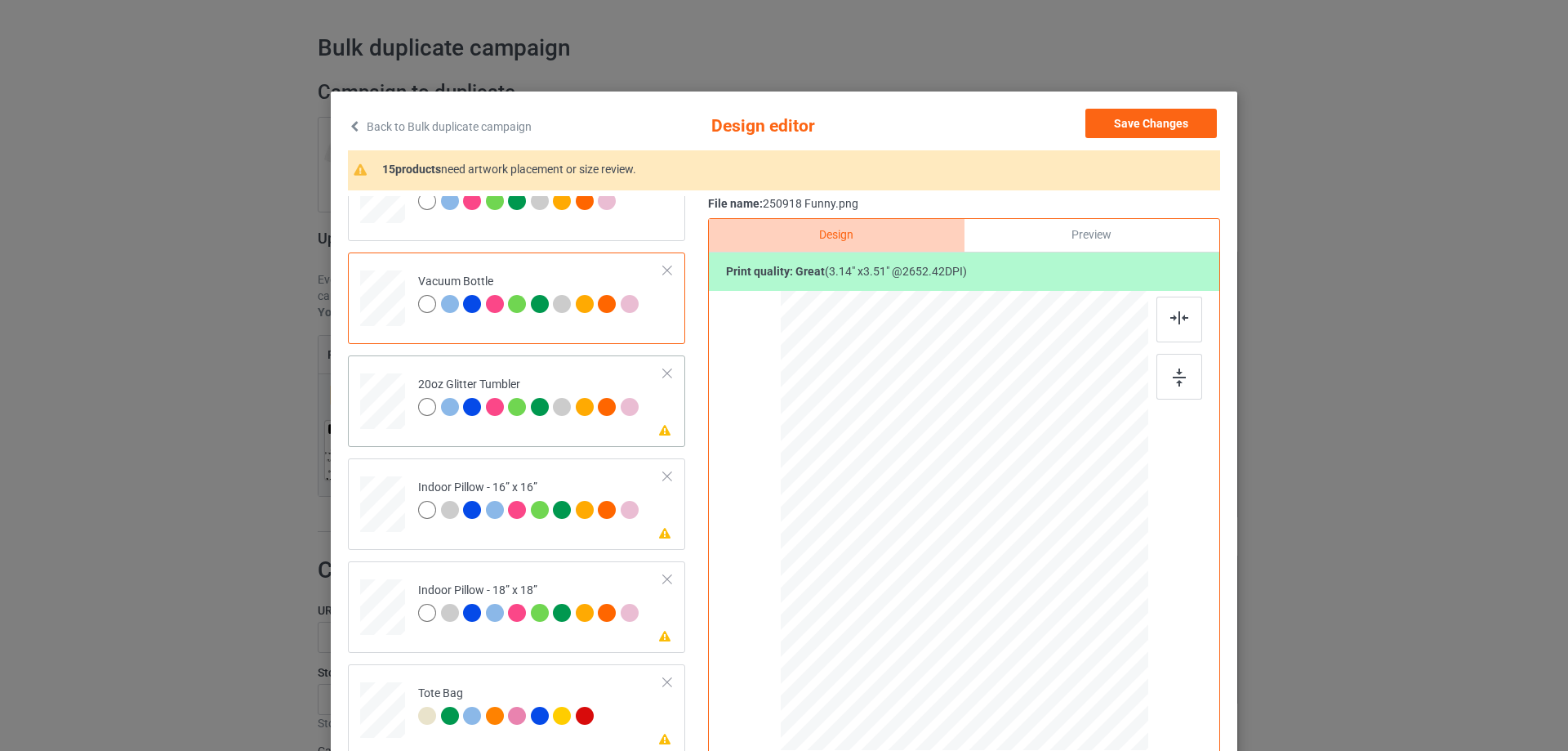
click at [375, 394] on div at bounding box center [383, 400] width 42 height 36
drag, startPoint x: 1063, startPoint y: 640, endPoint x: 1022, endPoint y: 589, distance: 65.4
click at [1031, 594] on div at bounding box center [1032, 597] width 14 height 14
drag, startPoint x: 916, startPoint y: 556, endPoint x: 919, endPoint y: 535, distance: 21.2
click at [919, 535] on div at bounding box center [884, 481] width 135 height 151
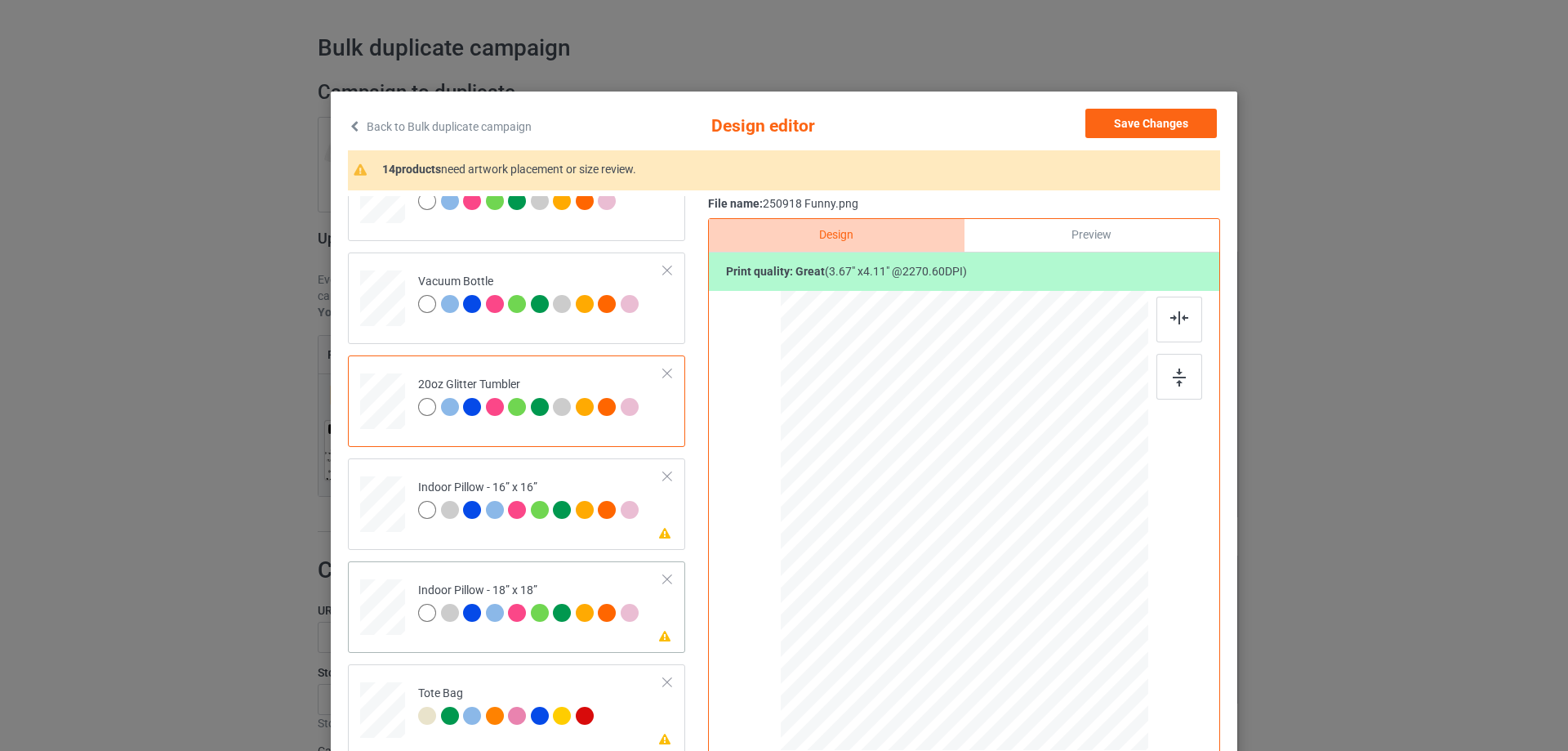
scroll to position [1880, 0]
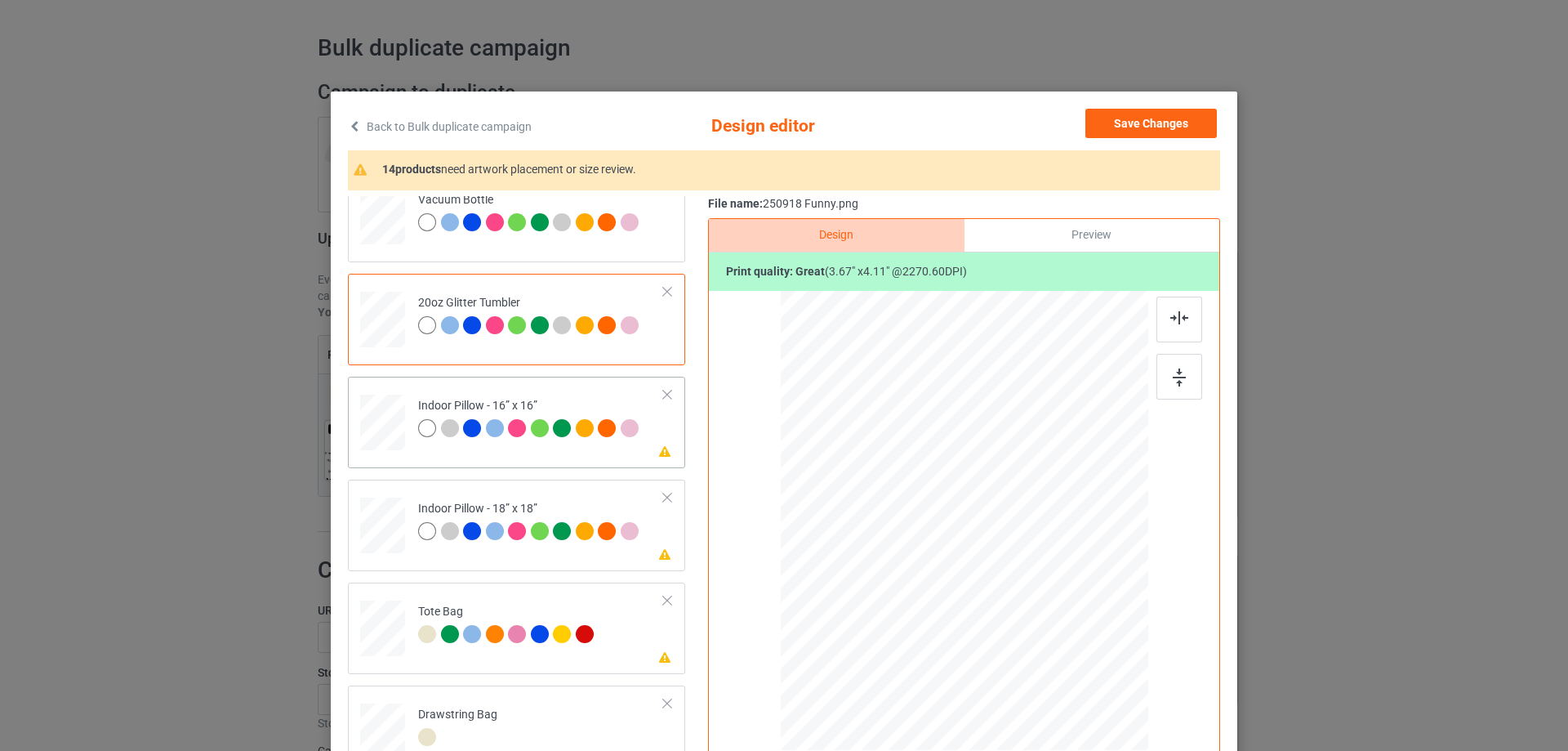
click at [387, 425] on div at bounding box center [382, 422] width 45 height 45
click at [1068, 643] on div at bounding box center [1075, 644] width 14 height 14
click at [1066, 643] on div at bounding box center [1073, 642] width 14 height 14
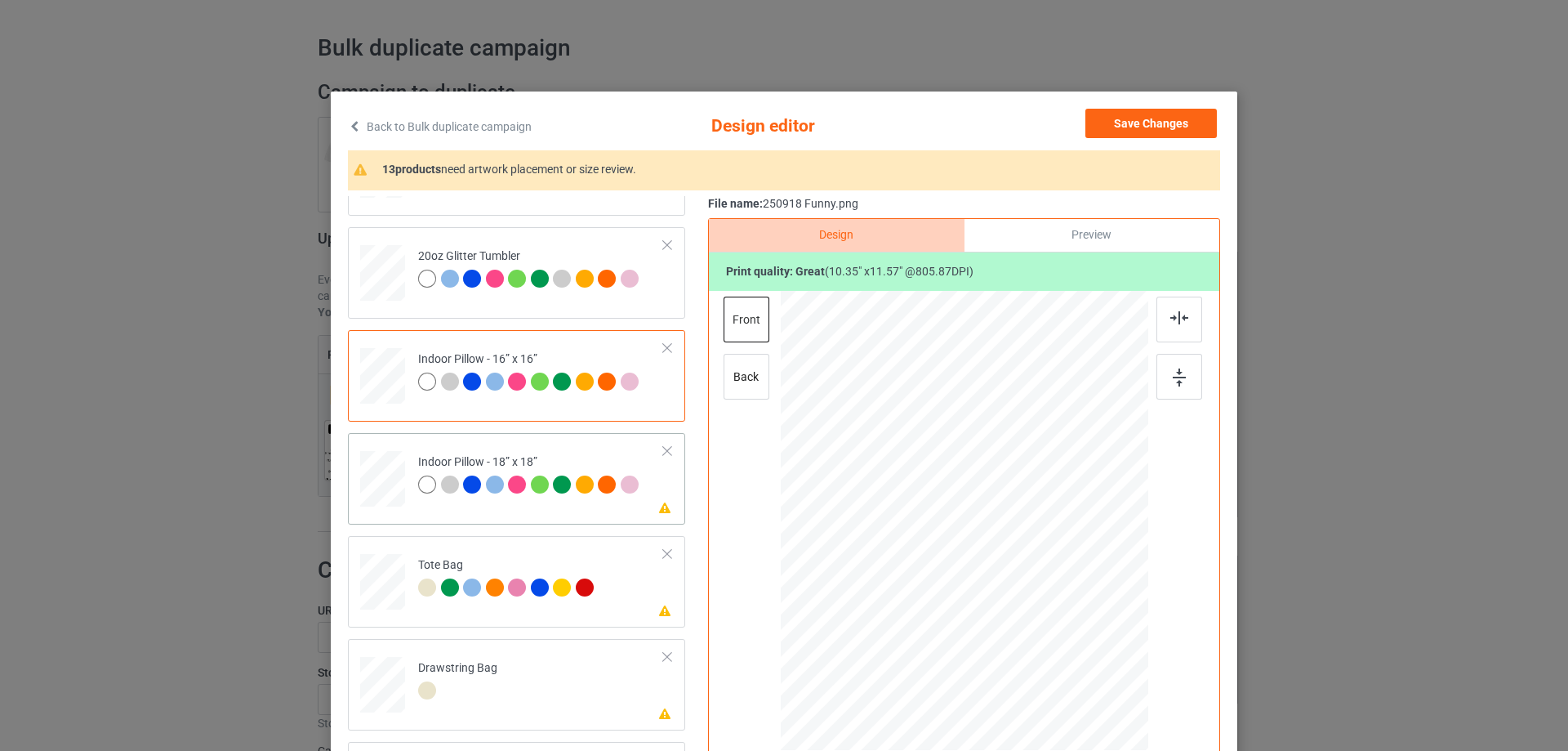
click at [393, 481] on div at bounding box center [382, 478] width 45 height 45
click at [1066, 644] on div at bounding box center [1073, 642] width 14 height 14
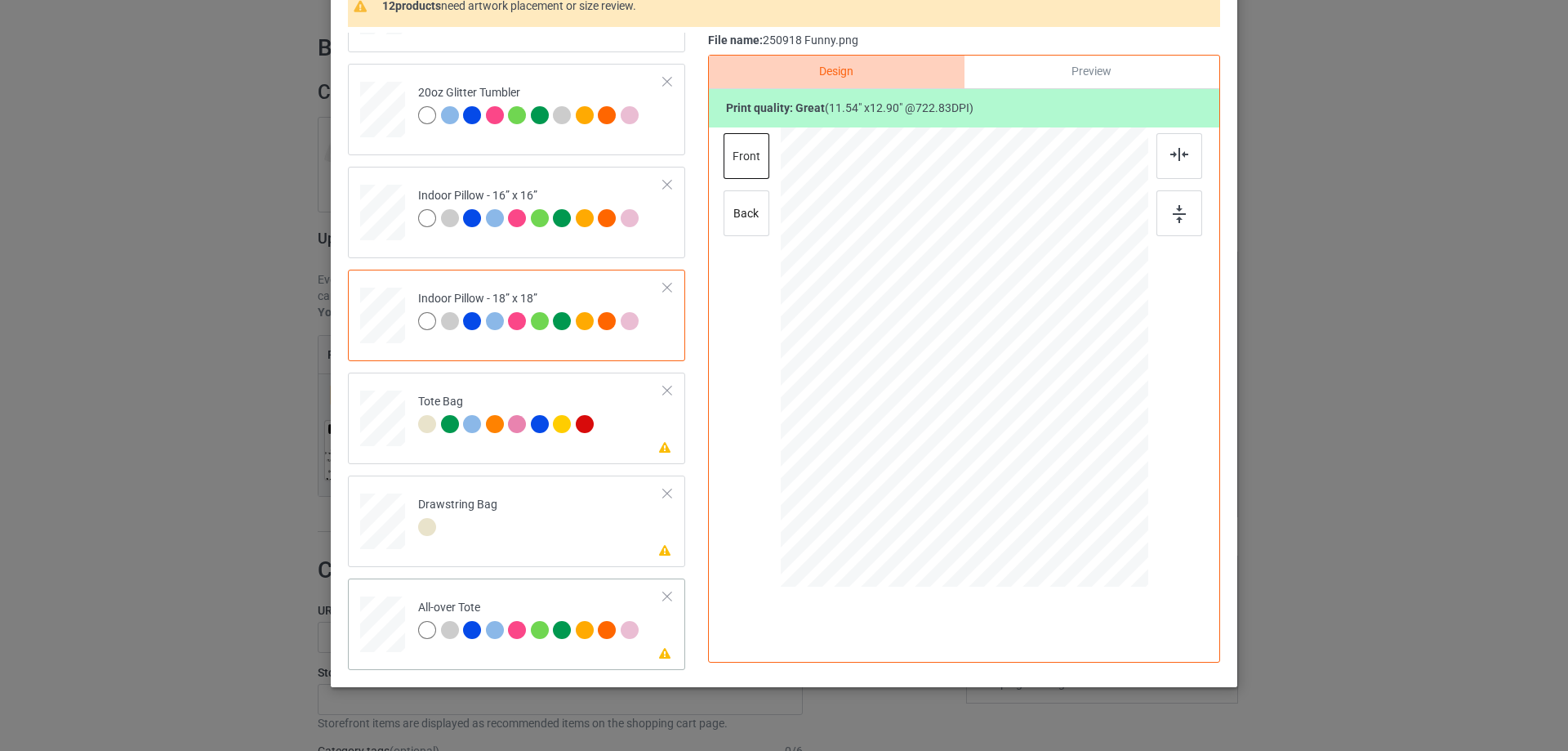
click at [383, 623] on div at bounding box center [382, 624] width 45 height 45
drag, startPoint x: 1070, startPoint y: 480, endPoint x: 1084, endPoint y: 492, distance: 18.4
click at [1084, 492] on div at bounding box center [1088, 495] width 14 height 14
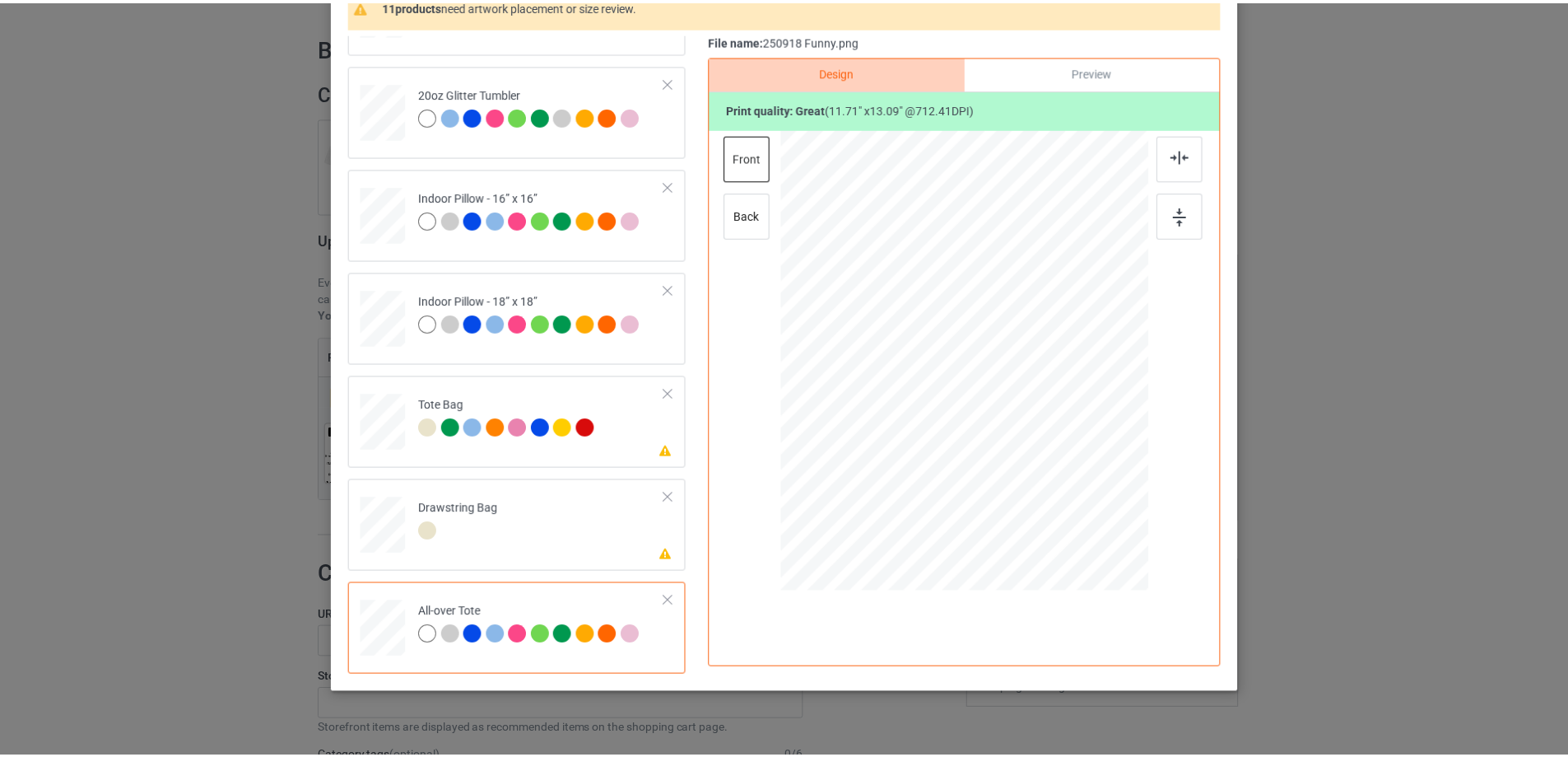
scroll to position [0, 0]
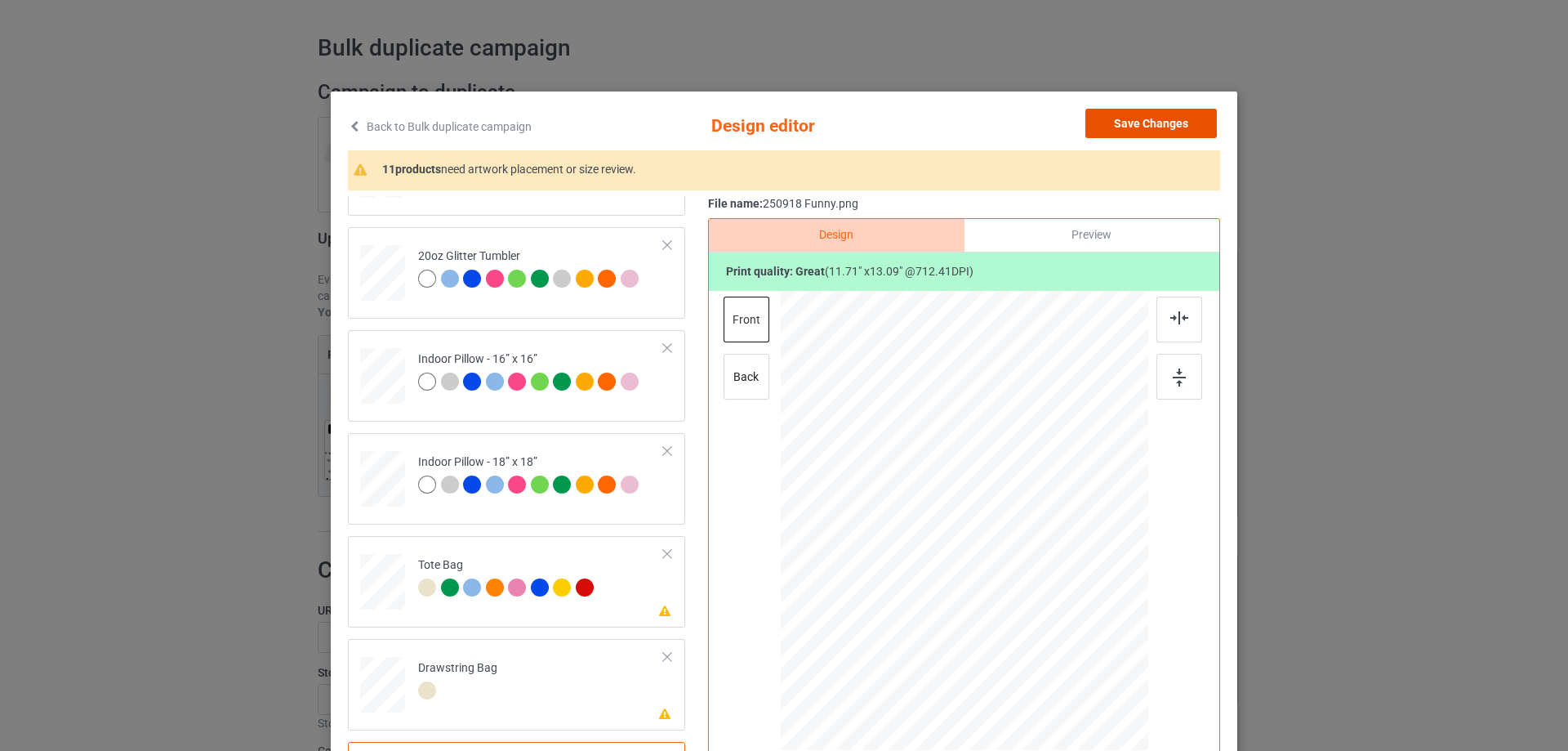
click at [1161, 131] on button "Save Changes" at bounding box center [1151, 124] width 131 height 30
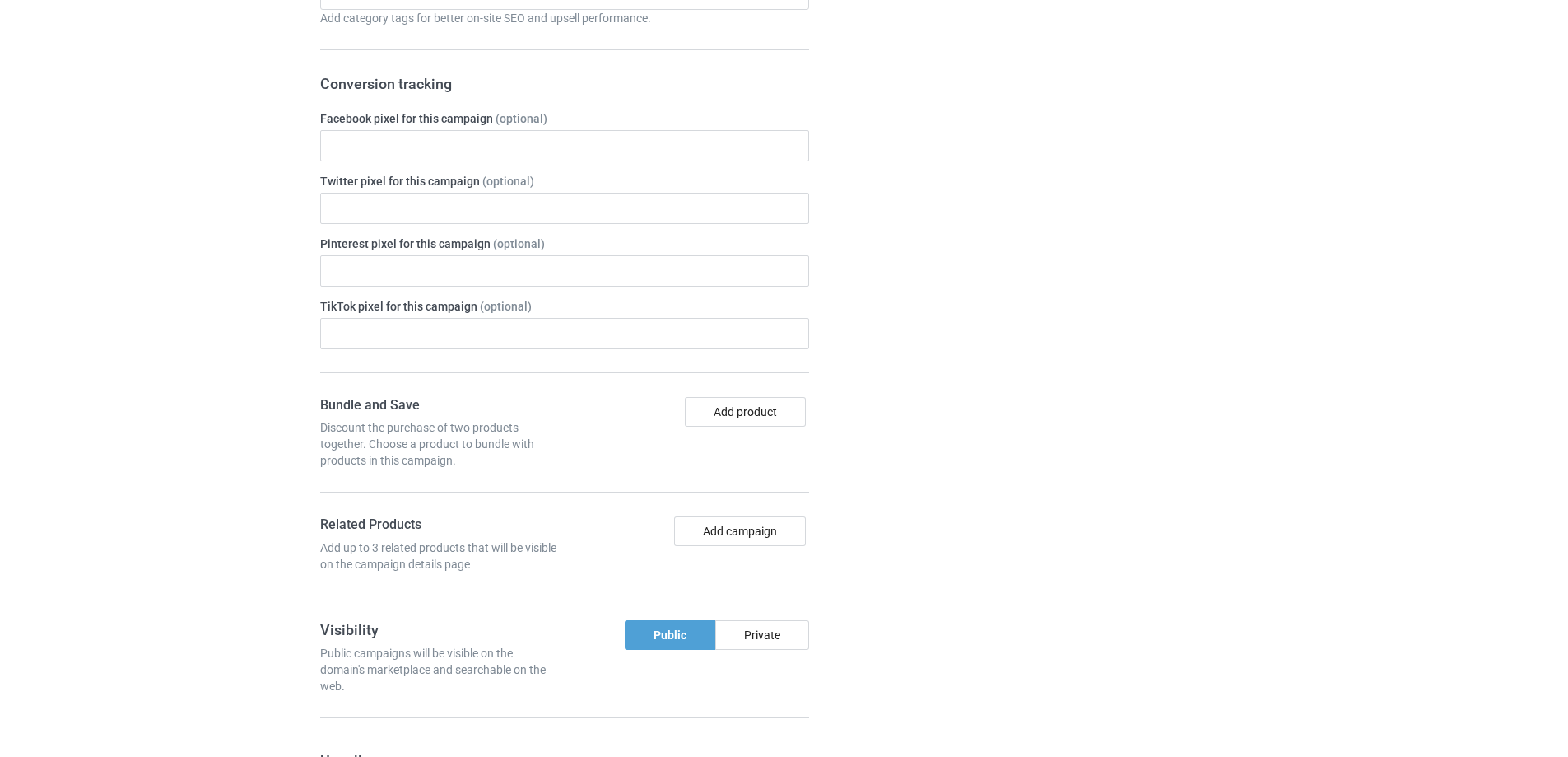
scroll to position [1373, 0]
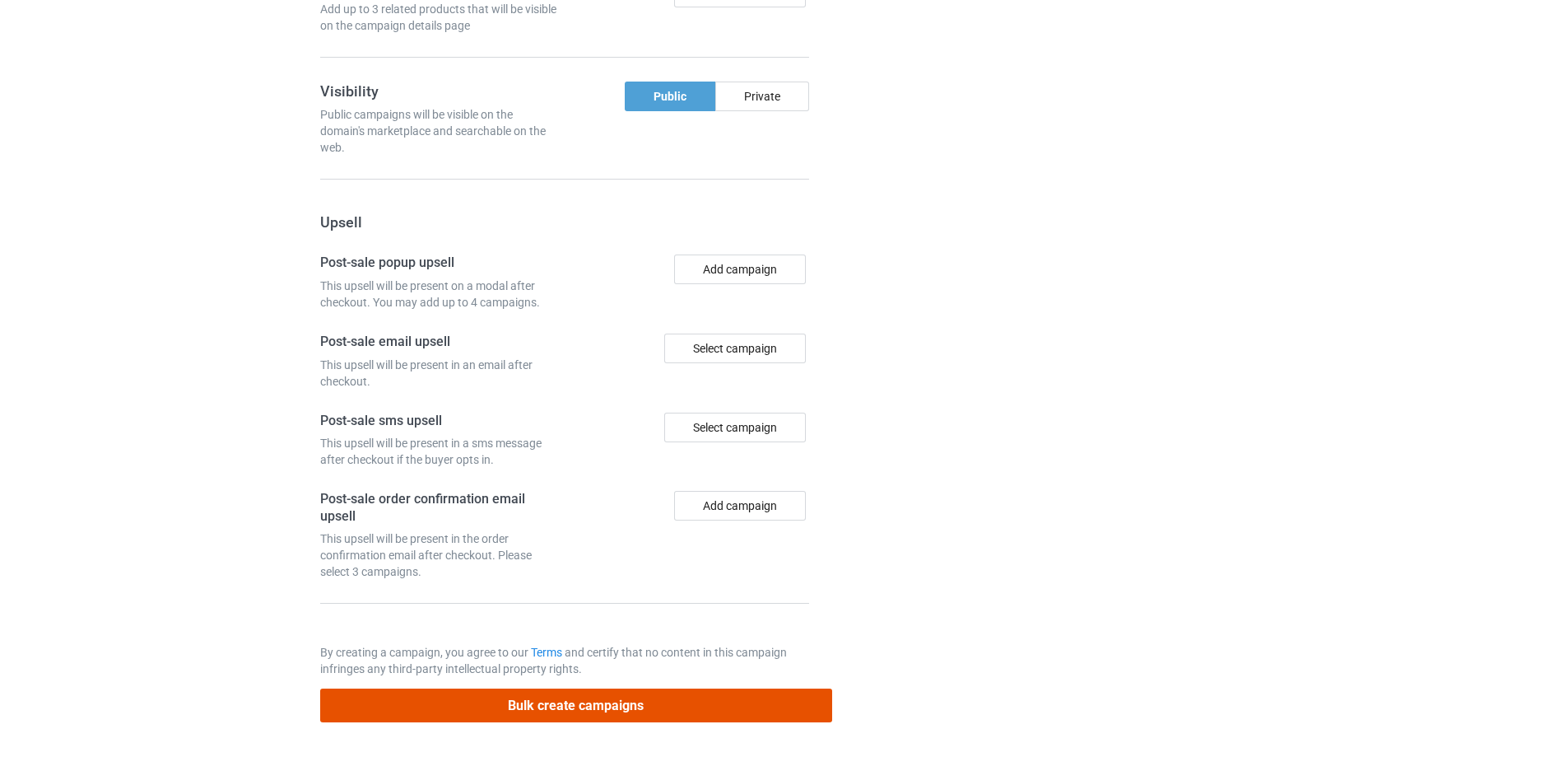
click at [608, 714] on button "Bulk create campaigns" at bounding box center [577, 706] width 512 height 34
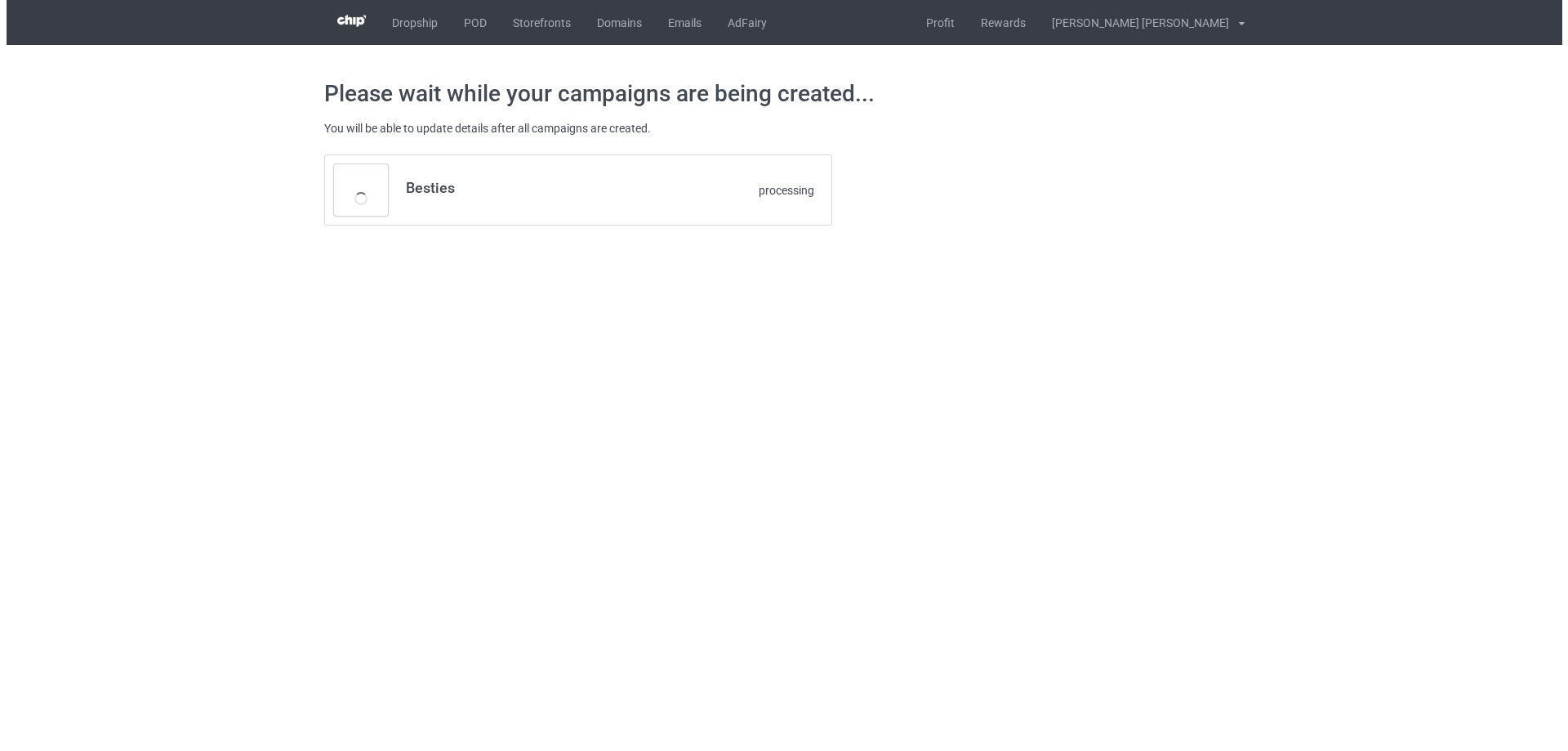
scroll to position [0, 0]
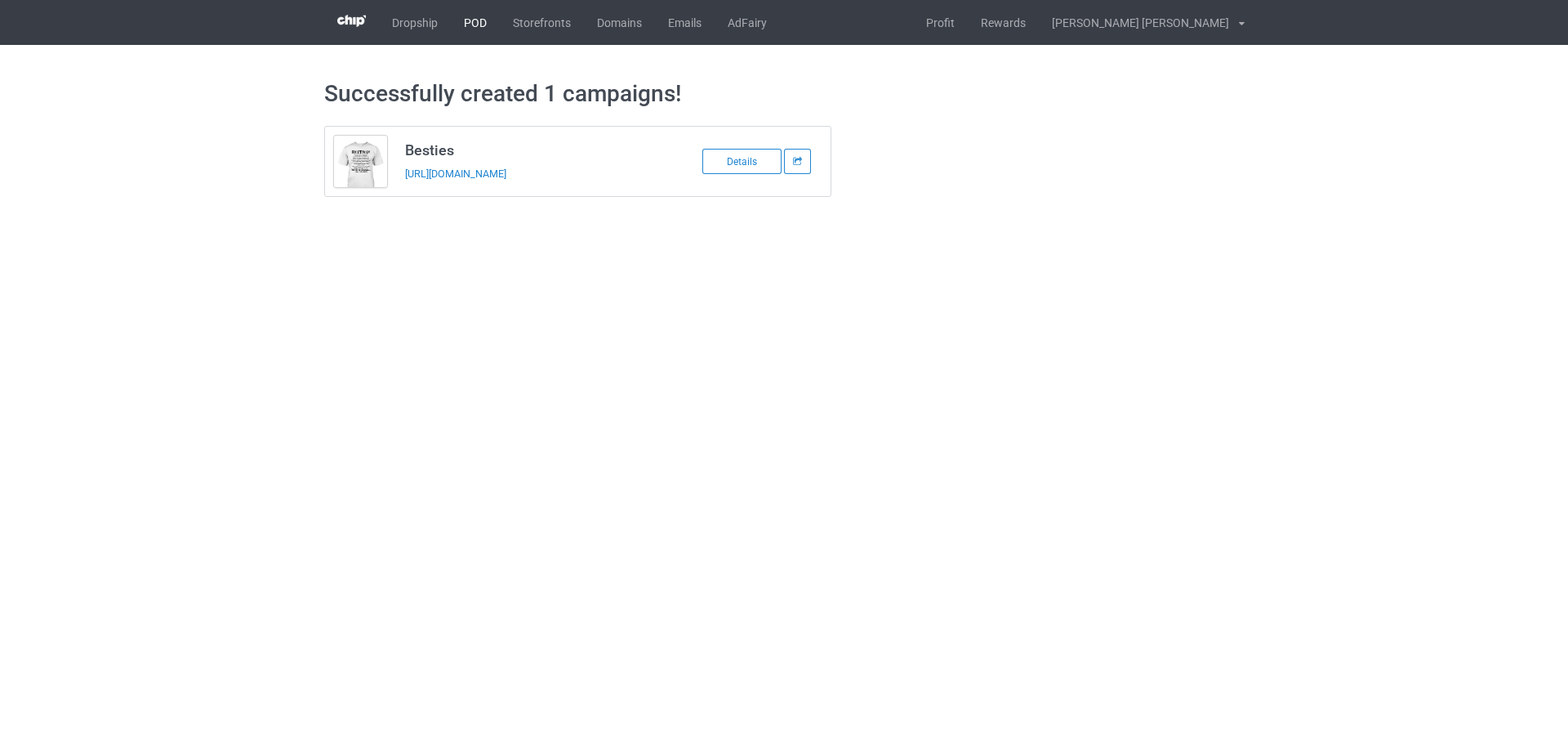
click at [469, 16] on link "POD" at bounding box center [476, 22] width 49 height 45
